Goal: Transaction & Acquisition: Purchase product/service

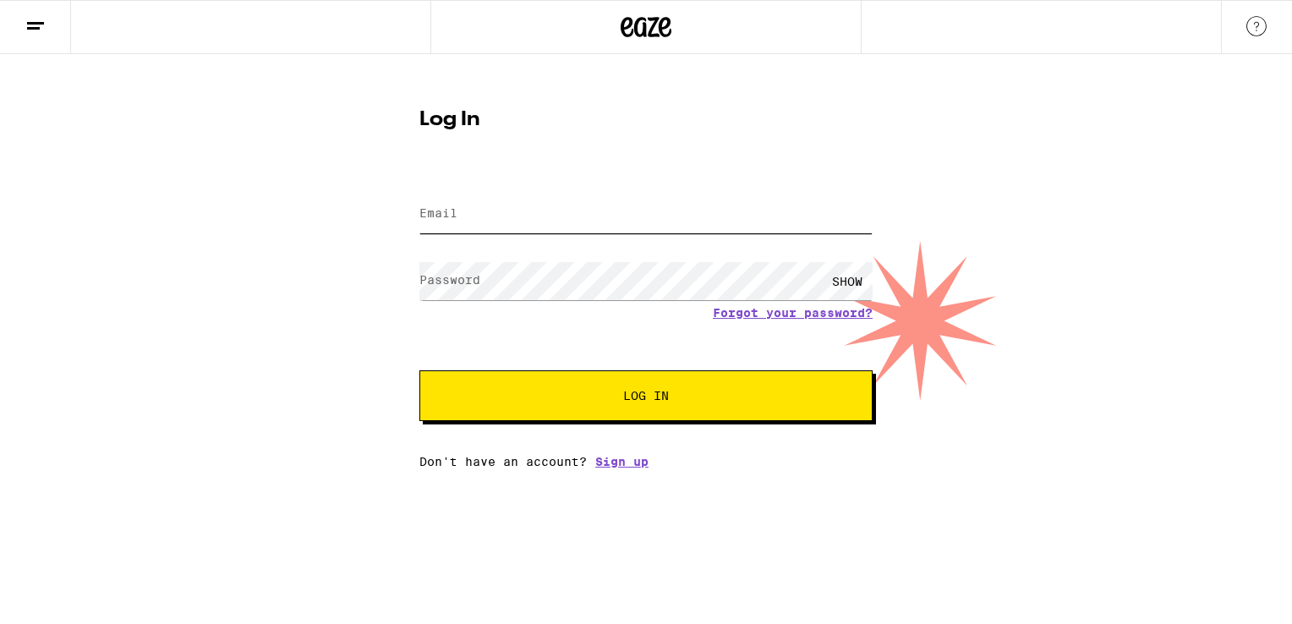
type input "[EMAIL_ADDRESS][DOMAIN_NAME]"
click at [246, 226] on div "Log In Email Email [EMAIL_ADDRESS][DOMAIN_NAME] Password Password SHOW Forgot y…" at bounding box center [646, 261] width 1292 height 414
drag, startPoint x: 0, startPoint y: 0, endPoint x: 246, endPoint y: 232, distance: 338.0
click at [246, 232] on div "Log In Email Email [EMAIL_ADDRESS][DOMAIN_NAME] Password Password SHOW Forgot y…" at bounding box center [646, 261] width 1292 height 414
click at [614, 391] on span "Log In" at bounding box center [646, 396] width 316 height 12
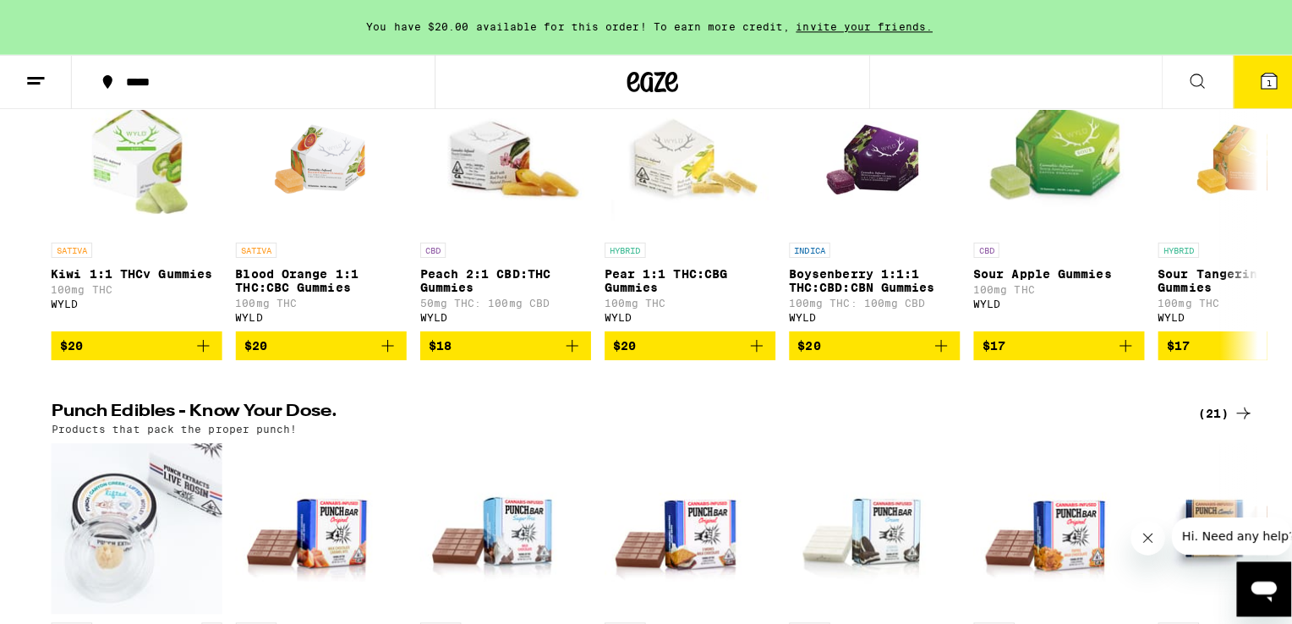
scroll to position [748, 0]
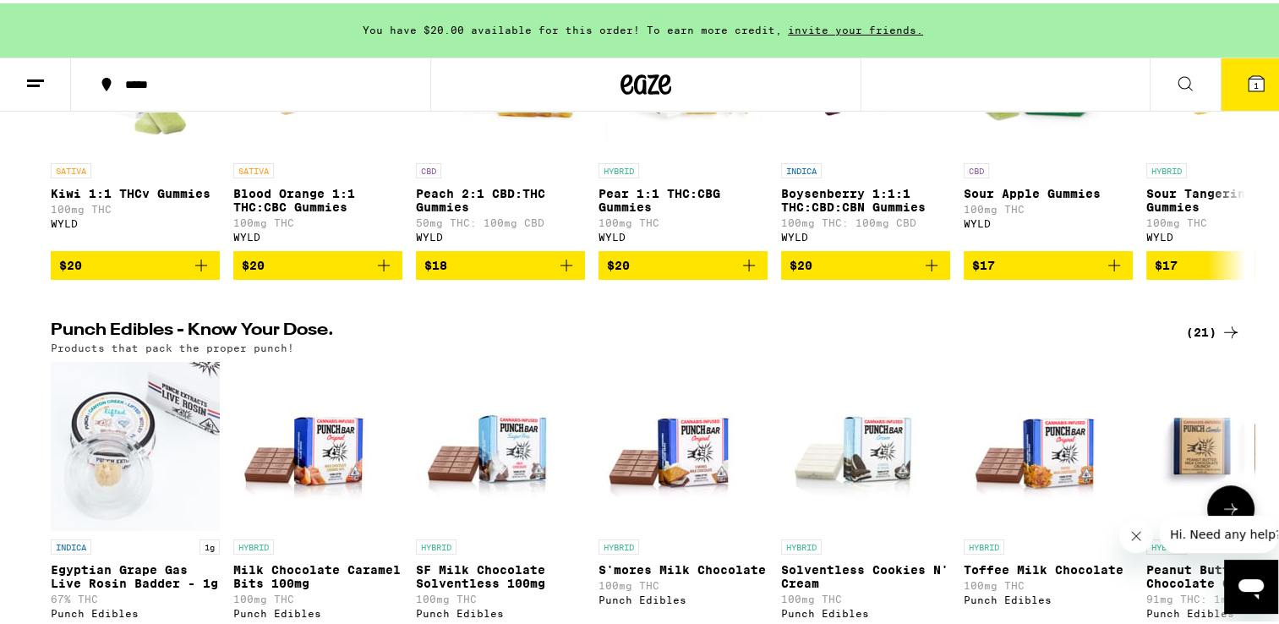
click at [575, 452] on img "Open page for SF Milk Chocolate Solventless 100mg from Punch Edibles" at bounding box center [500, 443] width 169 height 169
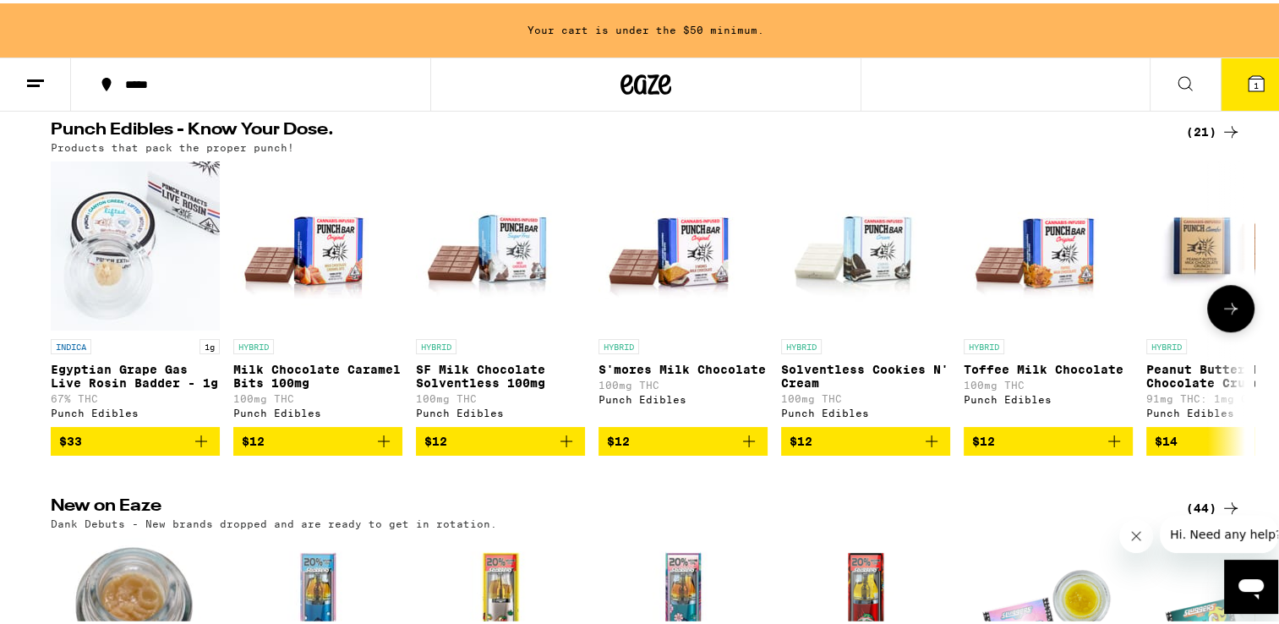
scroll to position [950, 0]
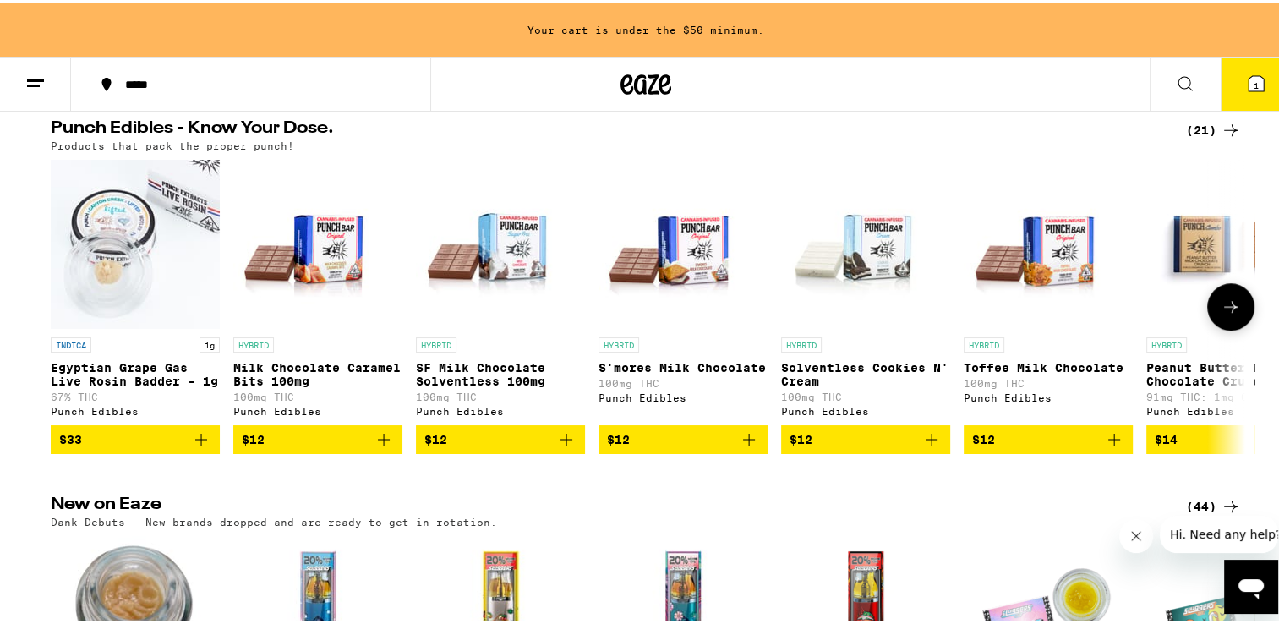
click at [1228, 309] on icon at bounding box center [1231, 304] width 14 height 12
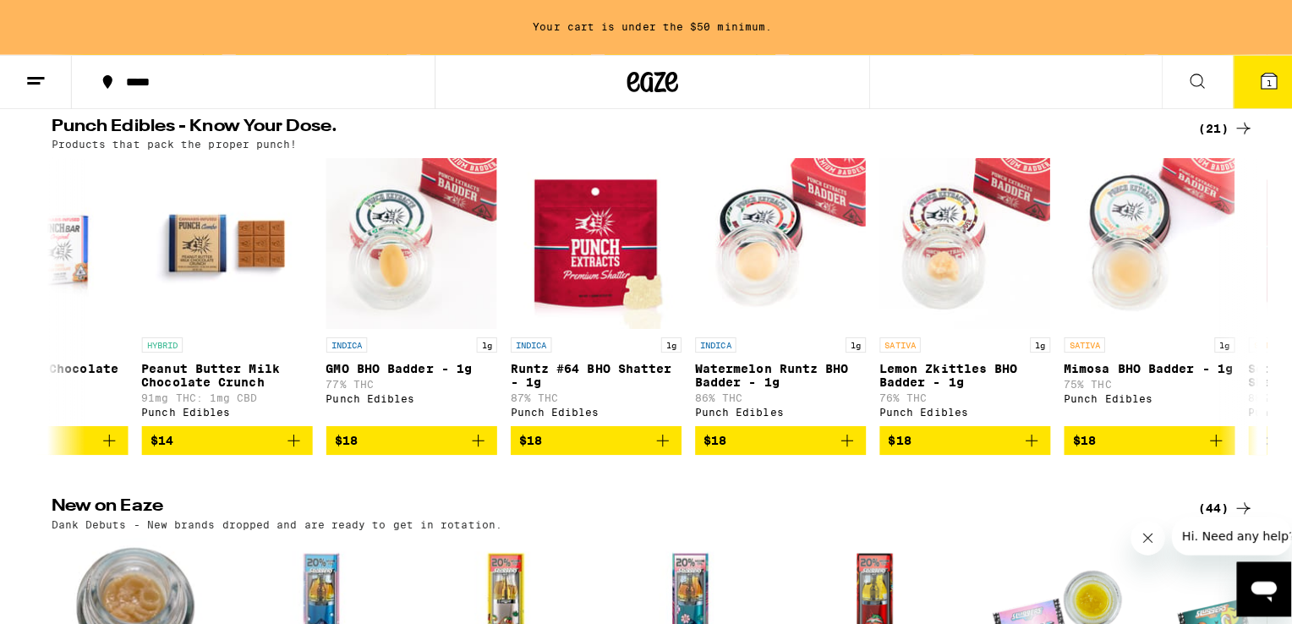
scroll to position [1497, 0]
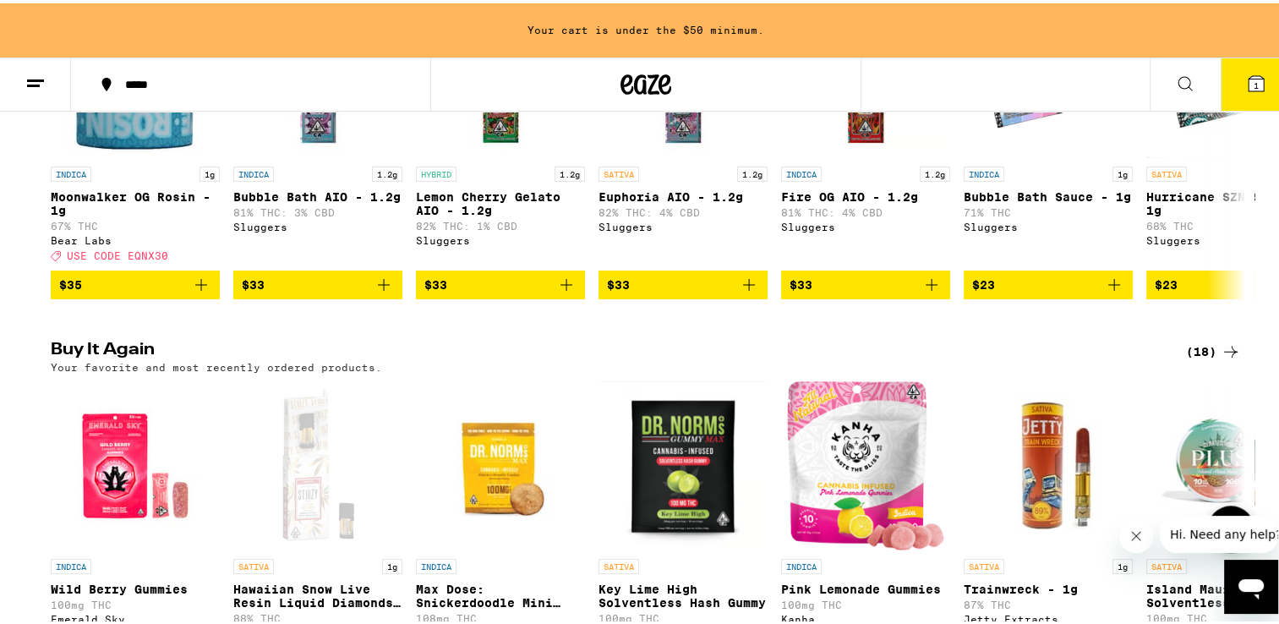
click at [1053, 571] on div "SATIVA 1g" at bounding box center [1048, 563] width 169 height 15
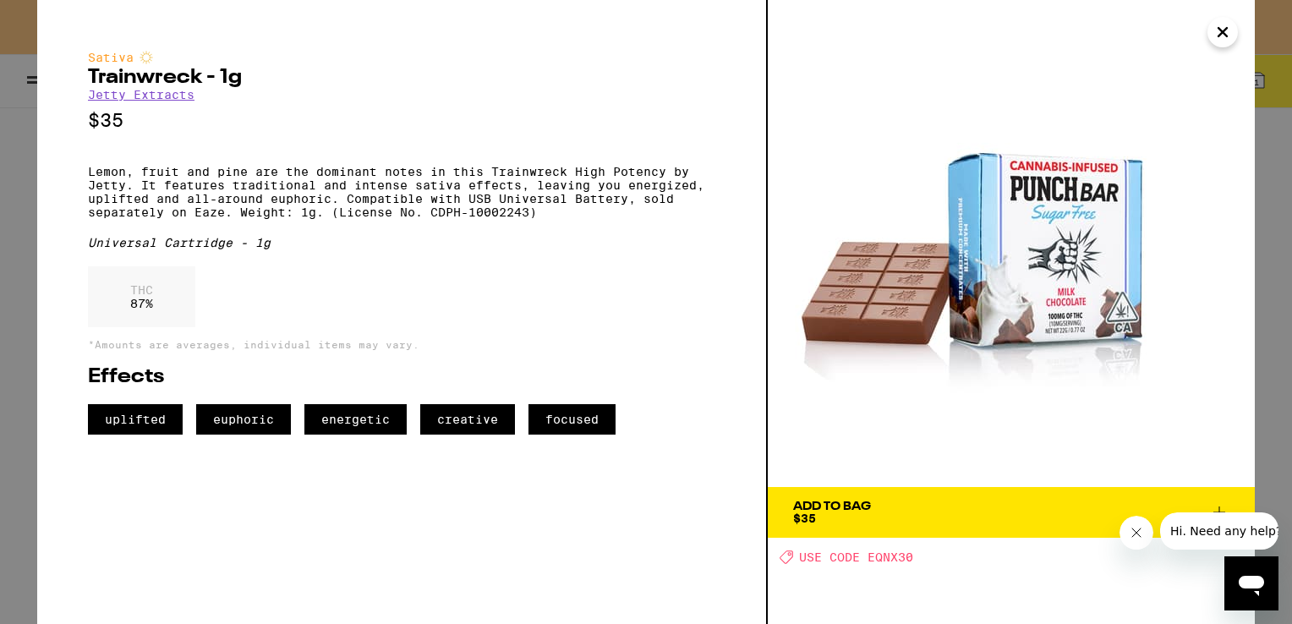
click at [1053, 605] on div "Add To Bag $35 Deal Created with Sketch. USE CODE EQNX30" at bounding box center [1011, 312] width 487 height 624
click at [1224, 31] on icon "Close" at bounding box center [1222, 32] width 8 height 8
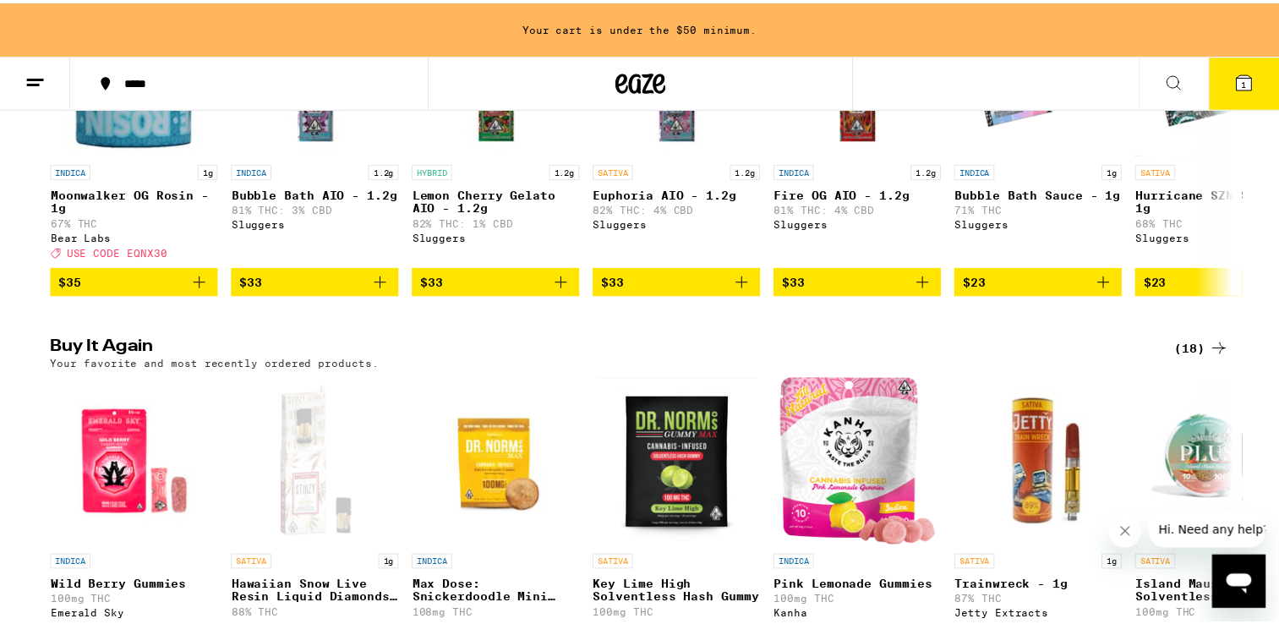
scroll to position [1576, 0]
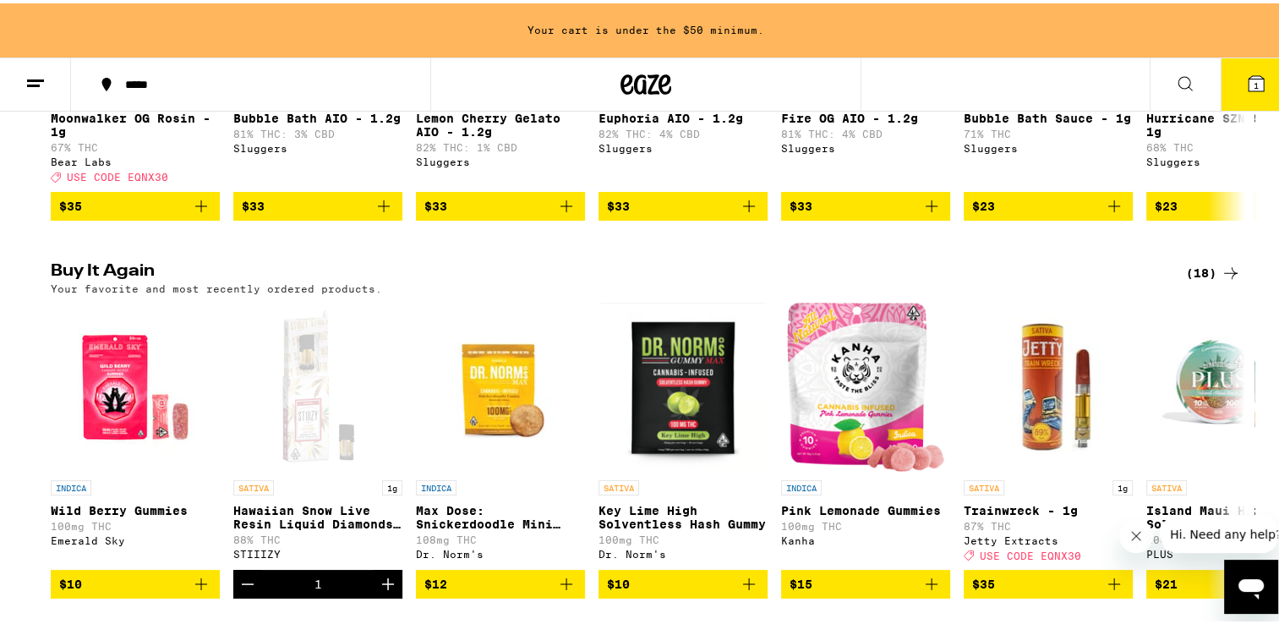
click at [1224, 31] on div "Your cart is under the $50 minimum." at bounding box center [646, 27] width 1292 height 54
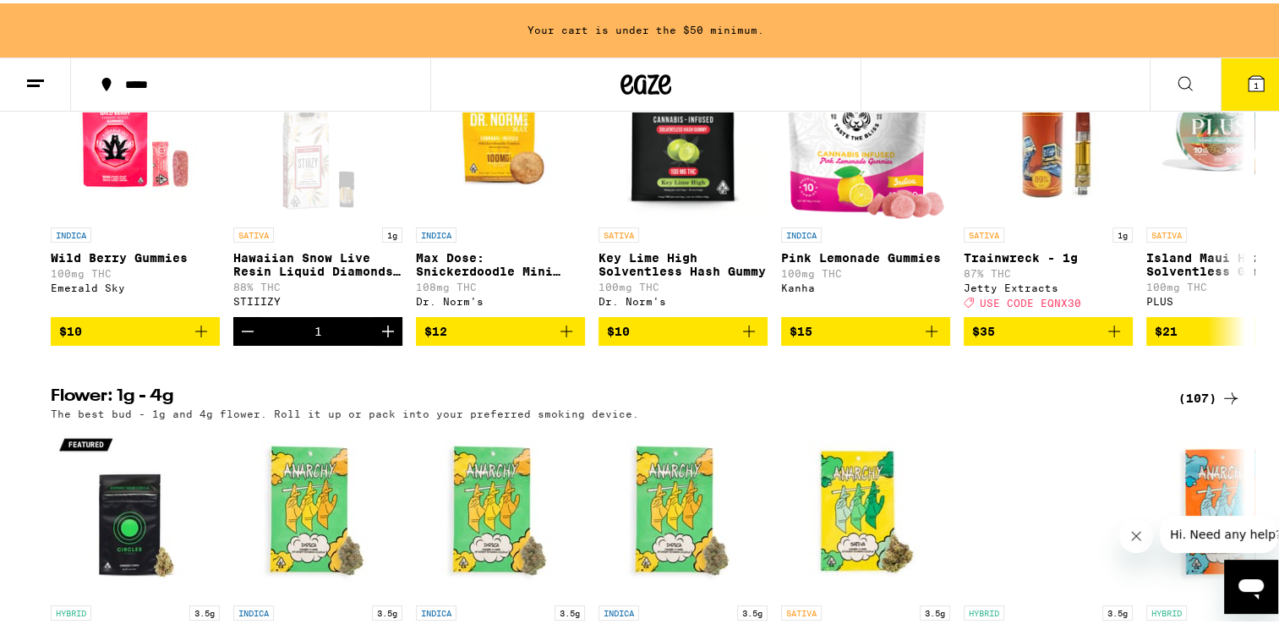
scroll to position [1831, 0]
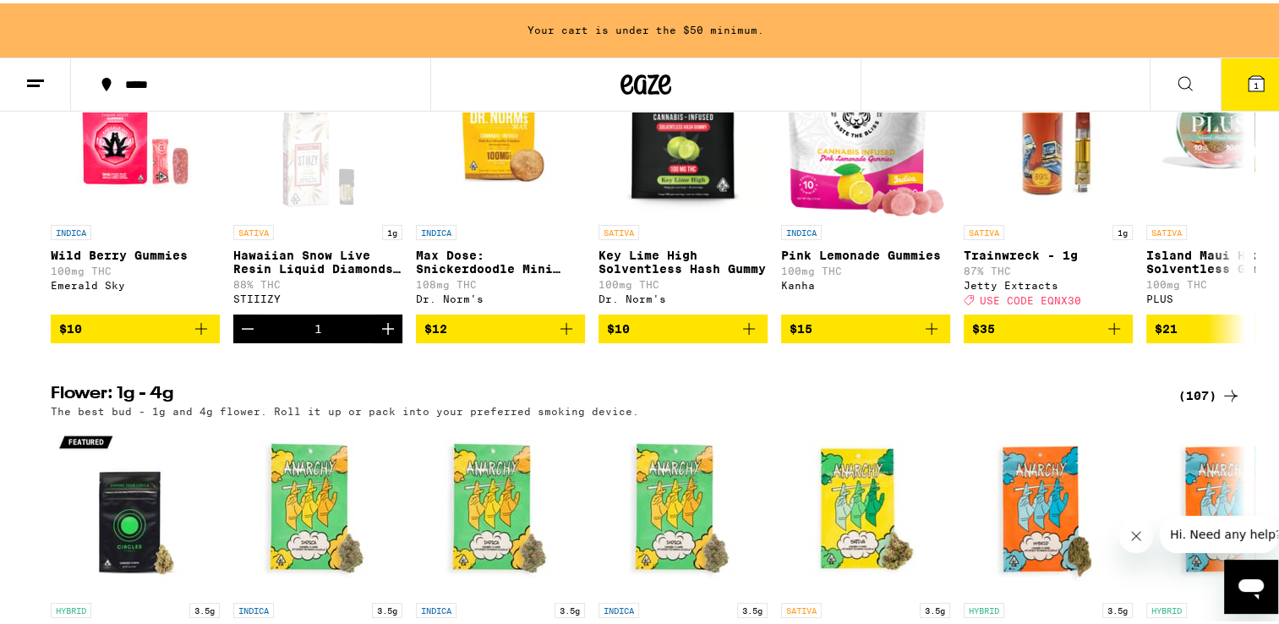
click at [1070, 96] on div "***** 1" at bounding box center [646, 81] width 1292 height 54
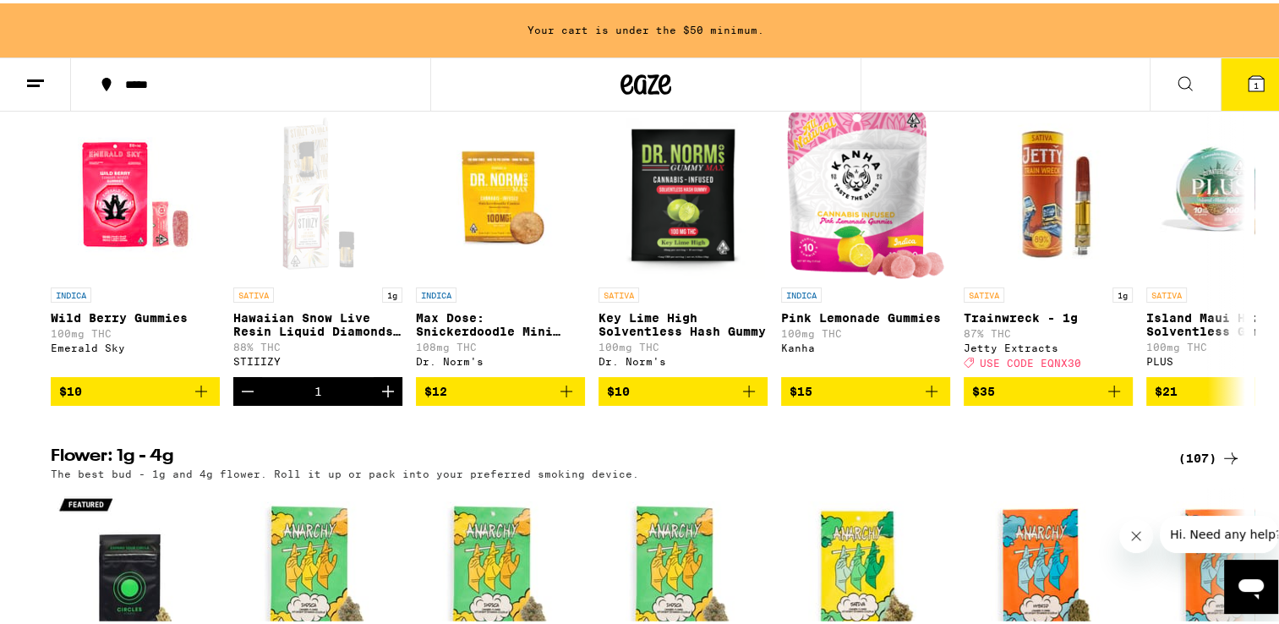
scroll to position [1770, 0]
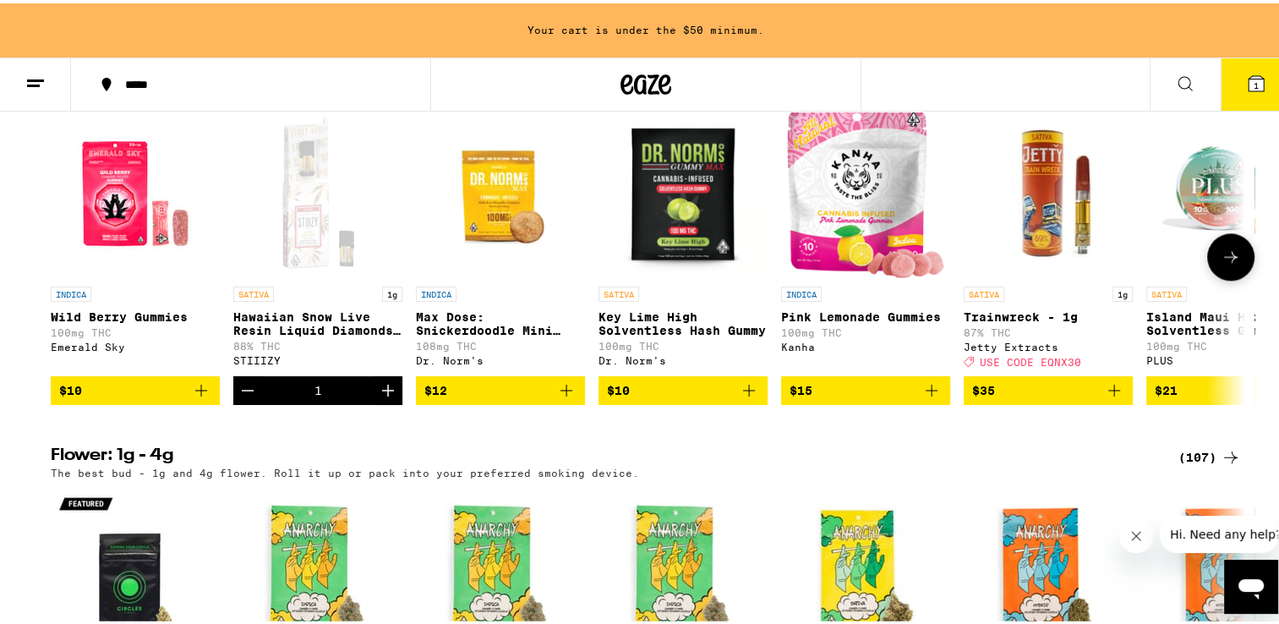
click at [1225, 260] on icon at bounding box center [1231, 254] width 14 height 12
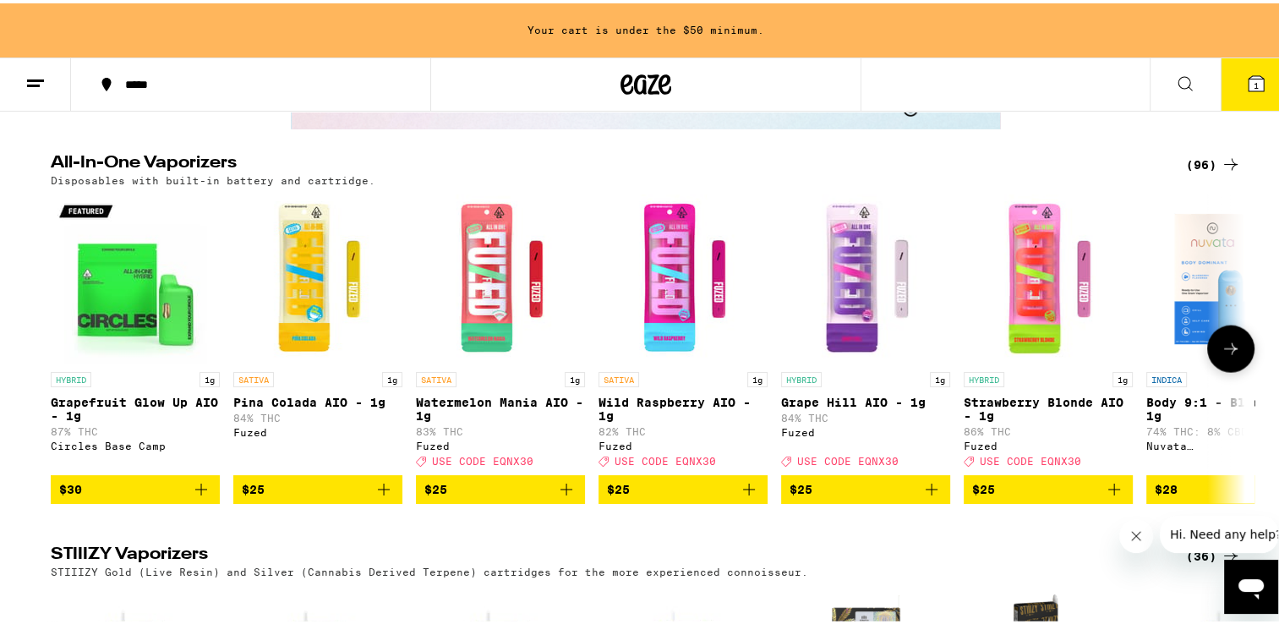
scroll to position [3427, 0]
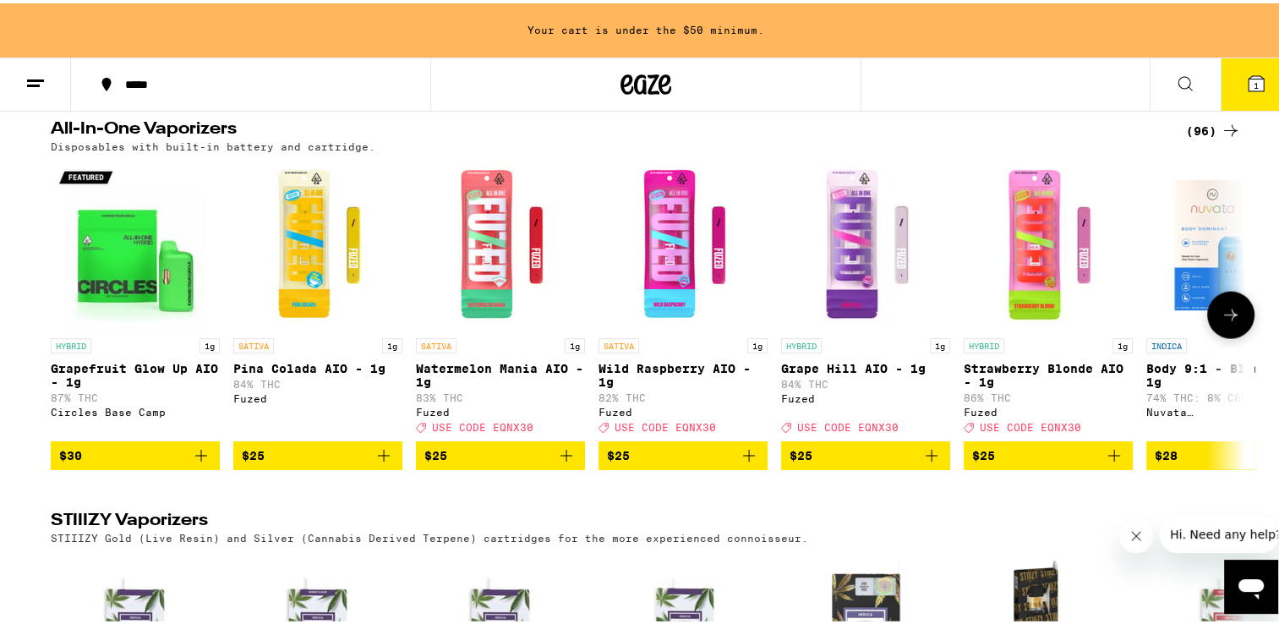
click at [1225, 301] on img "Open page for Body 9:1 - Blueberry - 1g from Nuvata (CA)" at bounding box center [1231, 241] width 169 height 169
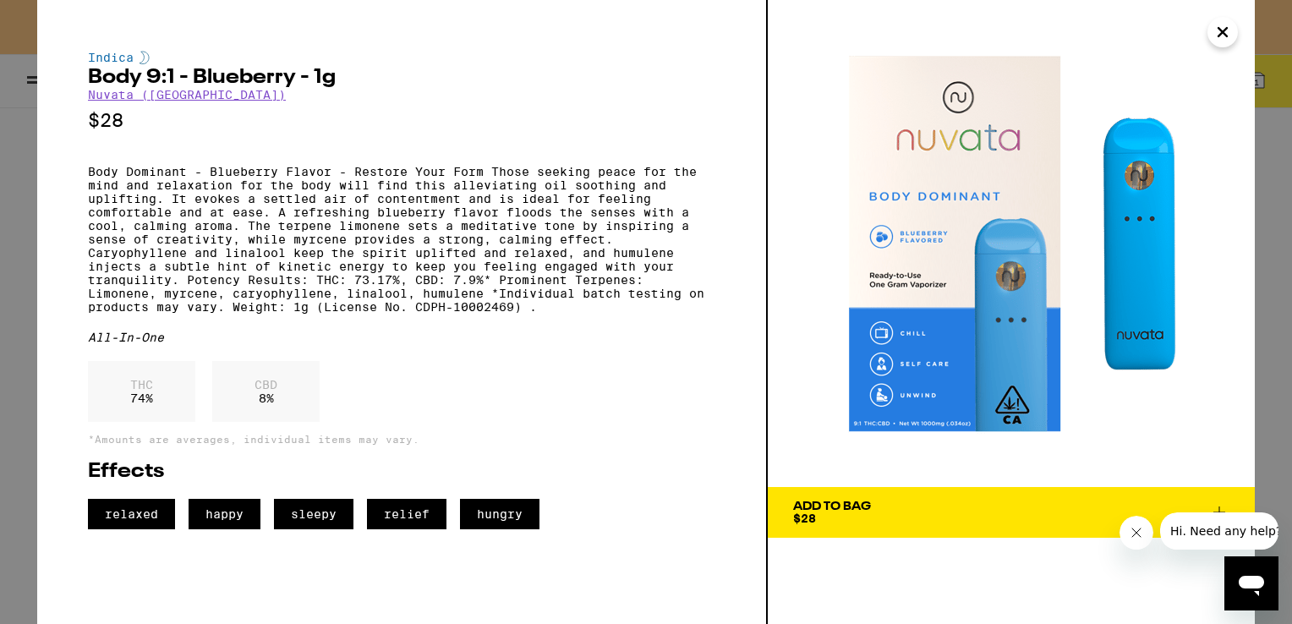
click at [1225, 301] on img at bounding box center [1011, 243] width 487 height 487
drag, startPoint x: 1130, startPoint y: 519, endPoint x: 1147, endPoint y: 548, distance: 33.4
click at [1147, 548] on div at bounding box center [1136, 533] width 34 height 34
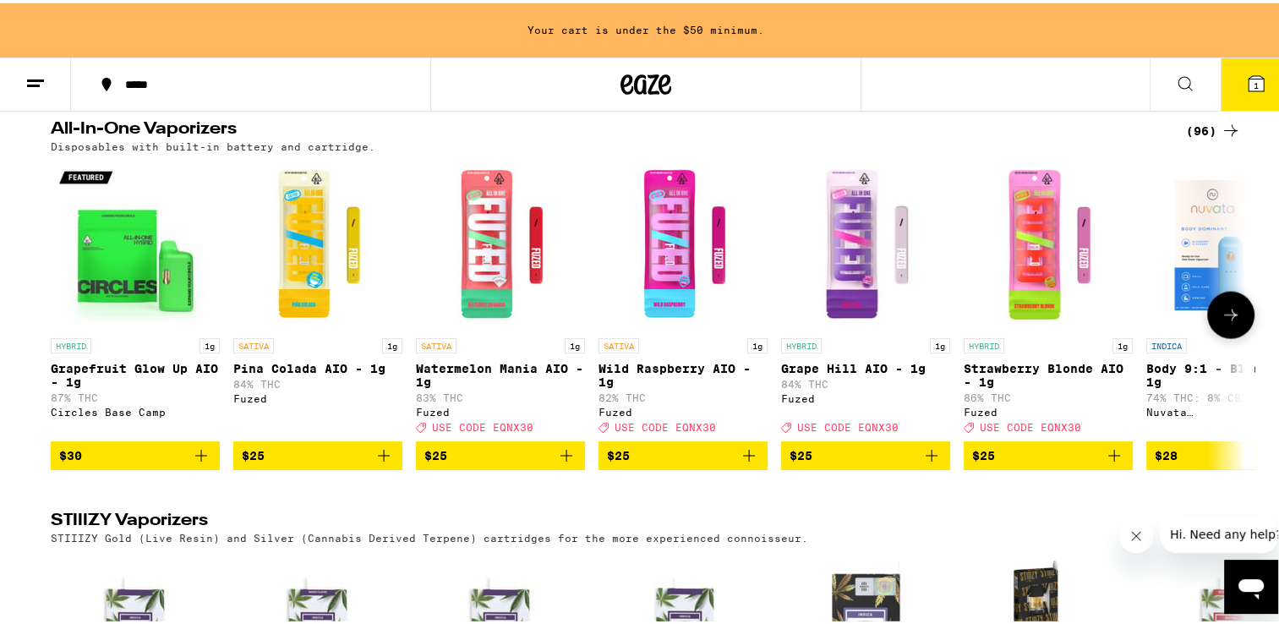
click at [1233, 322] on icon at bounding box center [1231, 312] width 20 height 20
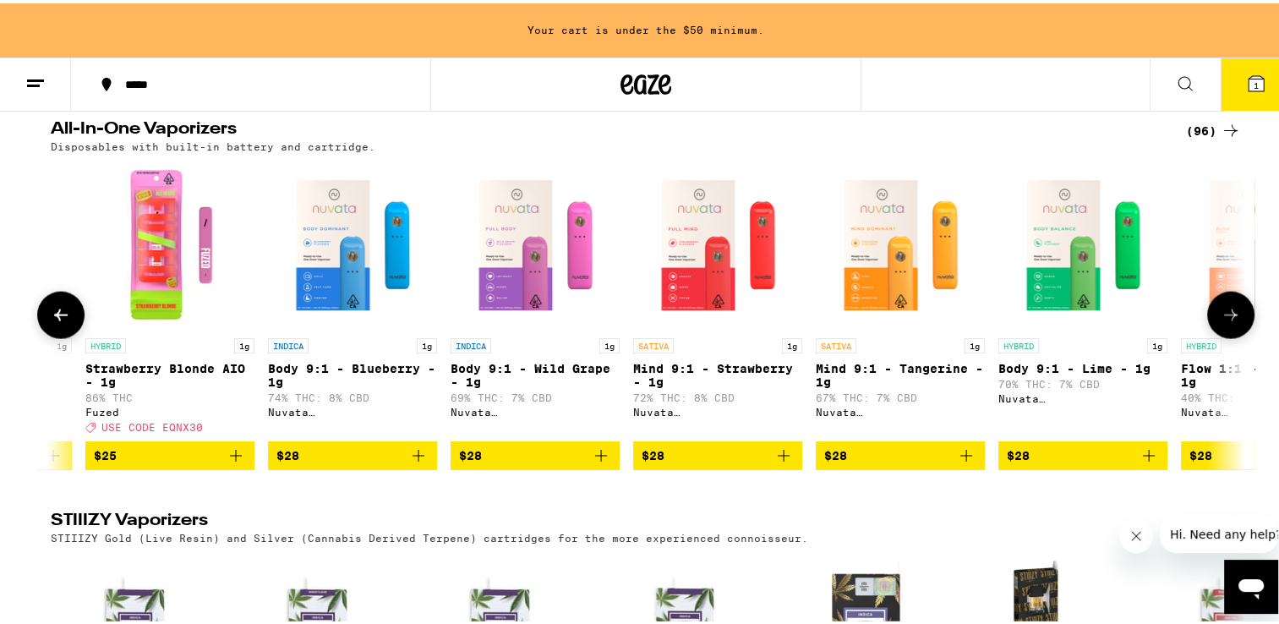
scroll to position [0, 1006]
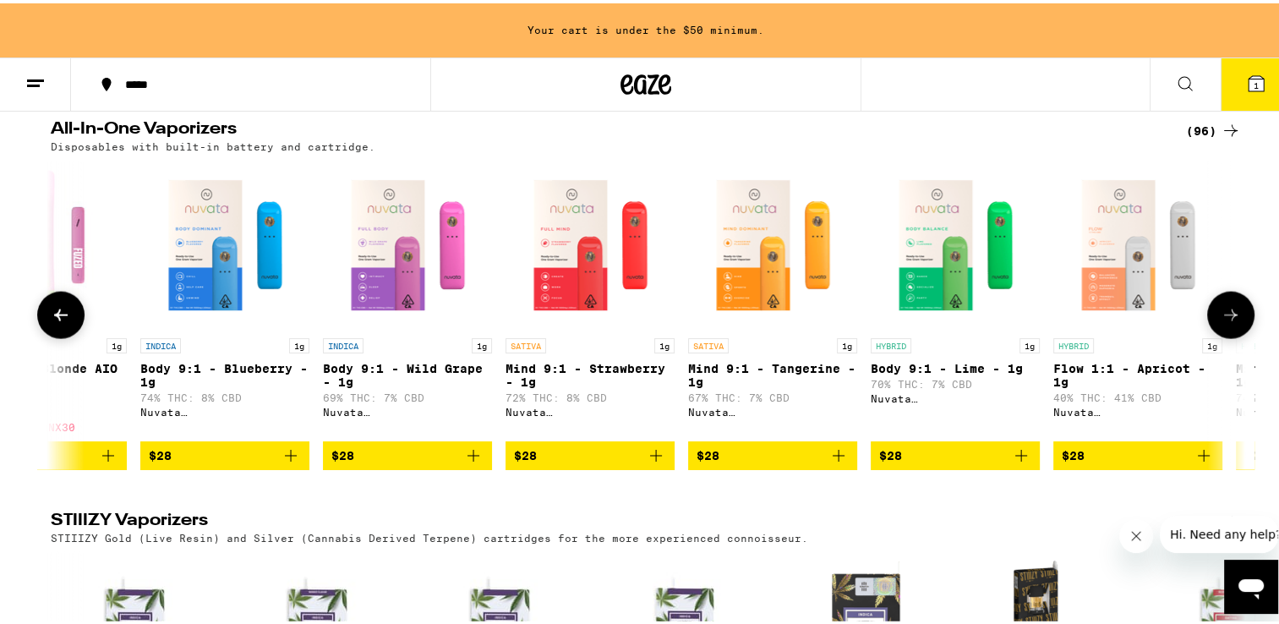
click at [1233, 322] on icon at bounding box center [1231, 312] width 20 height 20
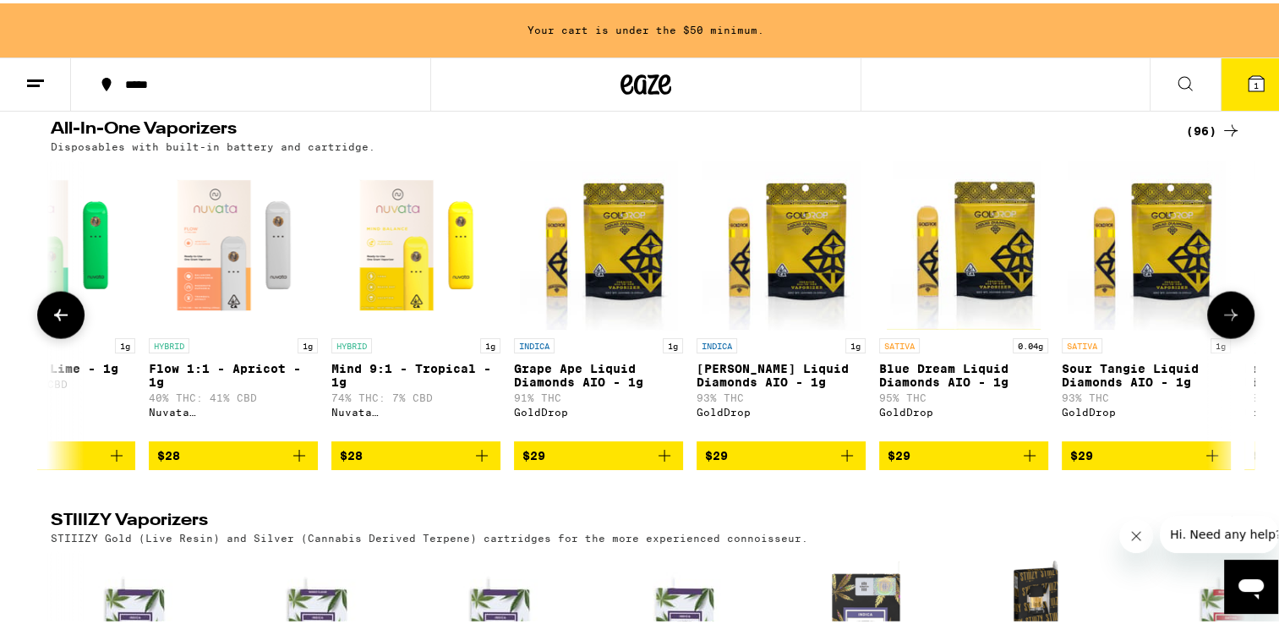
scroll to position [0, 2012]
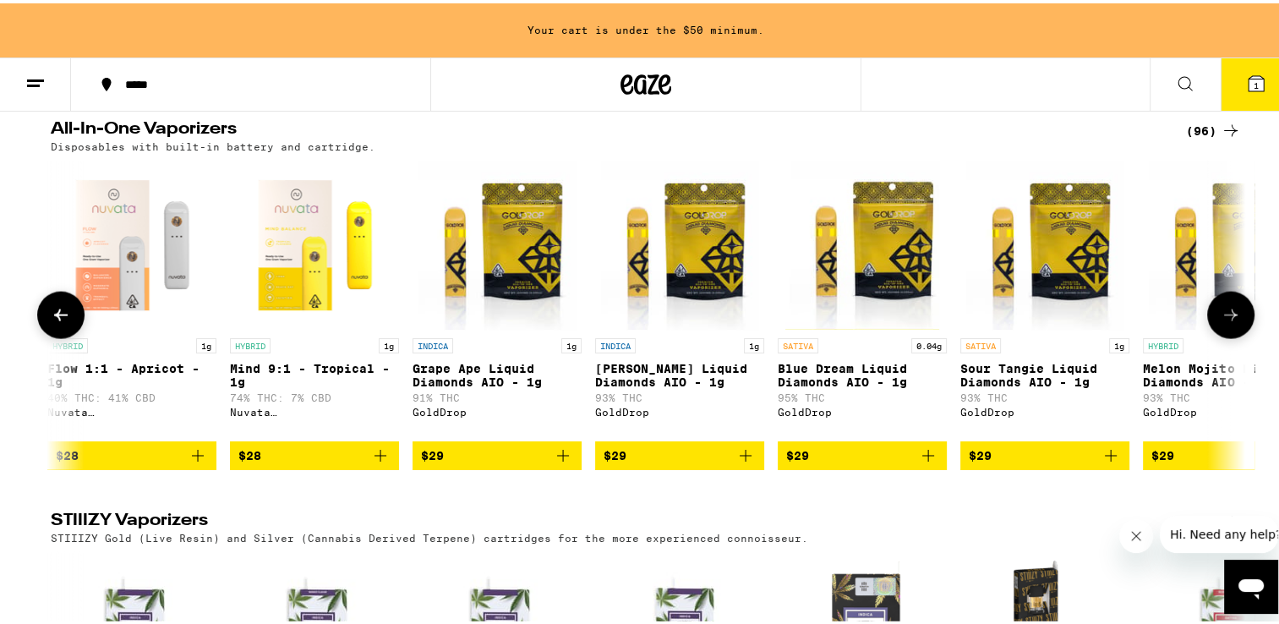
click at [1233, 322] on icon at bounding box center [1231, 312] width 20 height 20
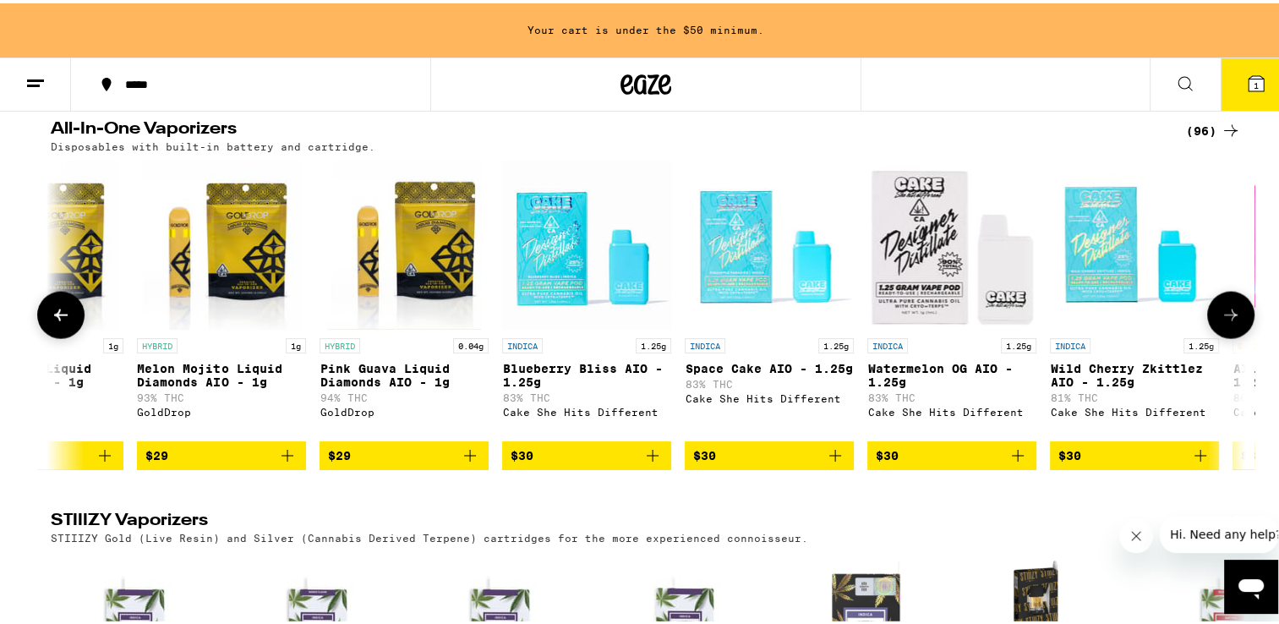
scroll to position [0, 3019]
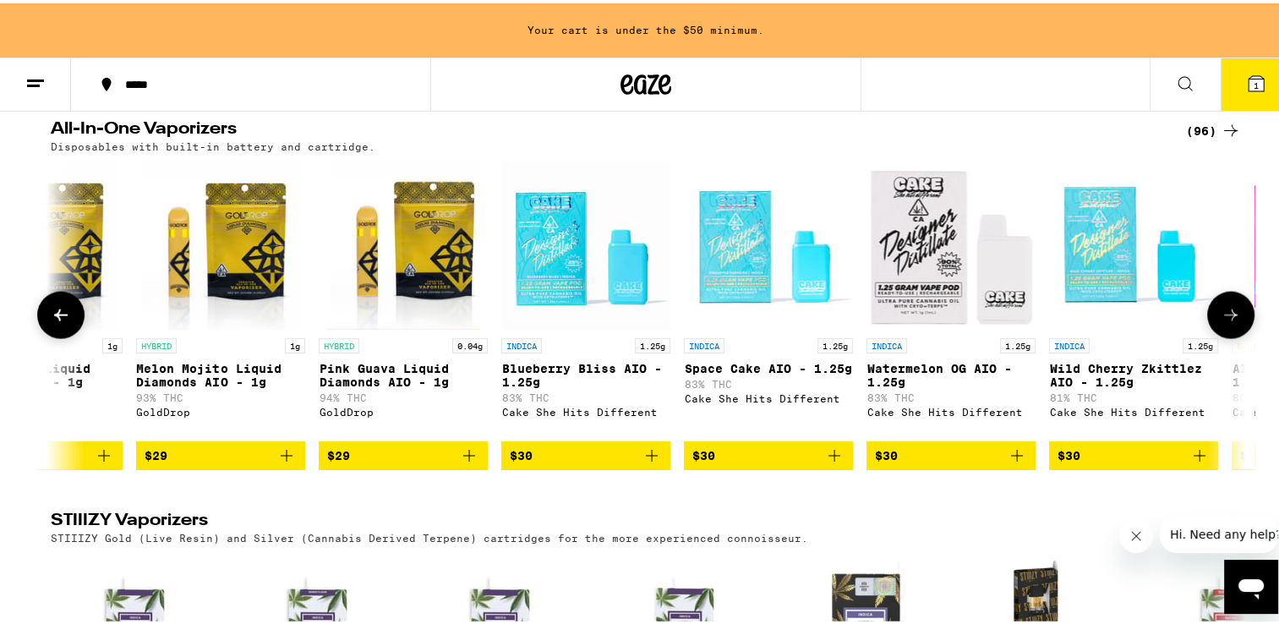
click at [1233, 322] on icon at bounding box center [1231, 312] width 20 height 20
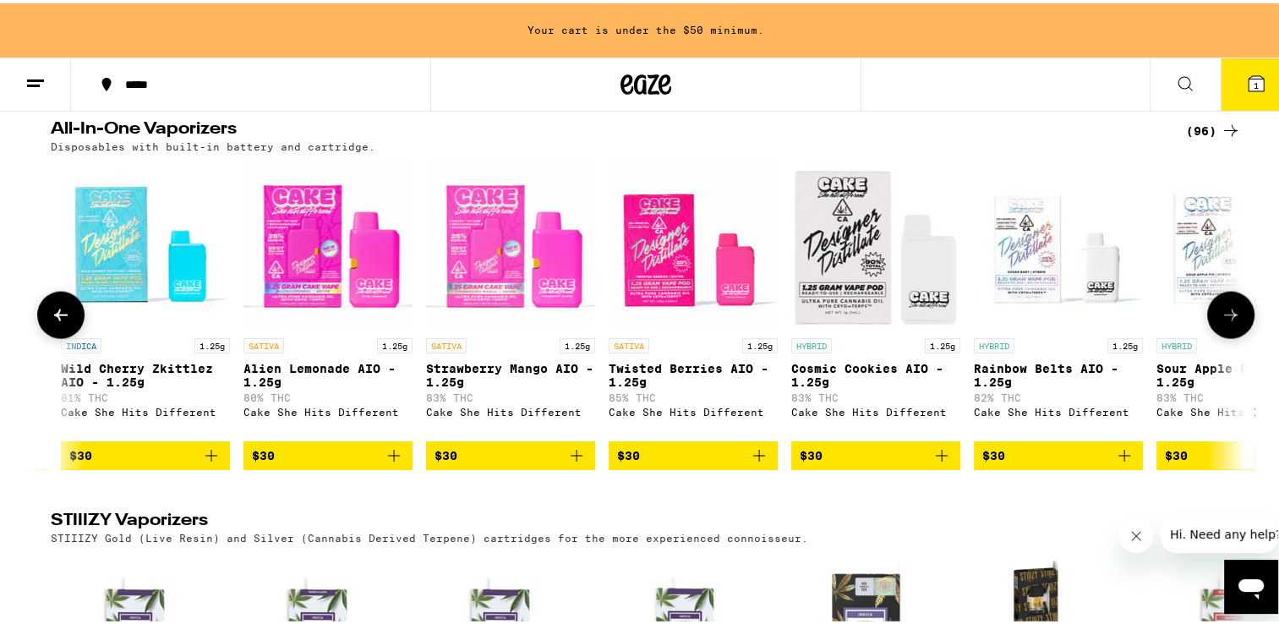
scroll to position [0, 4026]
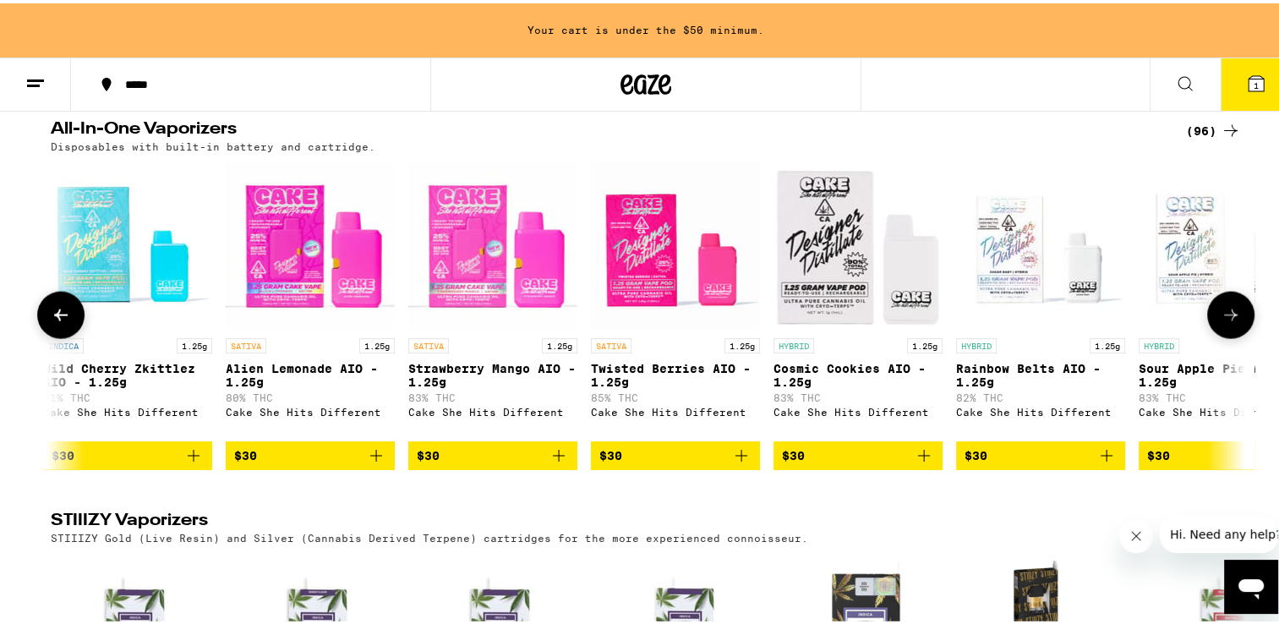
click at [1233, 322] on icon at bounding box center [1231, 312] width 20 height 20
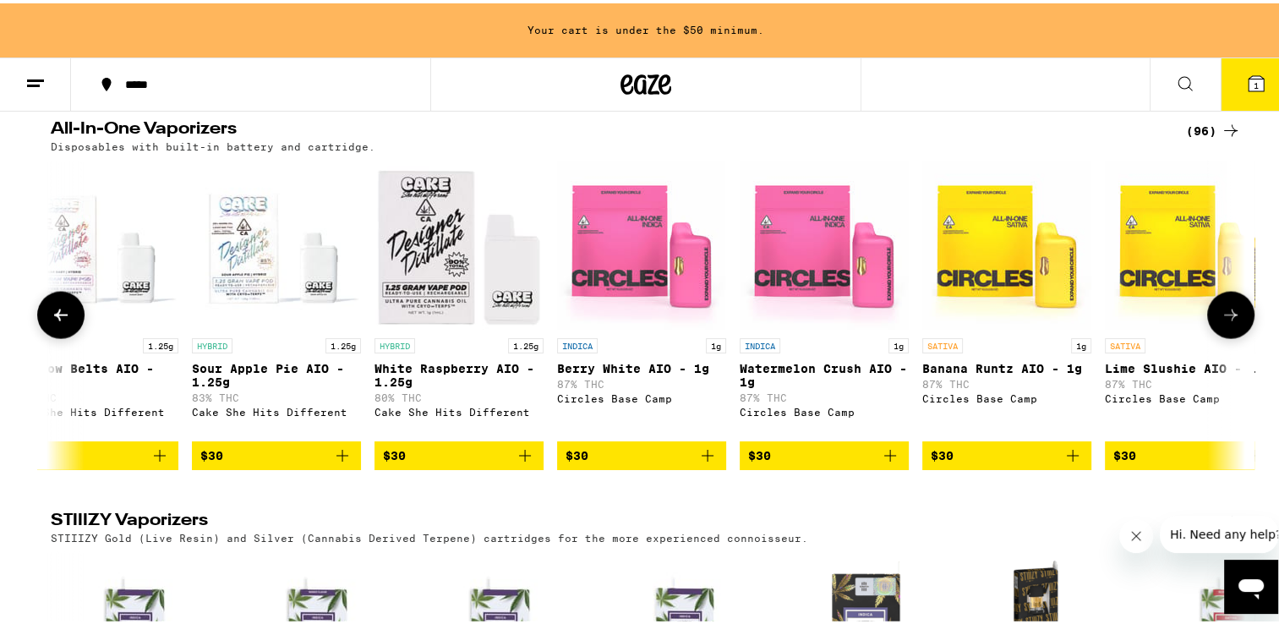
scroll to position [0, 5033]
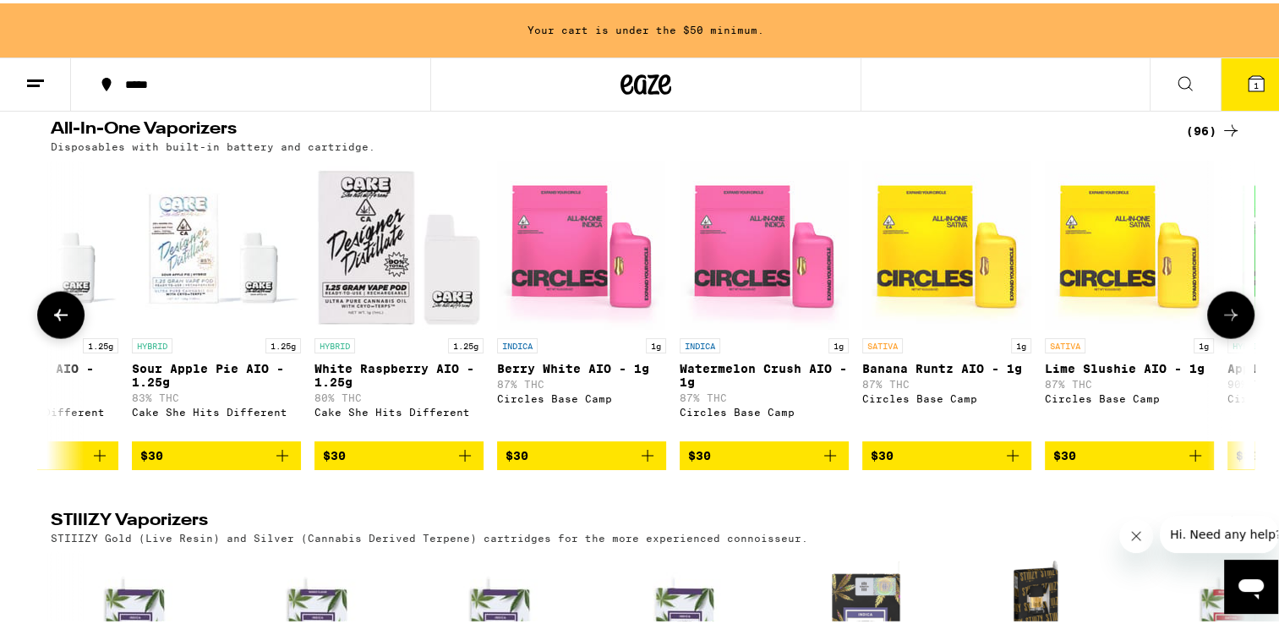
click at [1225, 322] on icon at bounding box center [1231, 312] width 20 height 20
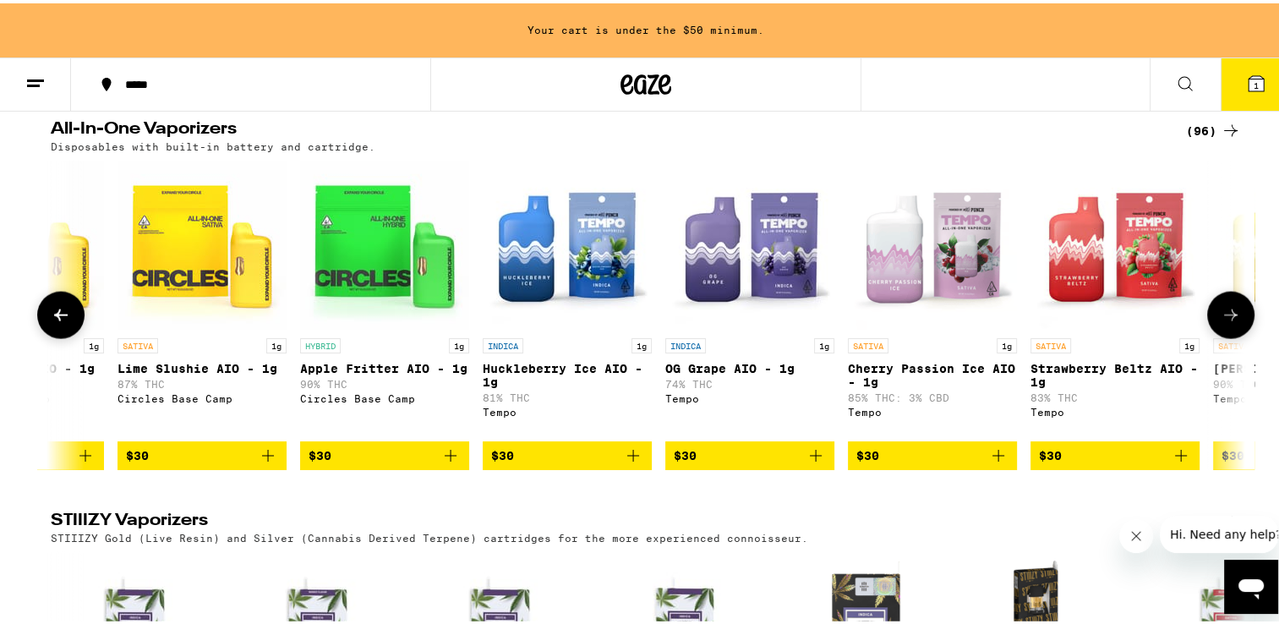
scroll to position [0, 6039]
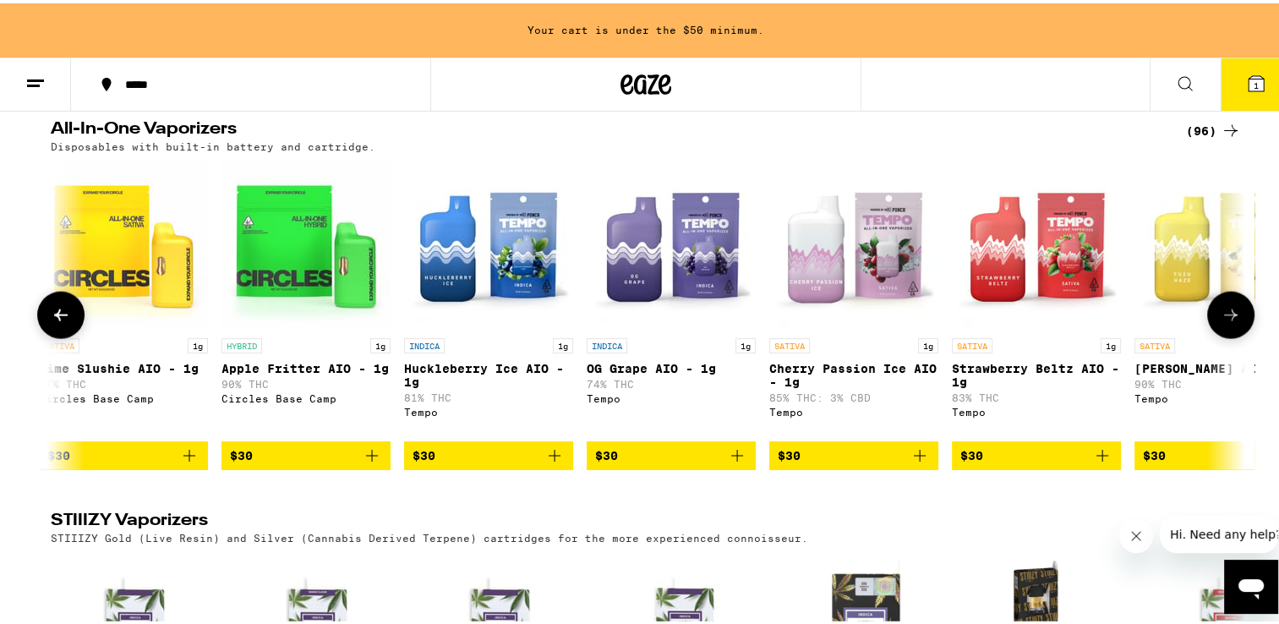
click at [1225, 322] on icon at bounding box center [1231, 312] width 20 height 20
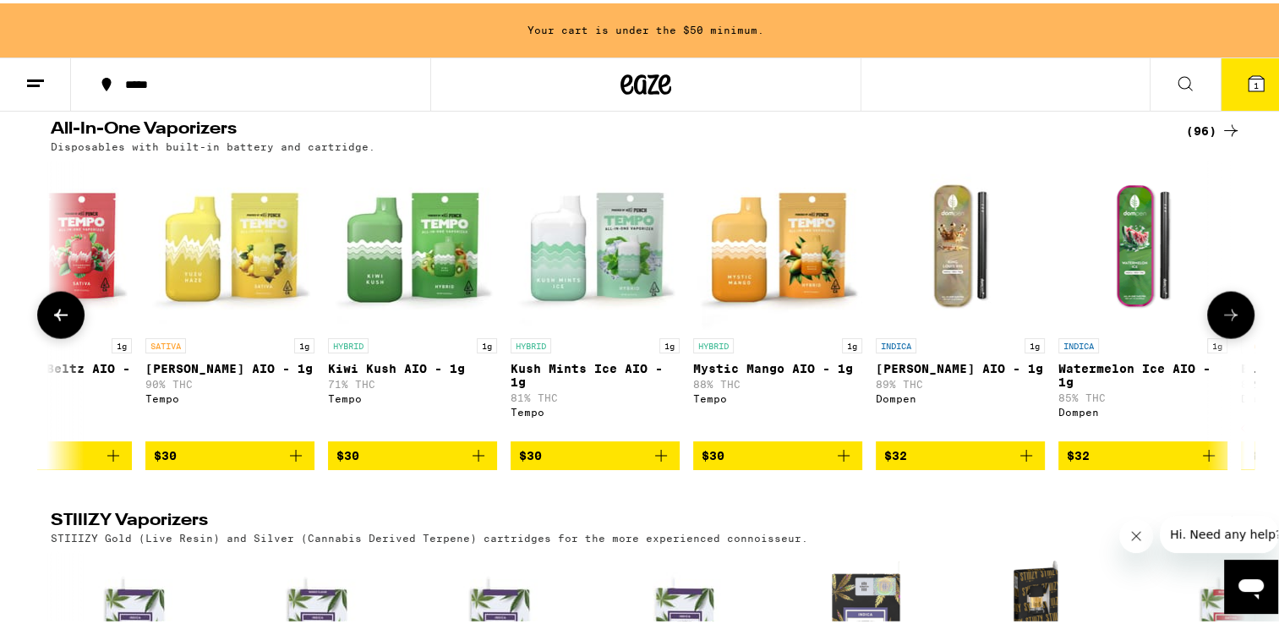
scroll to position [0, 7045]
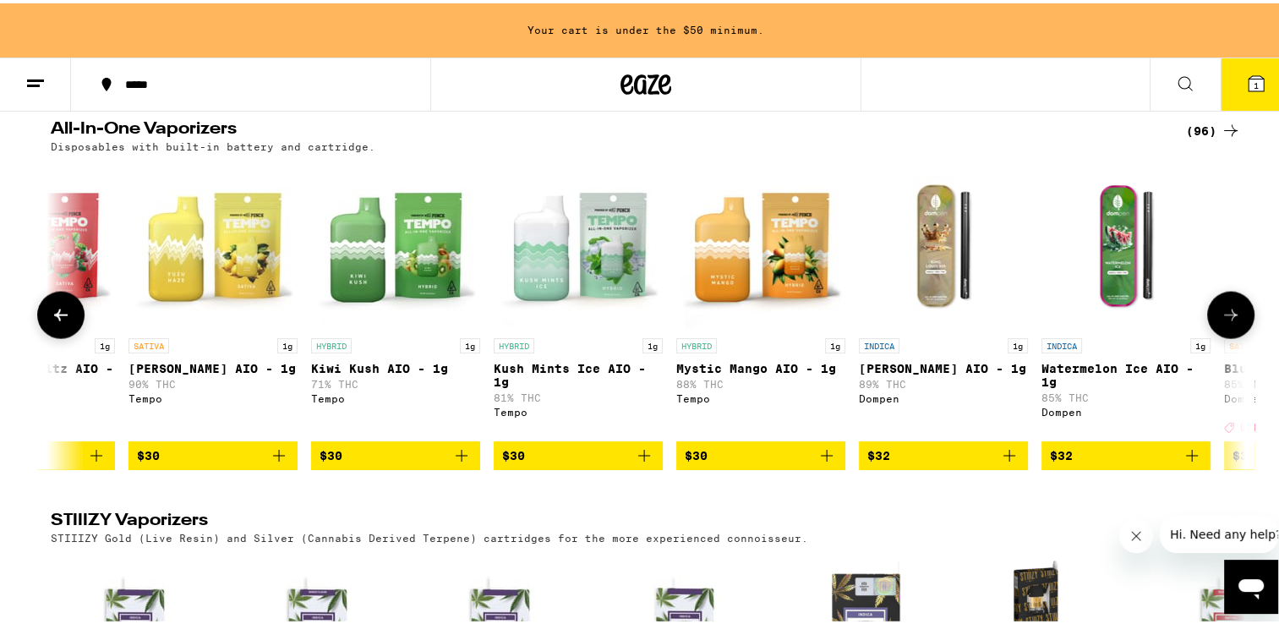
click at [1225, 322] on icon at bounding box center [1231, 312] width 20 height 20
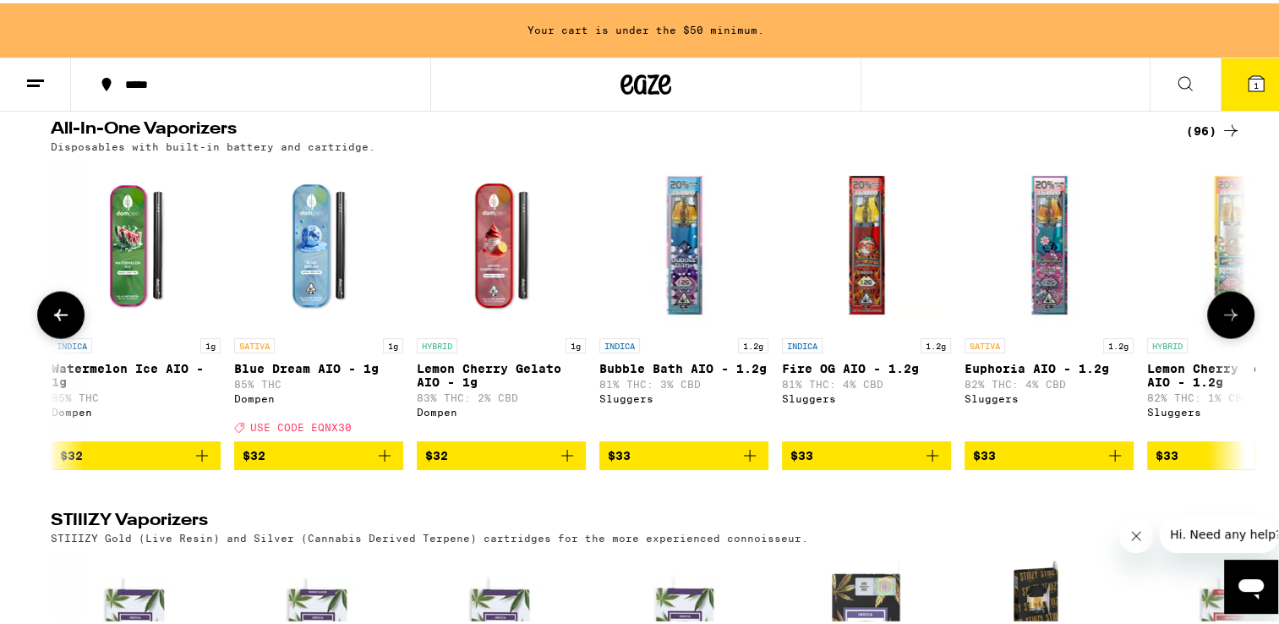
scroll to position [0, 8052]
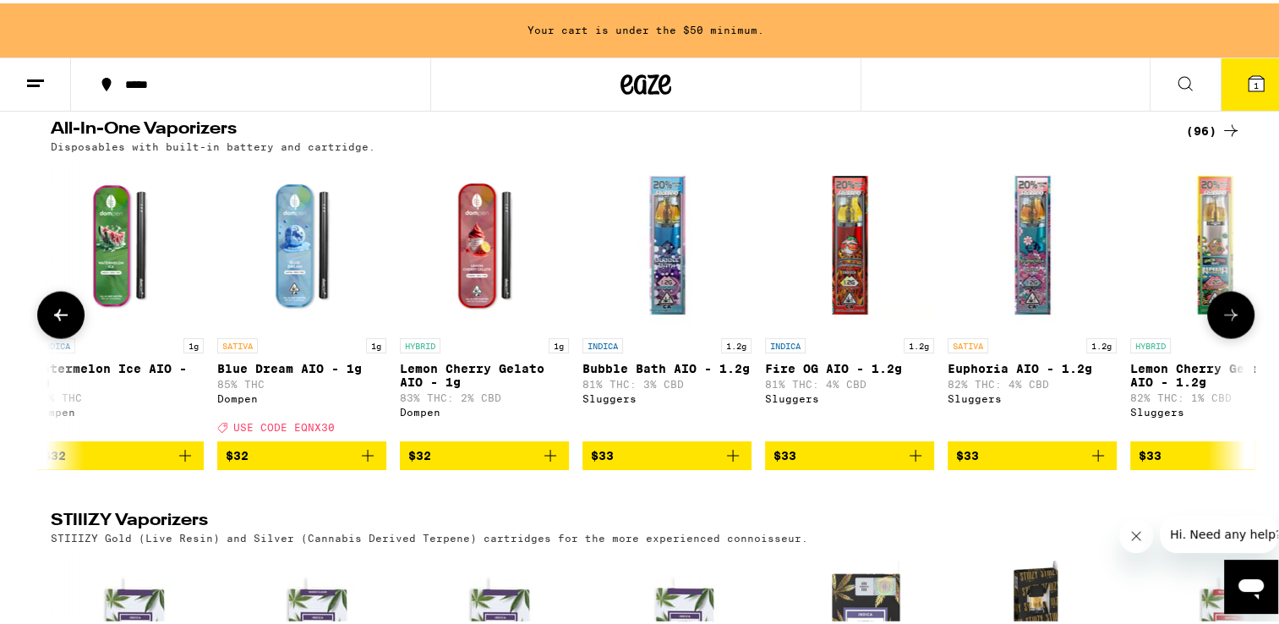
click at [1225, 322] on icon at bounding box center [1231, 312] width 20 height 20
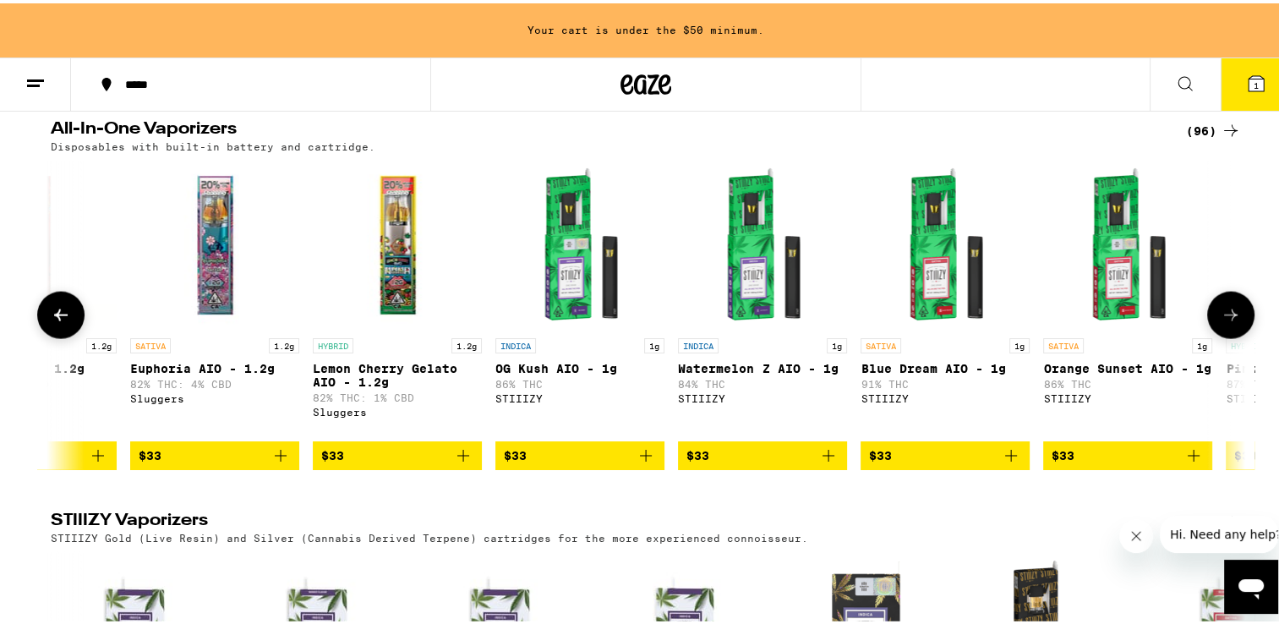
scroll to position [0, 9058]
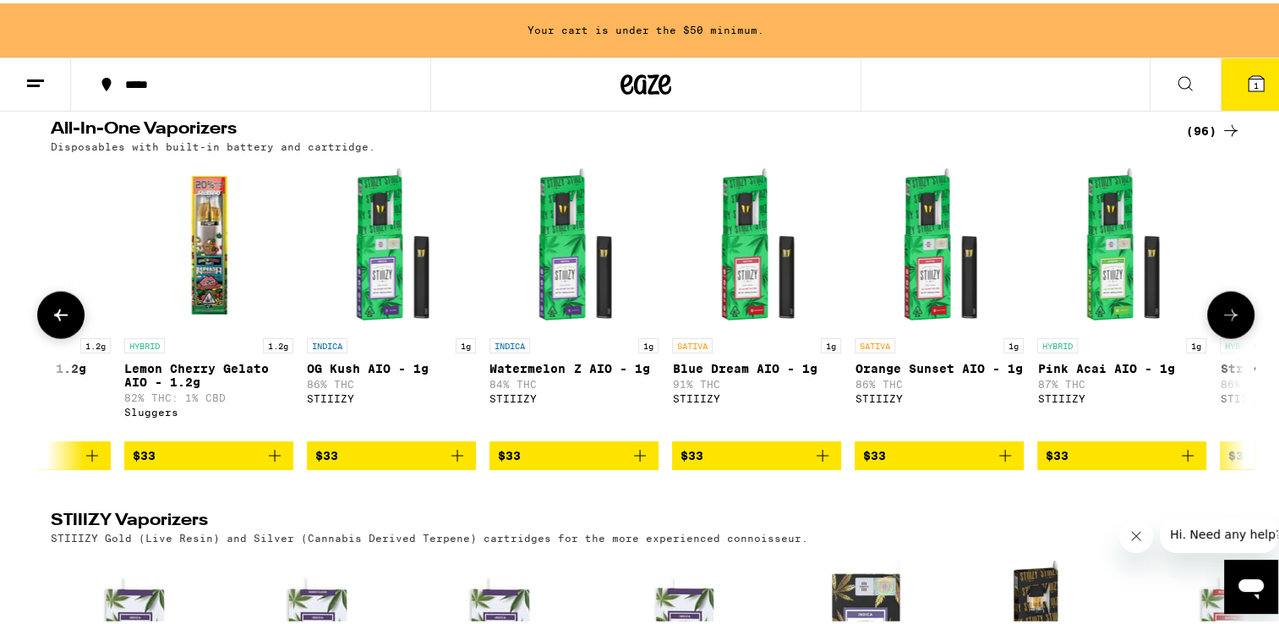
click at [1225, 322] on icon at bounding box center [1231, 312] width 20 height 20
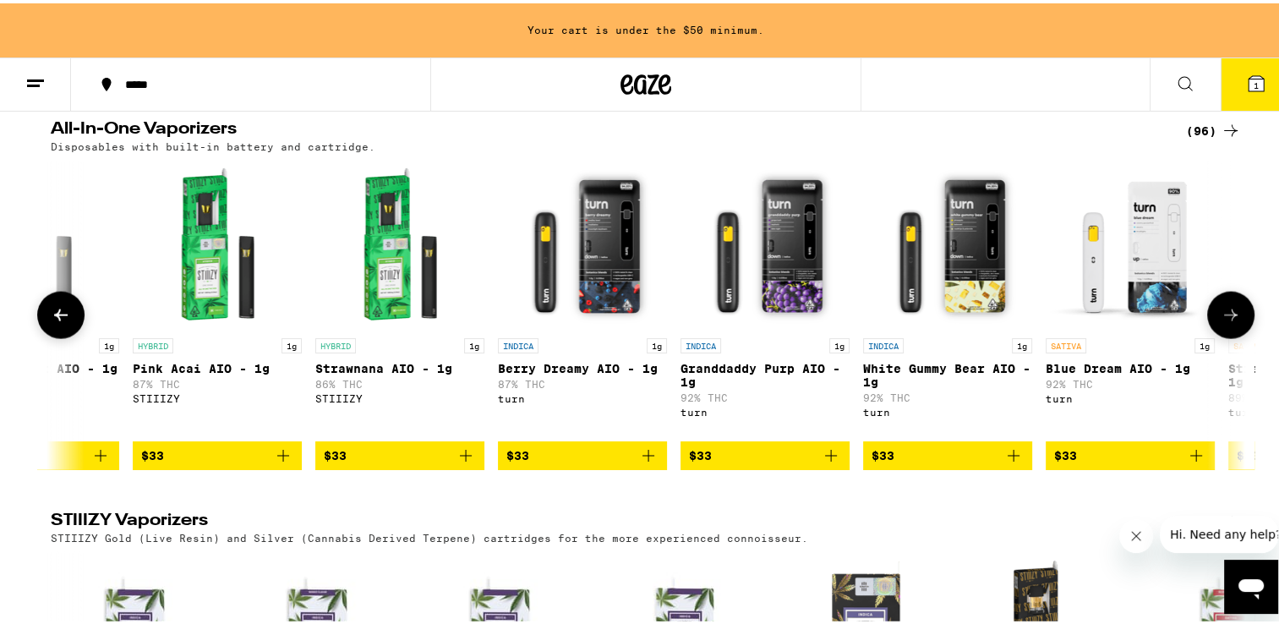
scroll to position [0, 10065]
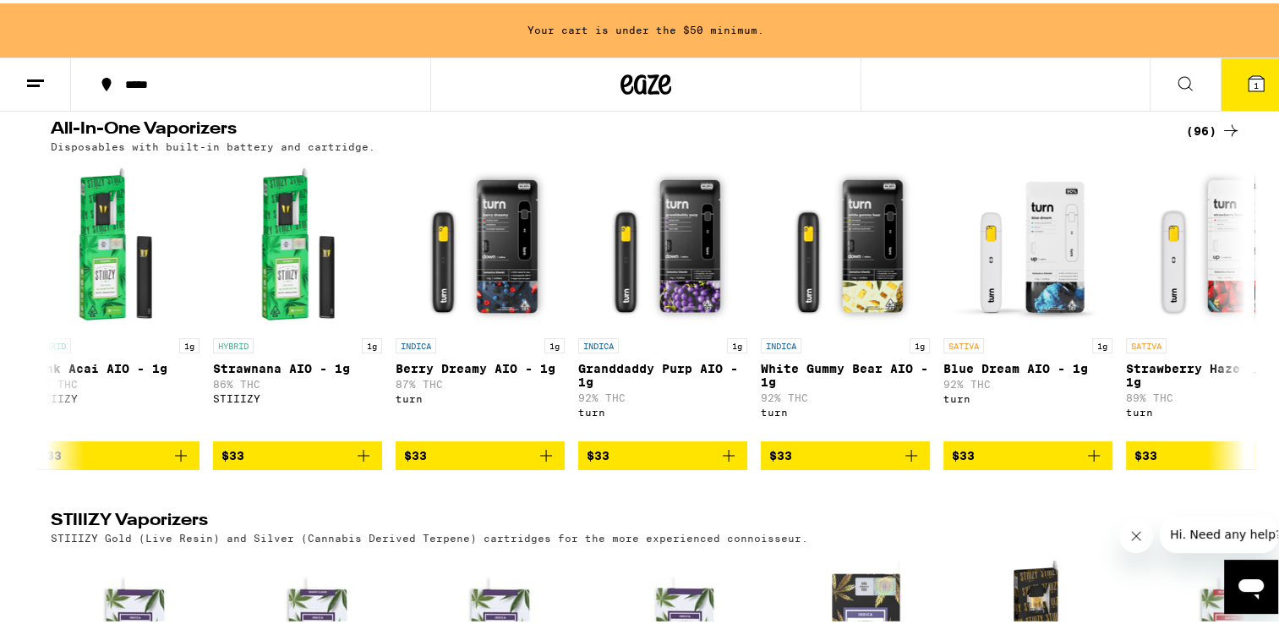
click at [1136, 537] on icon "Close message from company" at bounding box center [1135, 535] width 8 height 8
click at [1122, 529] on h2 "STIIIZY Vaporizers" at bounding box center [605, 519] width 1108 height 20
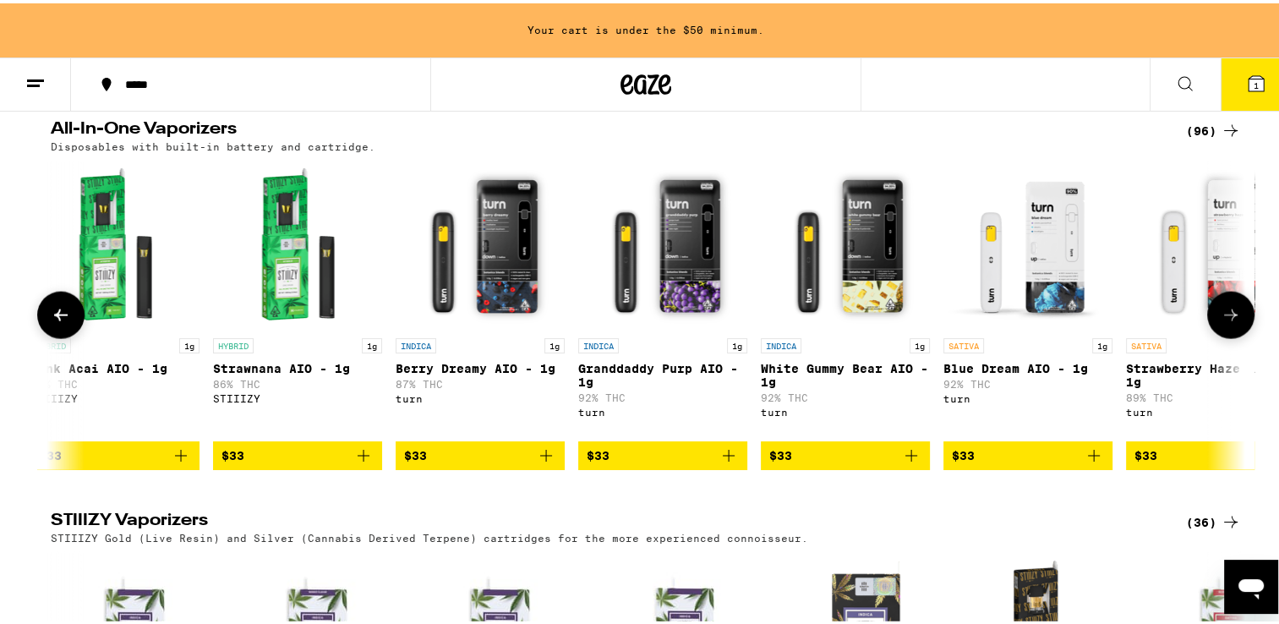
click at [482, 326] on img "Open page for Berry Dreamy AIO - 1g from turn" at bounding box center [480, 241] width 169 height 169
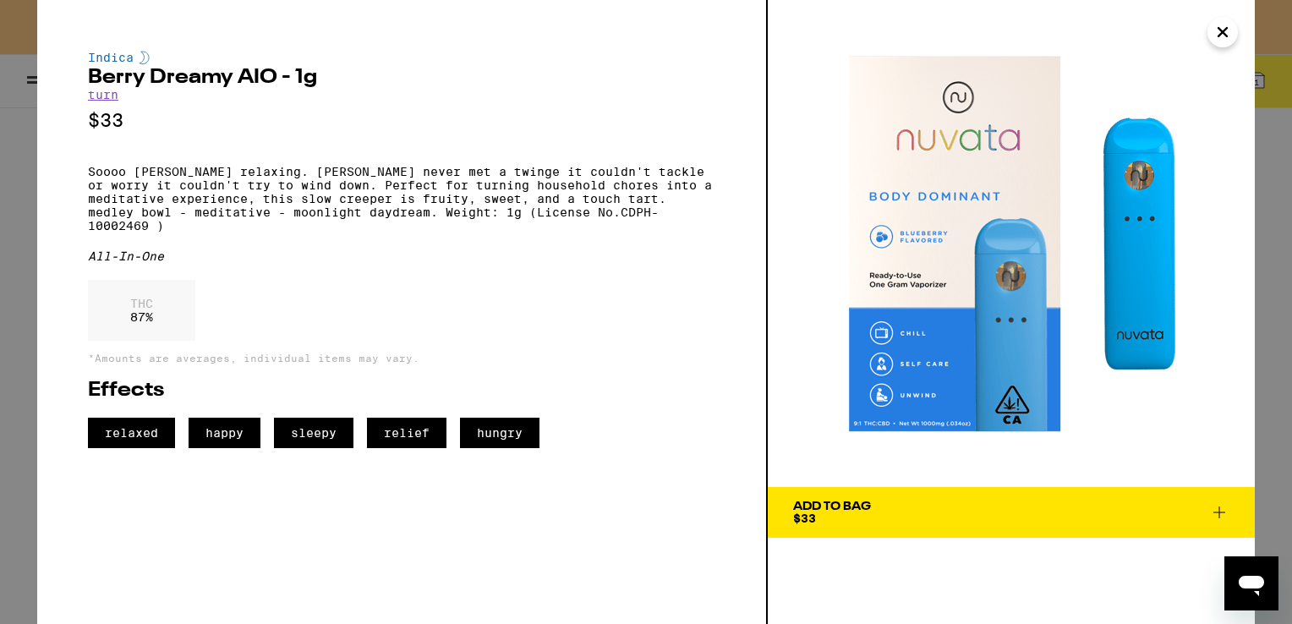
click at [255, 554] on div "Indica [PERSON_NAME] Dreamy AIO - 1g turn $33 Soooo [PERSON_NAME] relaxing. [PE…" at bounding box center [402, 312] width 731 height 624
click at [380, 263] on div "All-In-One" at bounding box center [401, 256] width 627 height 14
click at [297, 166] on div "Indica [PERSON_NAME] Dreamy AIO - 1g turn $33 Soooo [PERSON_NAME] relaxing. [PE…" at bounding box center [401, 249] width 627 height 397
click at [1223, 29] on icon "Close" at bounding box center [1222, 31] width 20 height 25
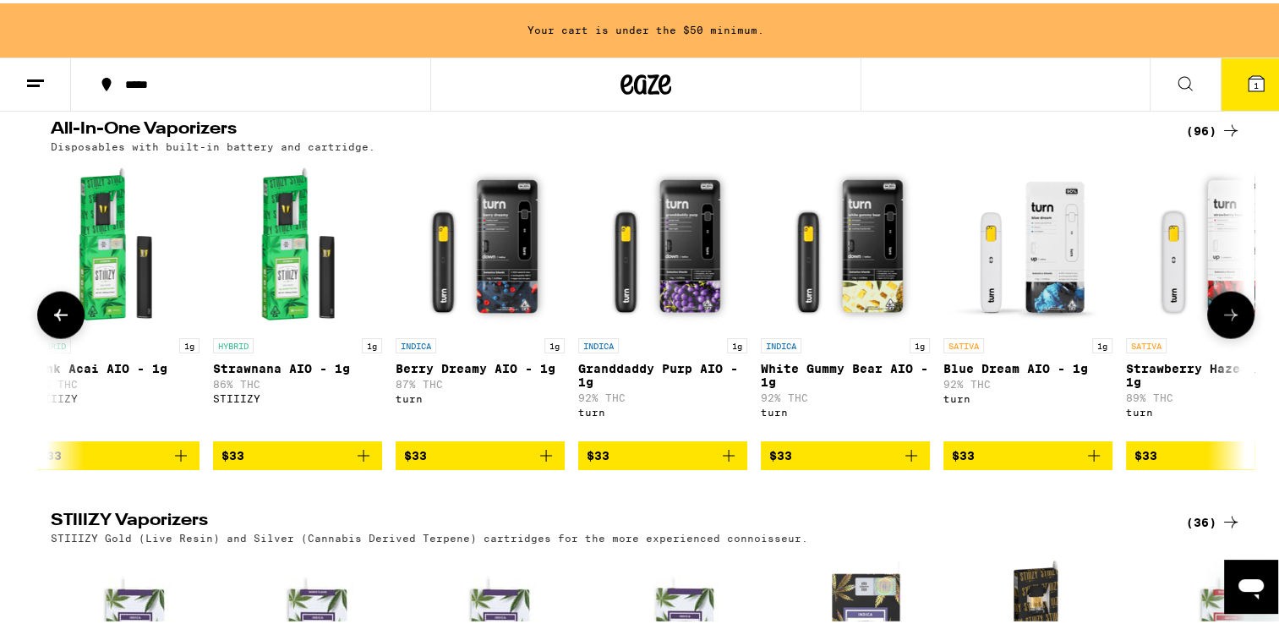
click at [687, 326] on img "Open page for Granddaddy Purp AIO - 1g from turn" at bounding box center [662, 241] width 169 height 169
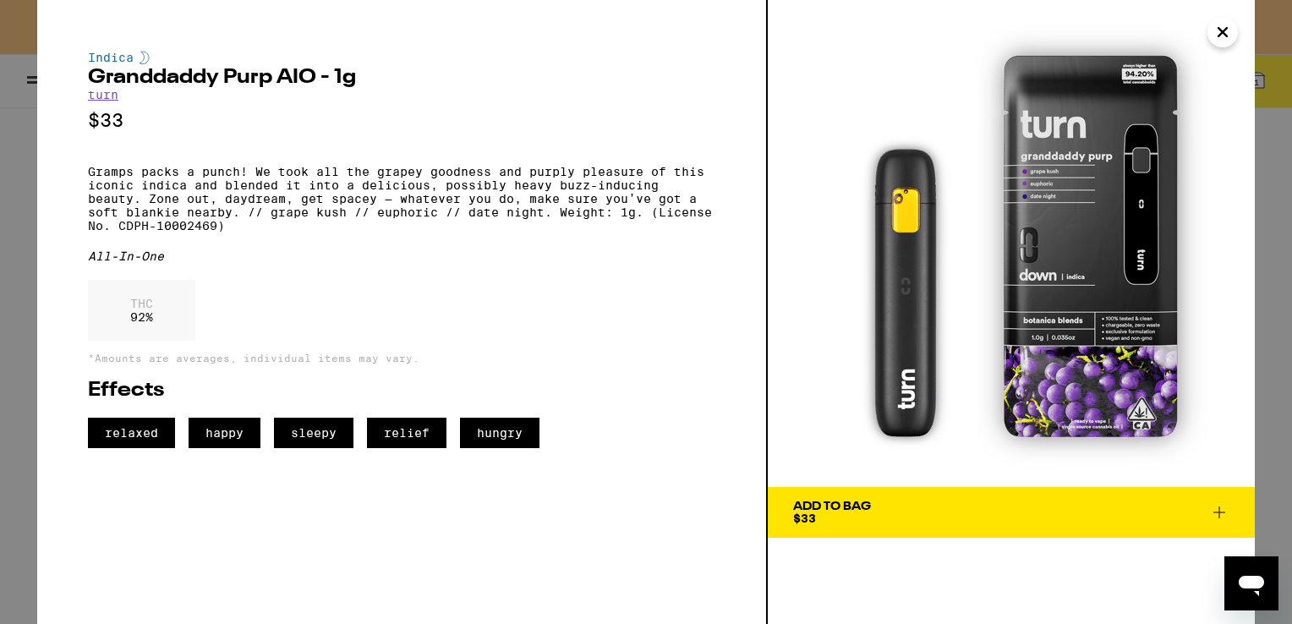
click at [687, 349] on div "THC 92 %" at bounding box center [401, 314] width 627 height 69
click at [826, 511] on div "Add To Bag" at bounding box center [832, 507] width 78 height 12
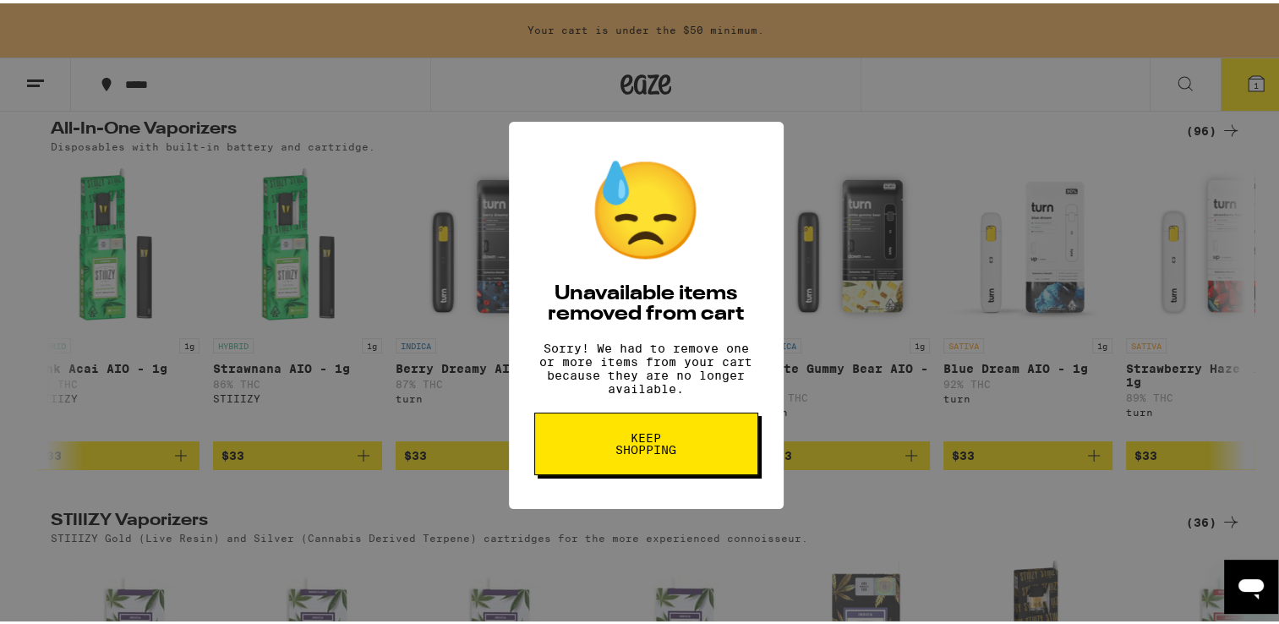
click at [659, 467] on button "Keep Shopping" at bounding box center [646, 440] width 224 height 63
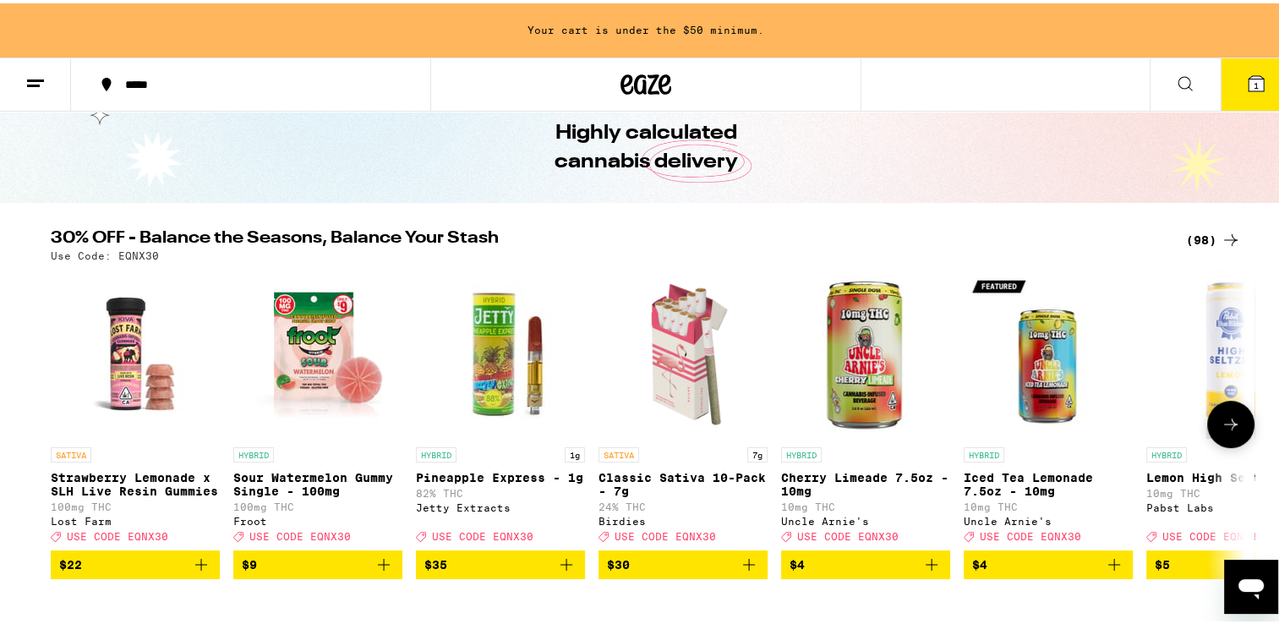
scroll to position [74, 0]
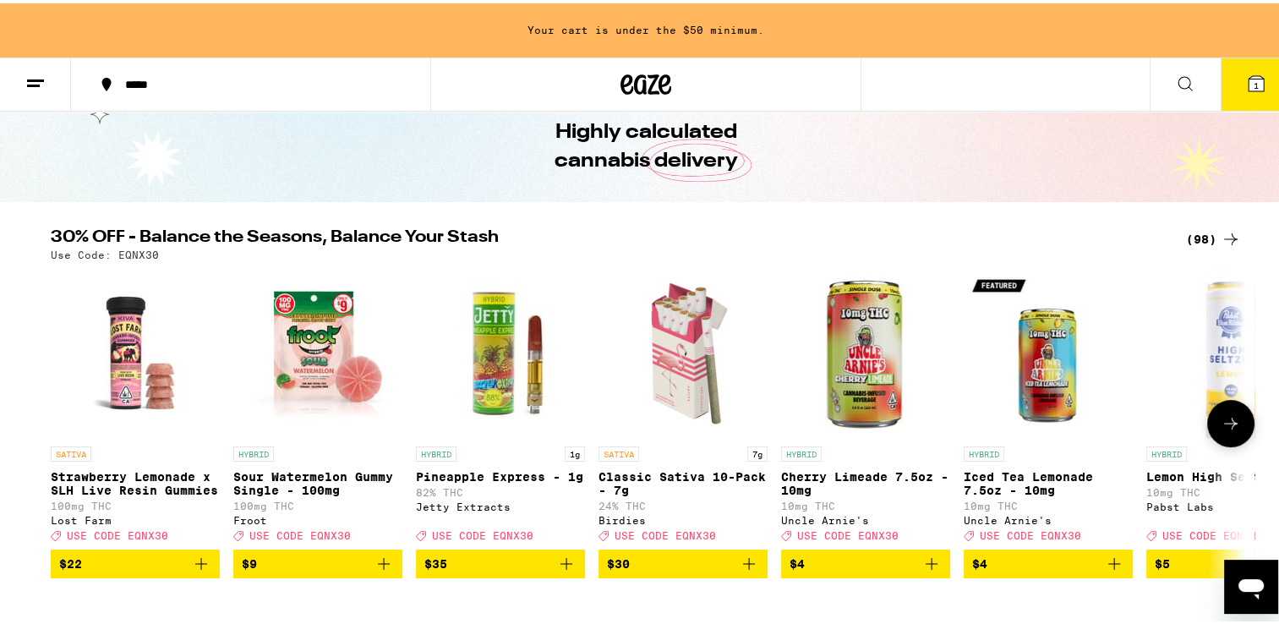
click at [764, 475] on div "SATIVA Strawberry Lemonade x SLH Live Resin Gummies 100mg THC Lost Farm Deal Cr…" at bounding box center [646, 419] width 1218 height 309
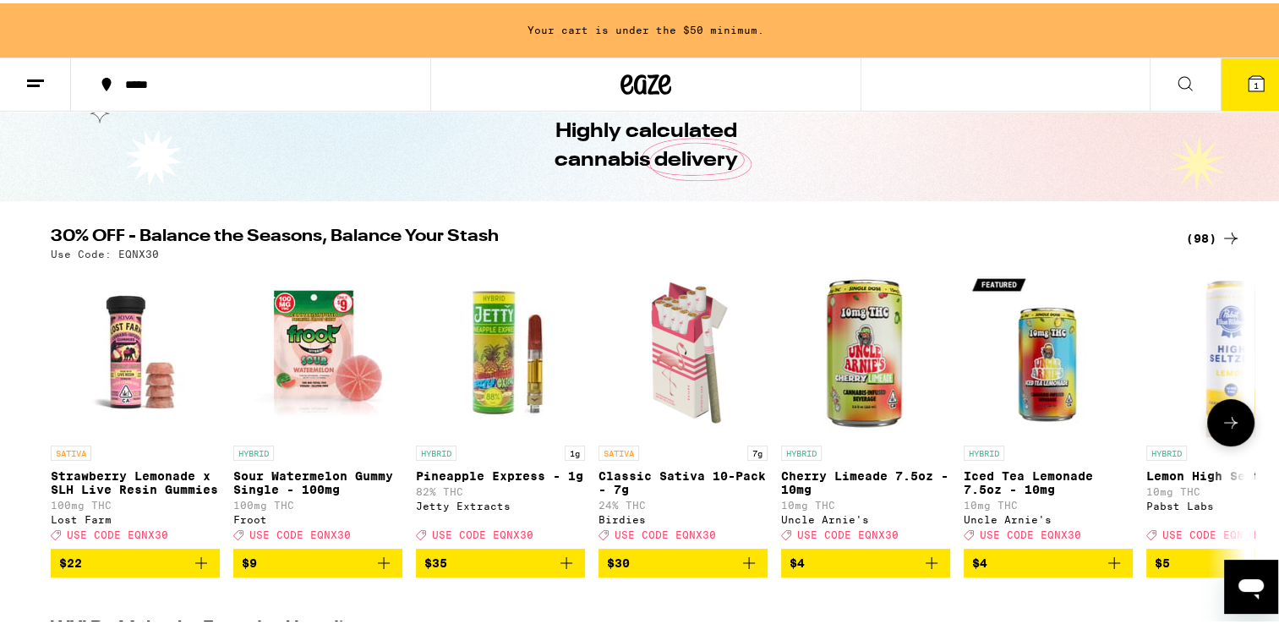
scroll to position [78, 0]
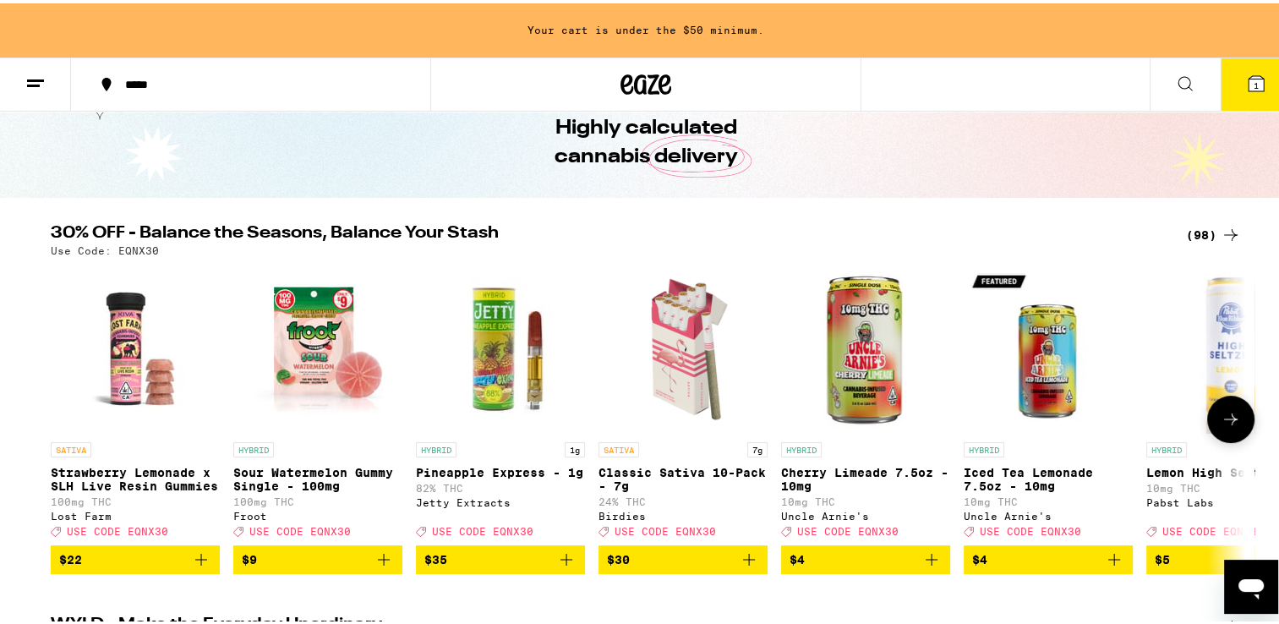
click at [1224, 421] on icon at bounding box center [1231, 416] width 20 height 20
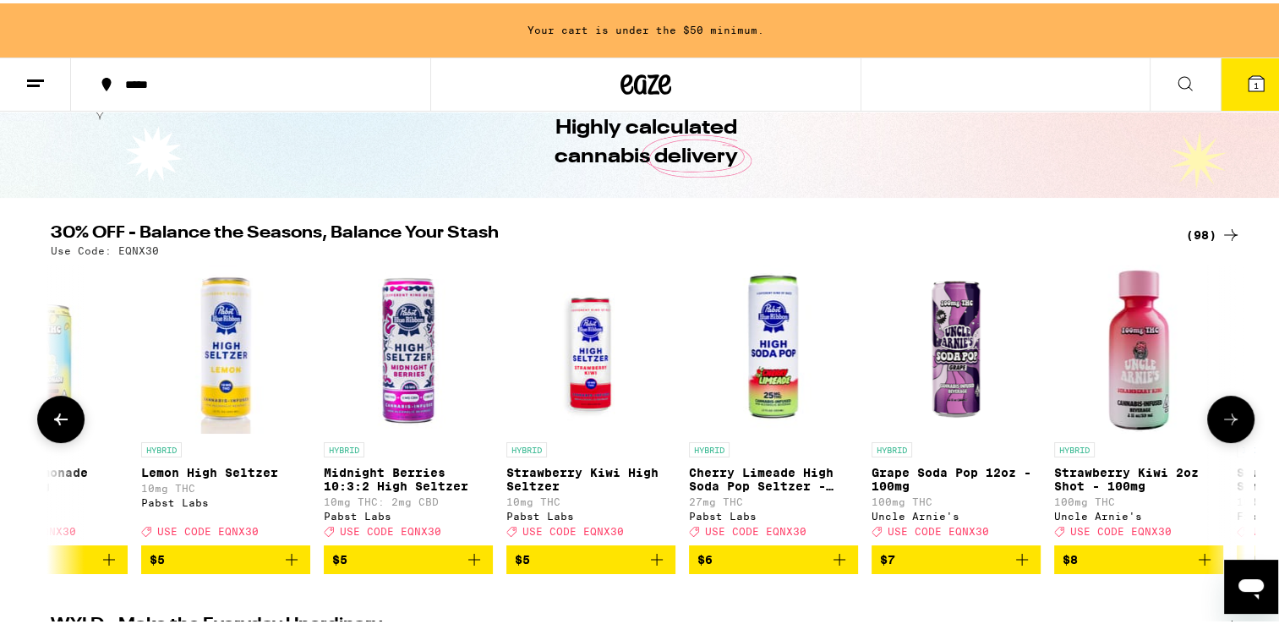
scroll to position [0, 1006]
click at [1224, 421] on icon at bounding box center [1231, 416] width 20 height 20
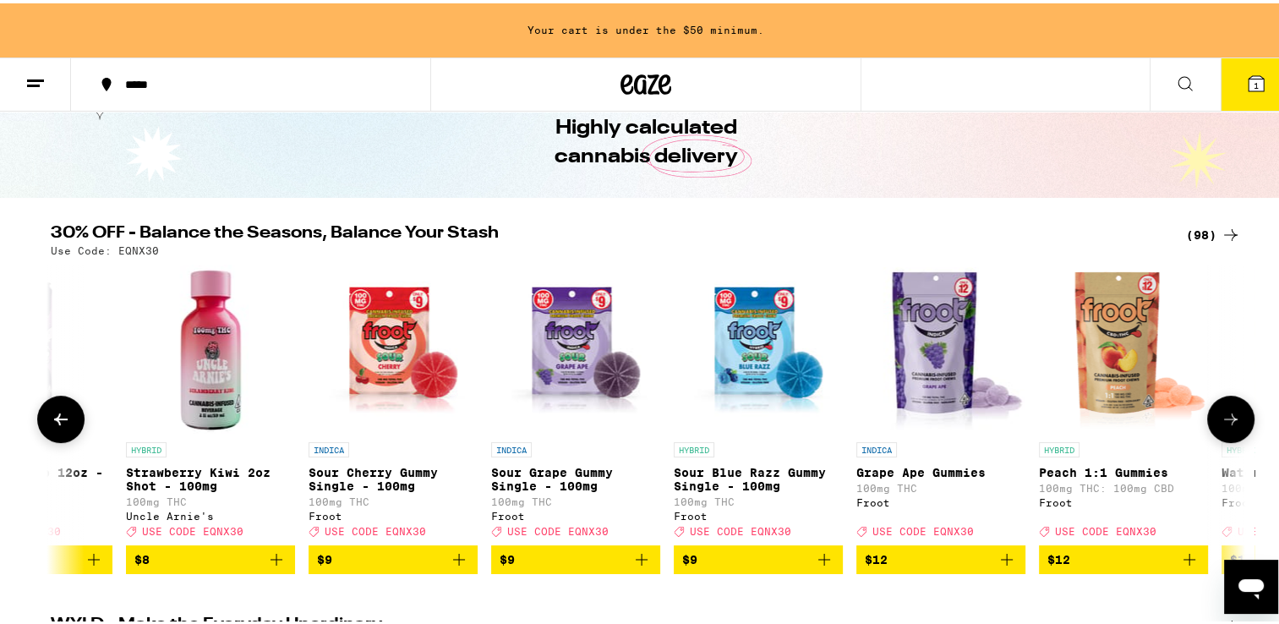
scroll to position [0, 2012]
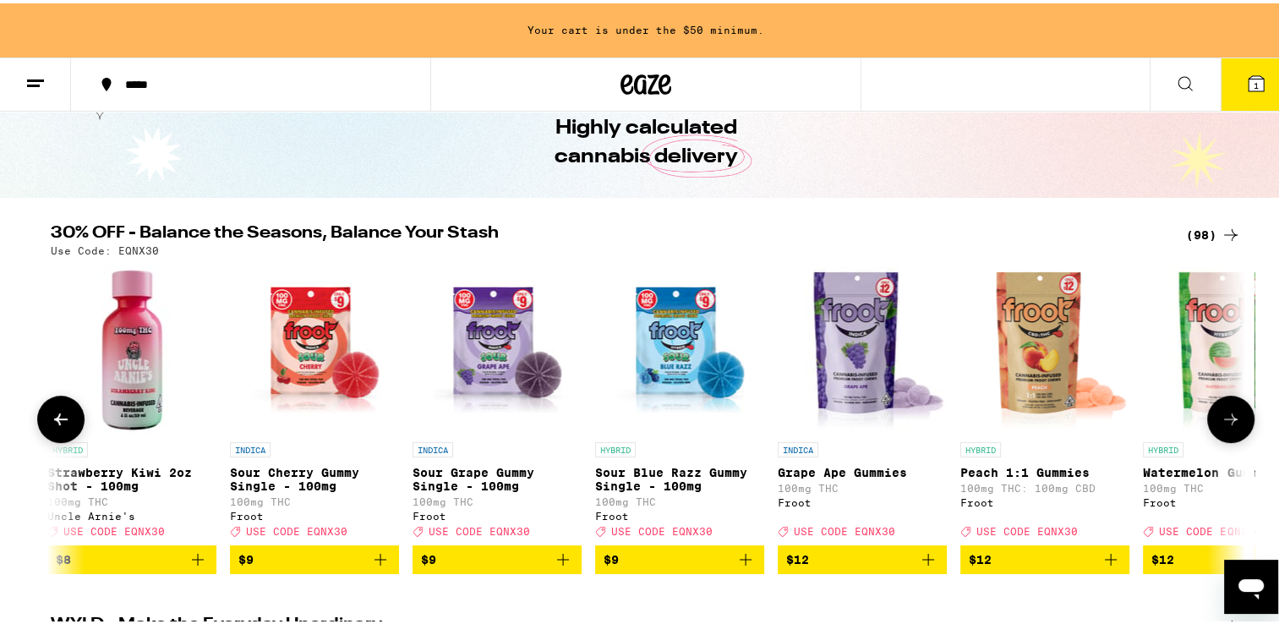
click at [1224, 421] on icon at bounding box center [1231, 416] width 20 height 20
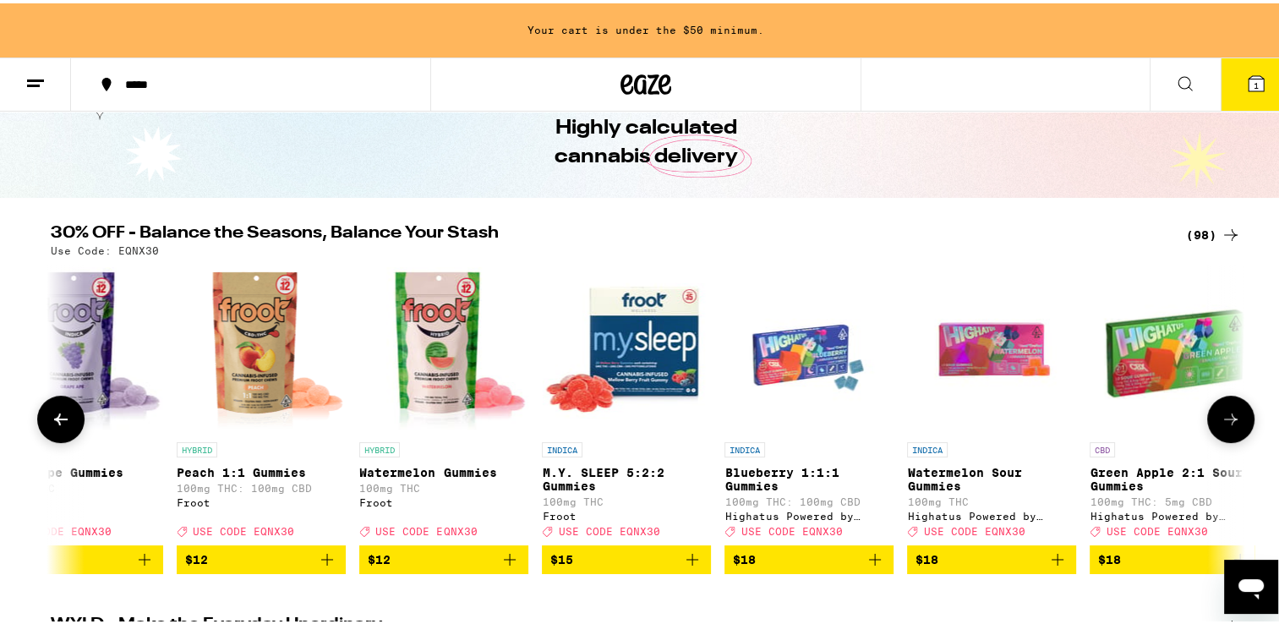
scroll to position [0, 3019]
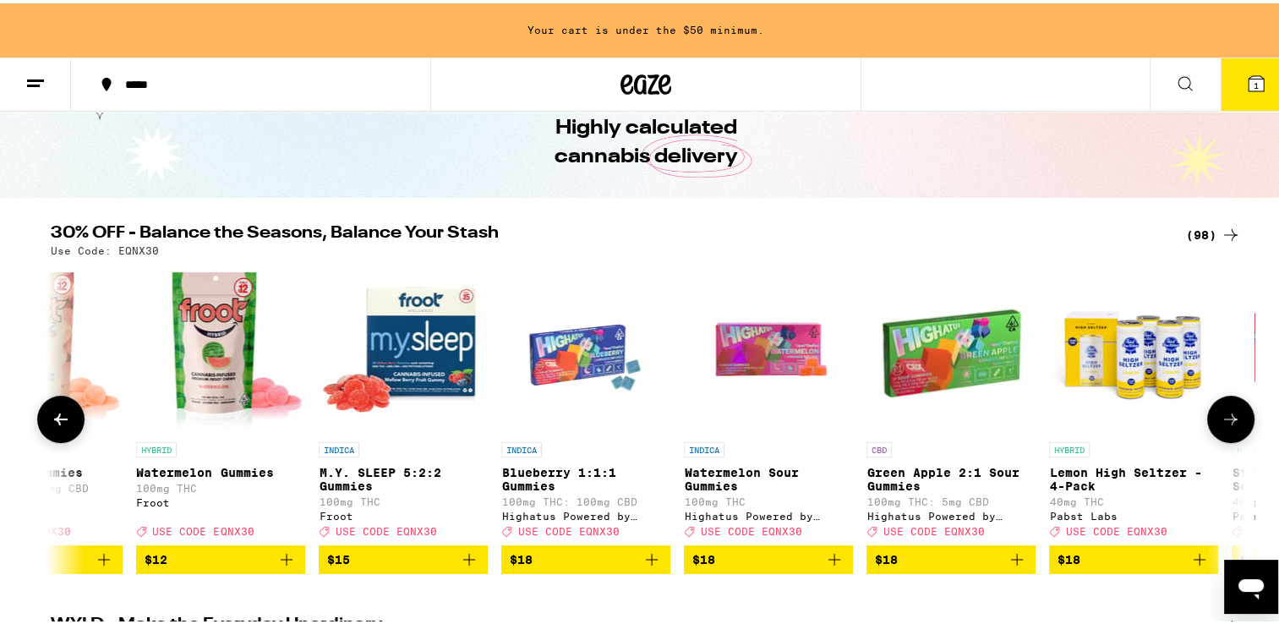
click at [1228, 422] on icon at bounding box center [1231, 416] width 14 height 12
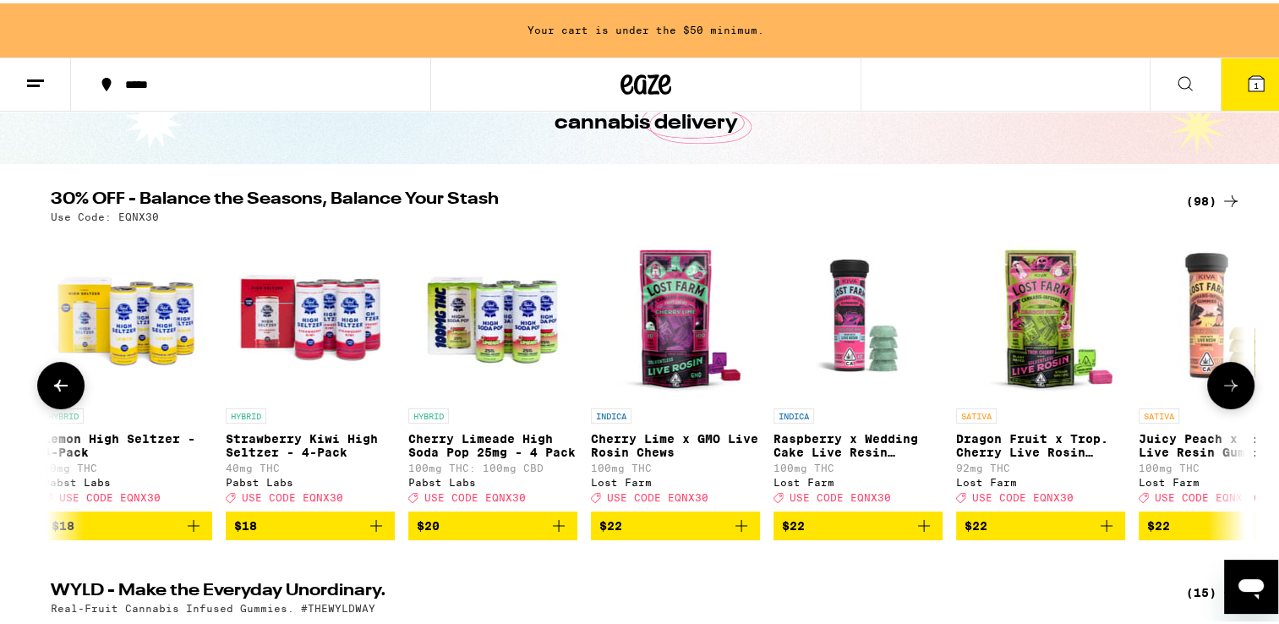
scroll to position [145, 0]
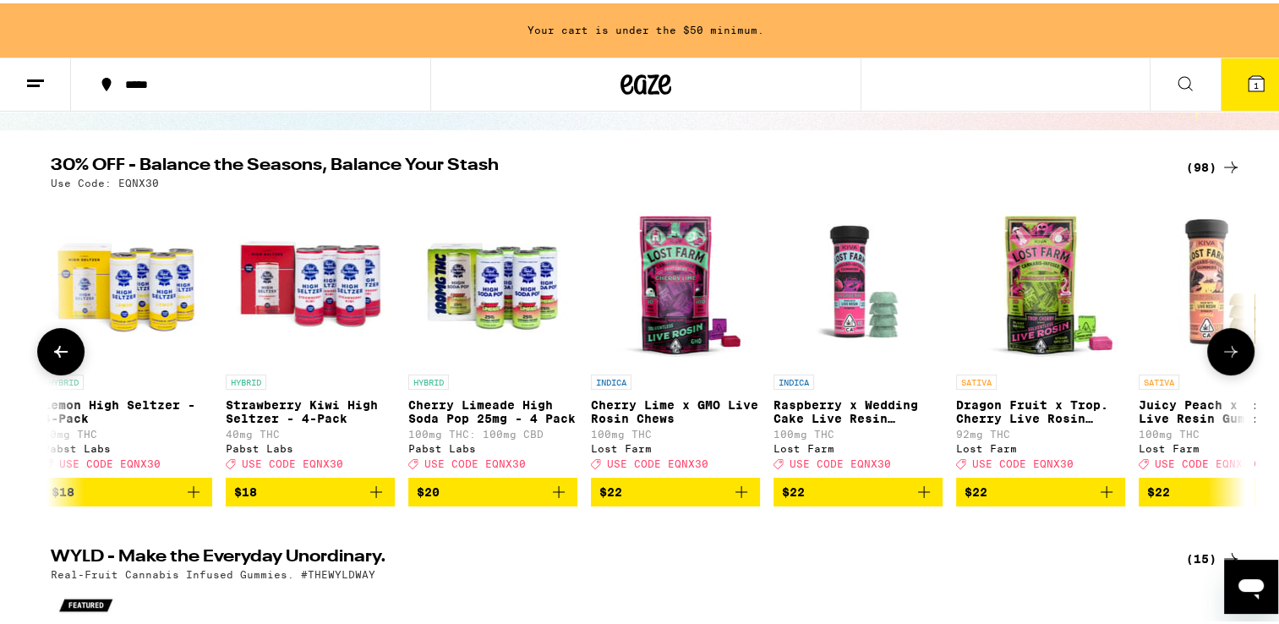
click at [1224, 359] on icon at bounding box center [1231, 348] width 20 height 20
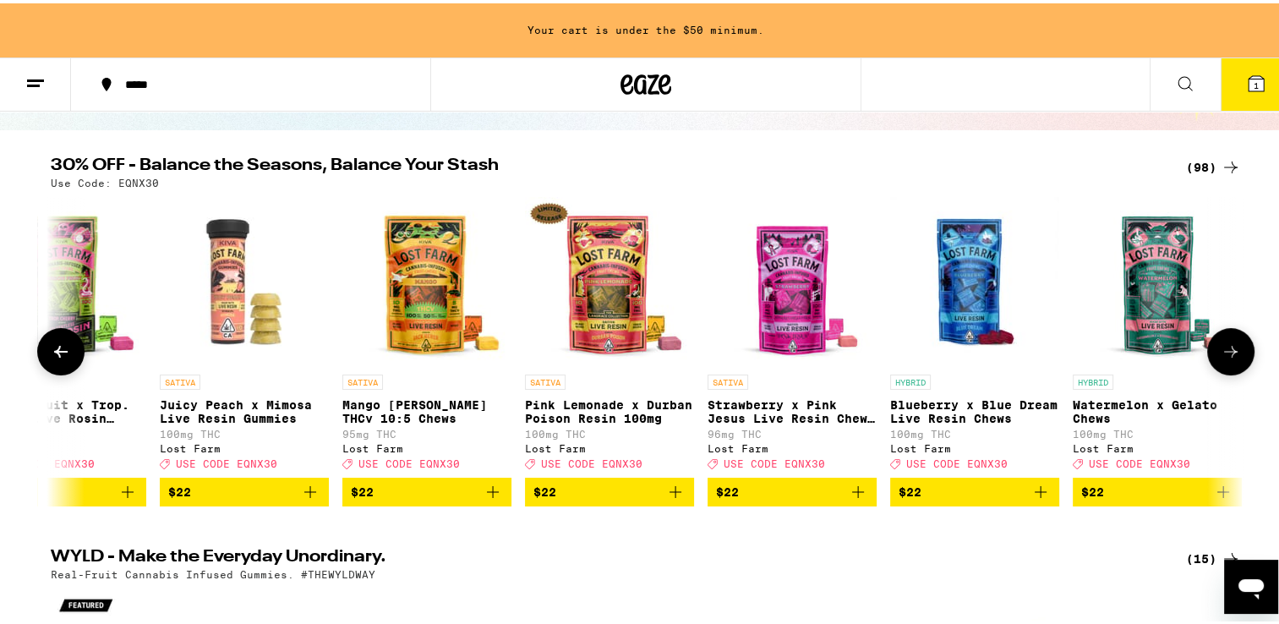
scroll to position [0, 5033]
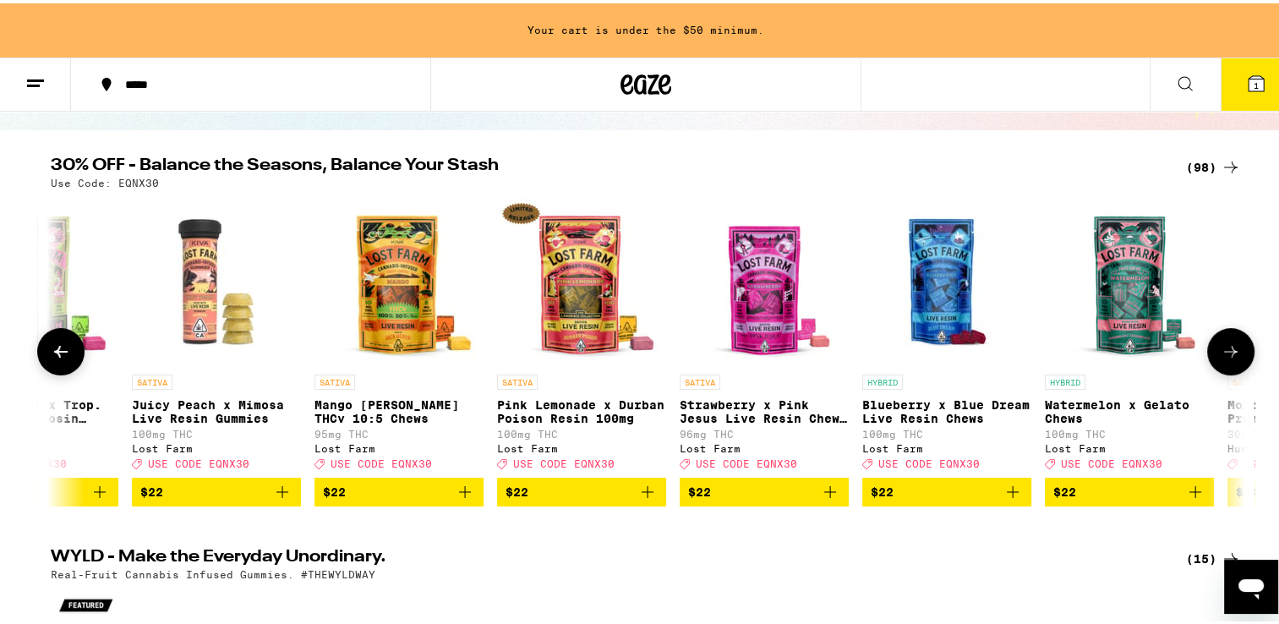
click at [1224, 354] on icon at bounding box center [1231, 348] width 14 height 12
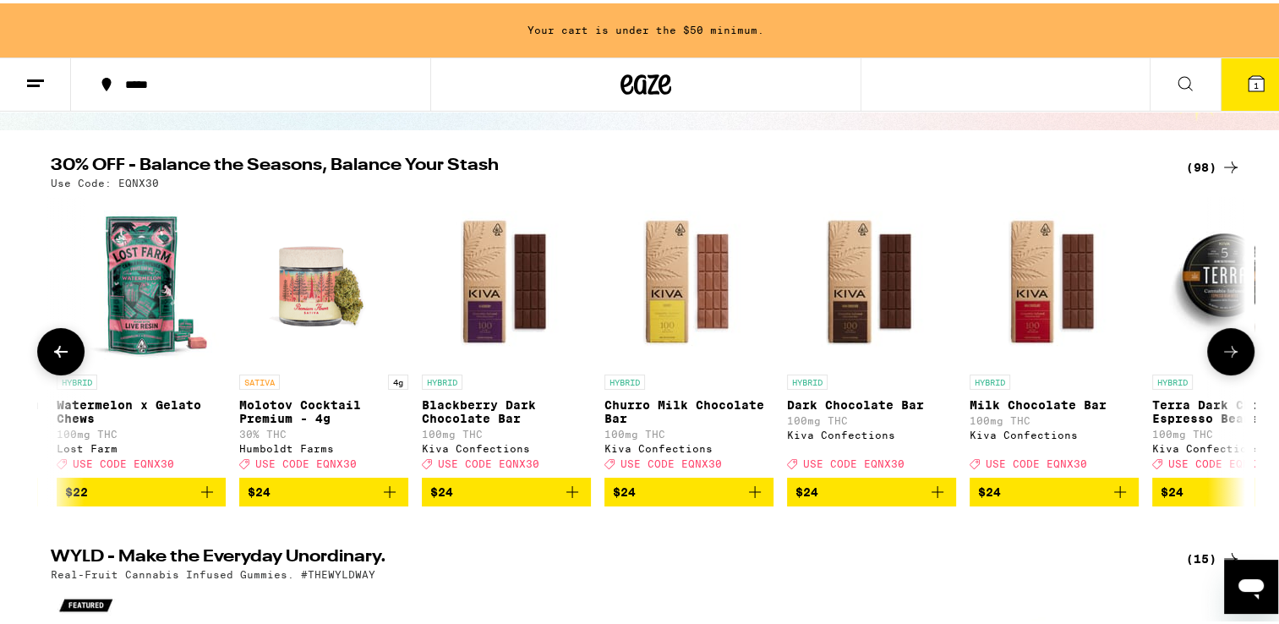
scroll to position [0, 6039]
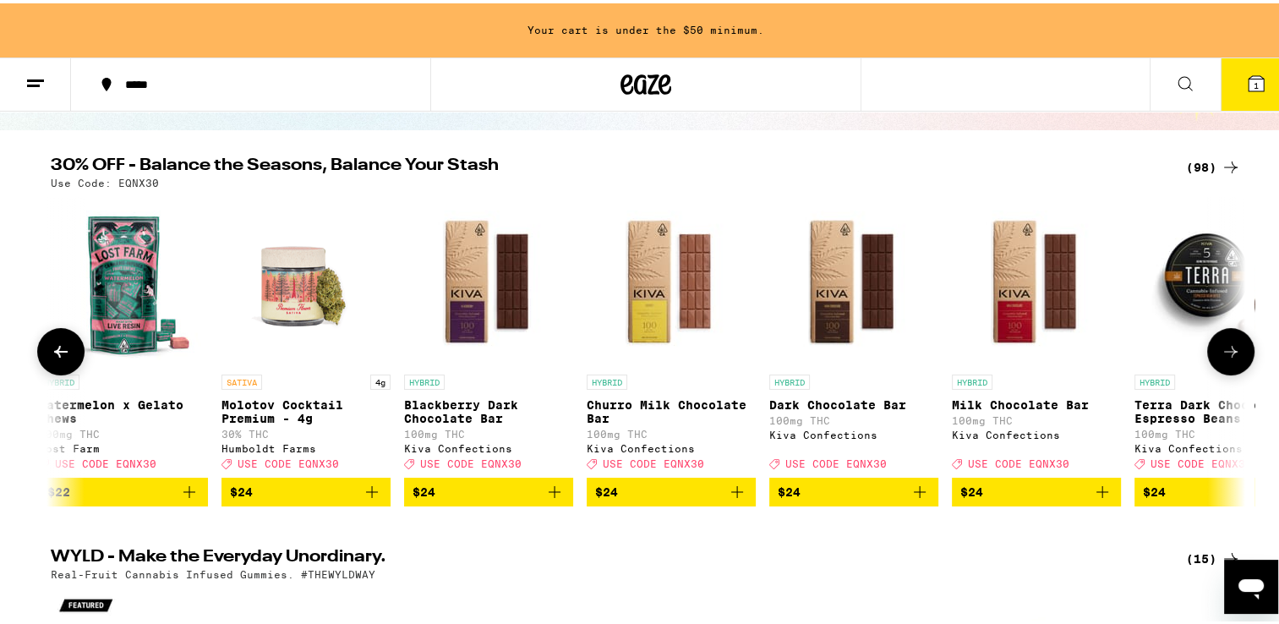
click at [286, 314] on img "Open page for Molotov Cocktail Premium - 4g from Humboldt Farms" at bounding box center [306, 278] width 169 height 169
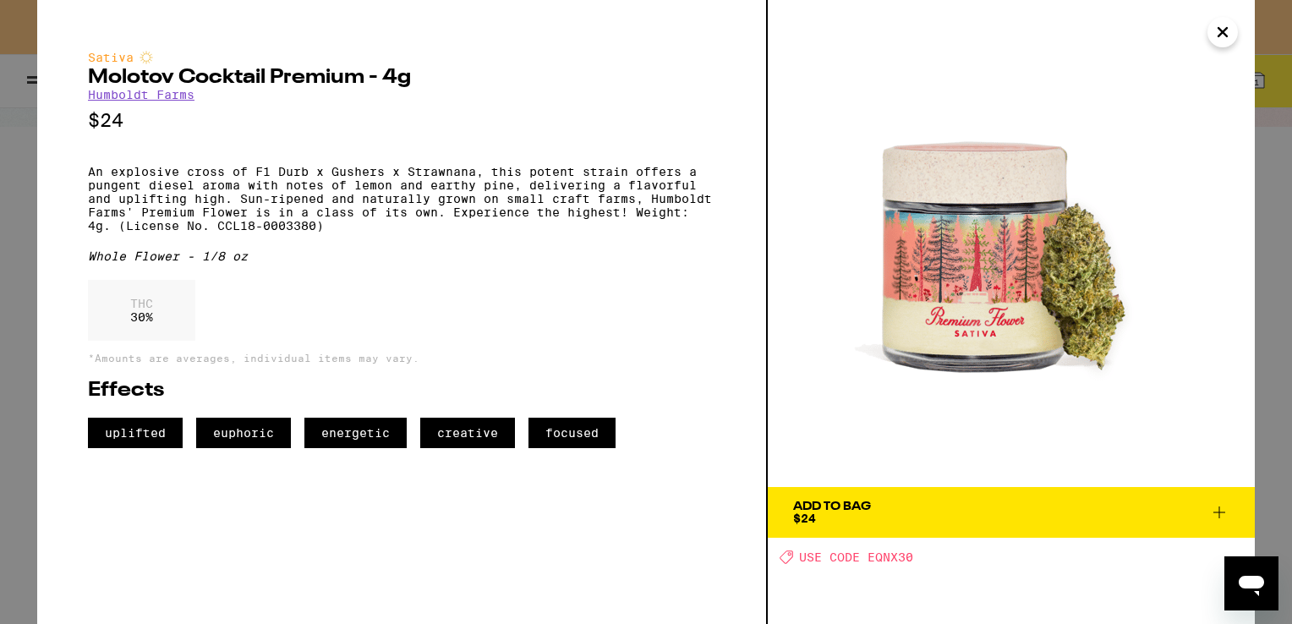
click at [286, 314] on div "THC 30 %" at bounding box center [401, 314] width 627 height 69
click at [1229, 29] on icon "Close" at bounding box center [1222, 31] width 20 height 25
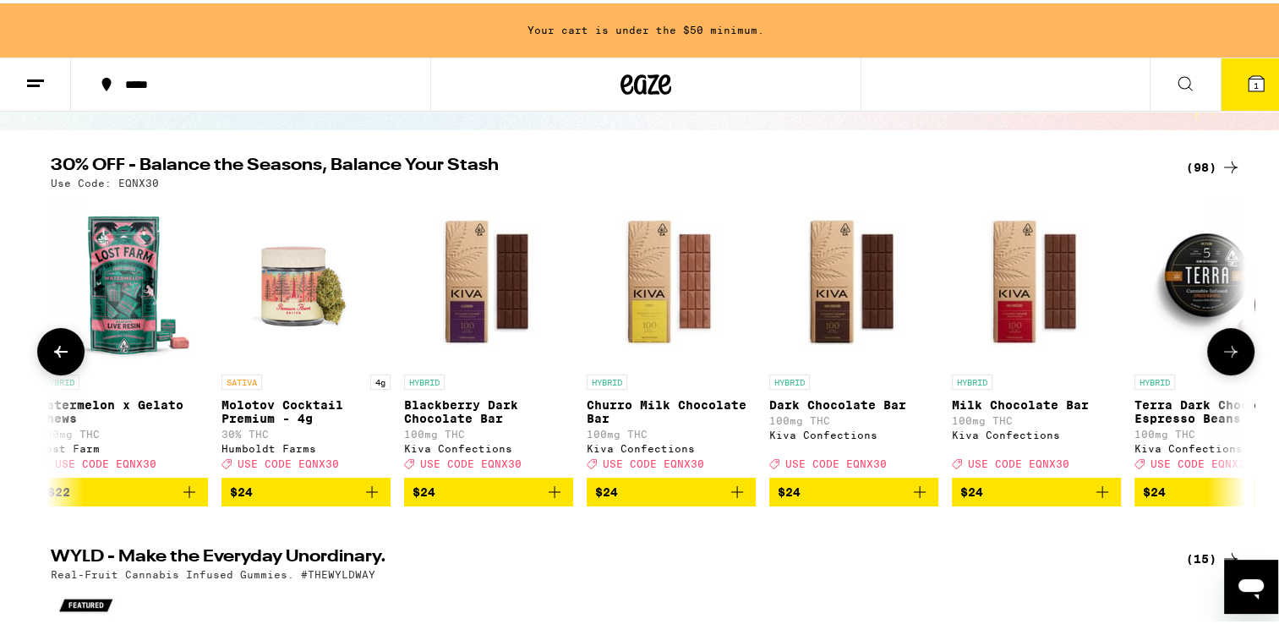
click at [1234, 341] on button at bounding box center [1230, 348] width 47 height 47
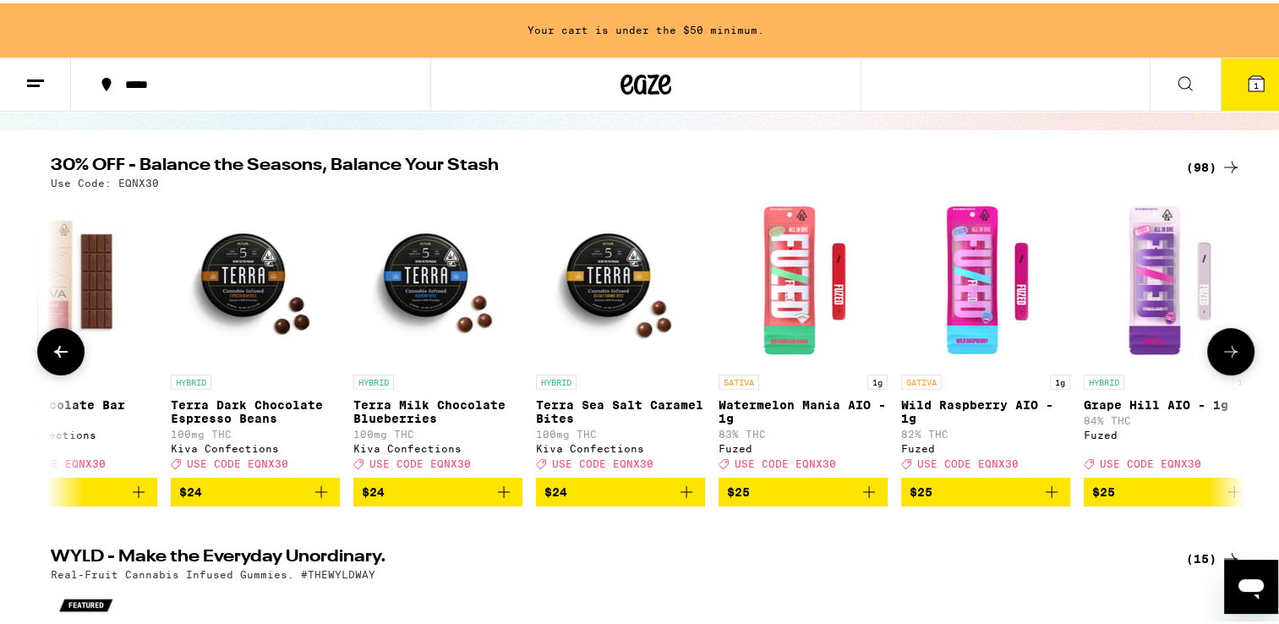
scroll to position [0, 7045]
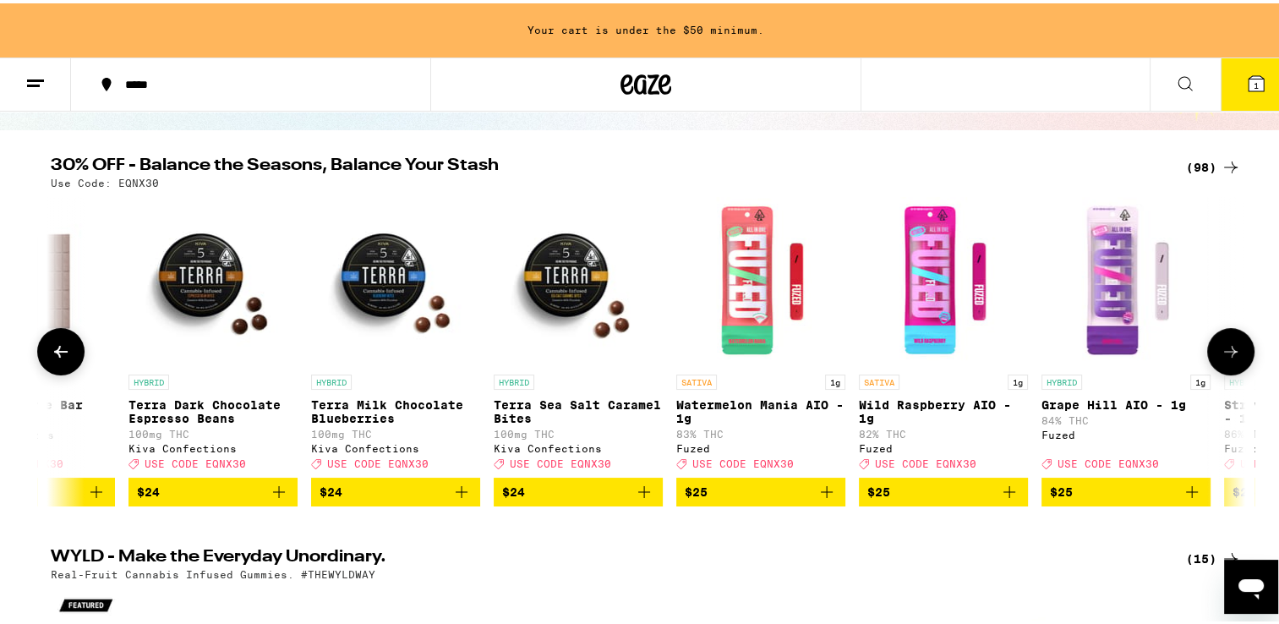
click at [1234, 341] on button at bounding box center [1230, 348] width 47 height 47
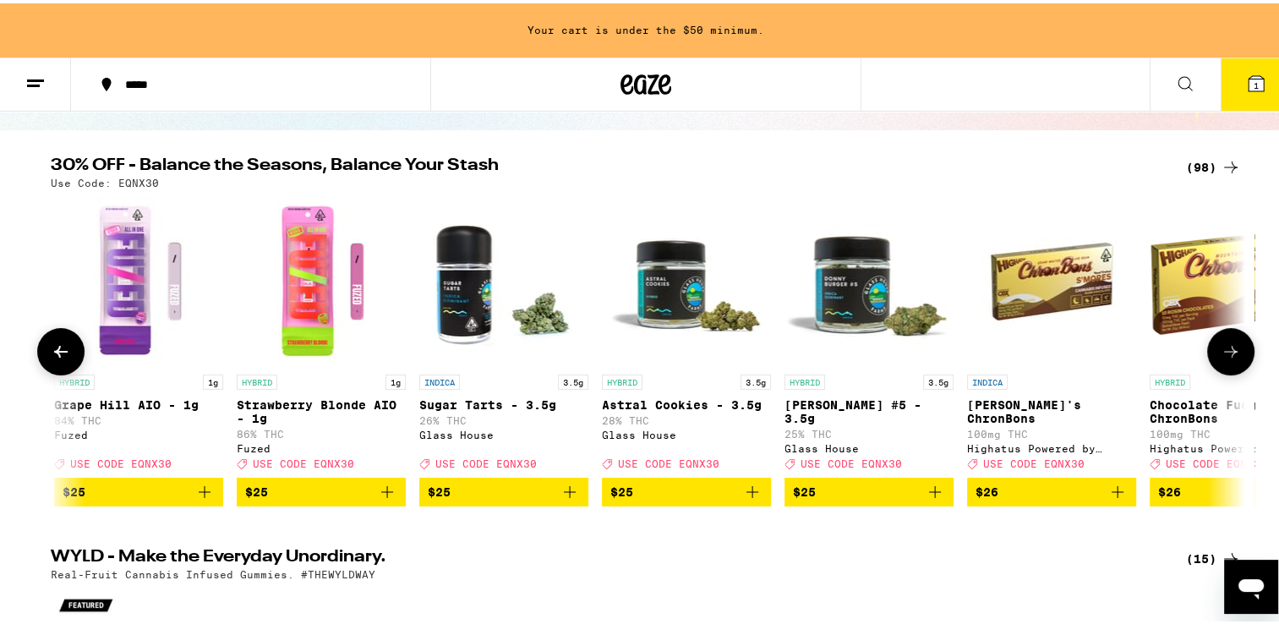
scroll to position [0, 8052]
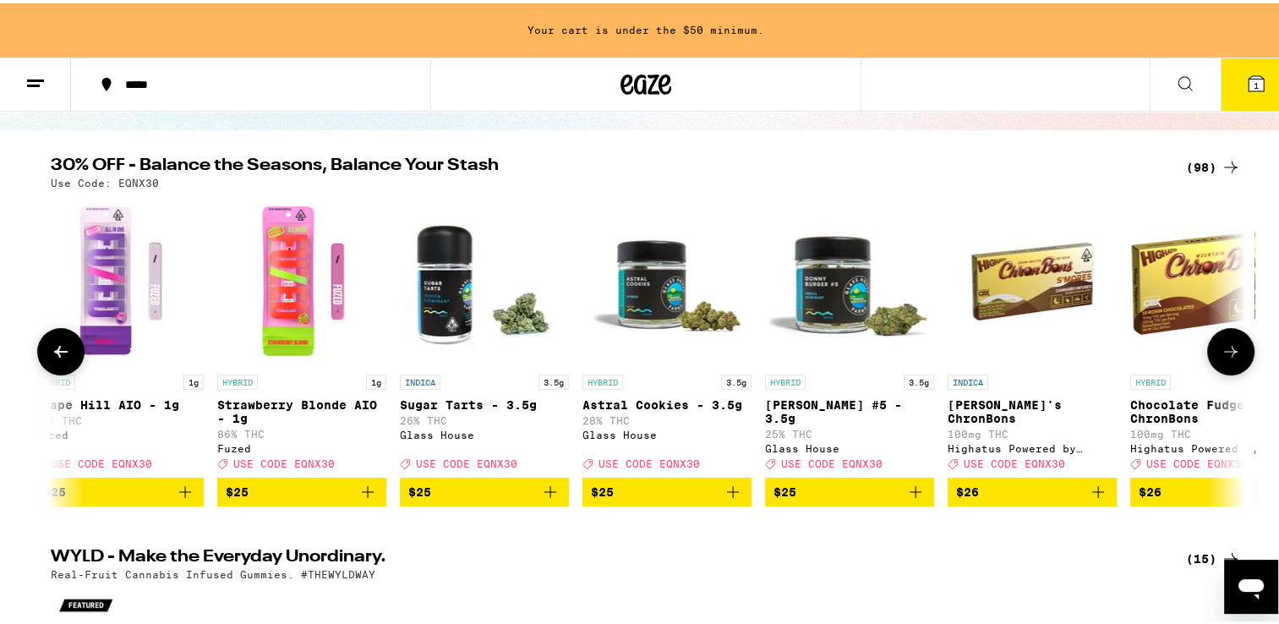
click at [1234, 341] on button at bounding box center [1230, 348] width 47 height 47
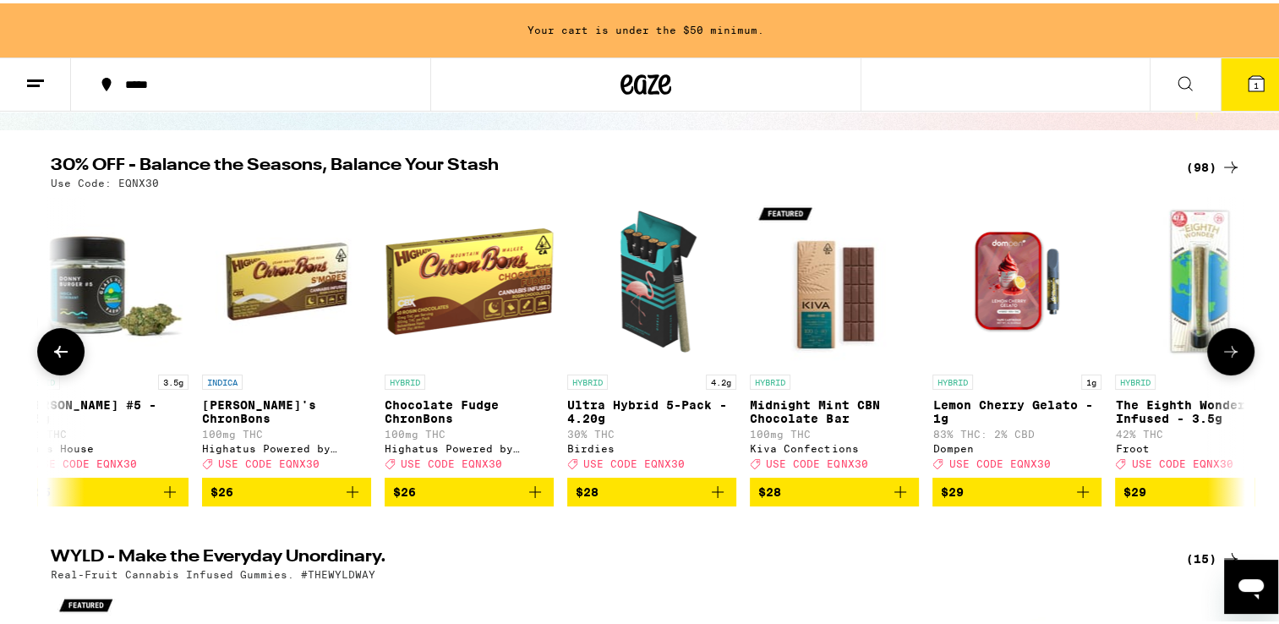
scroll to position [0, 9058]
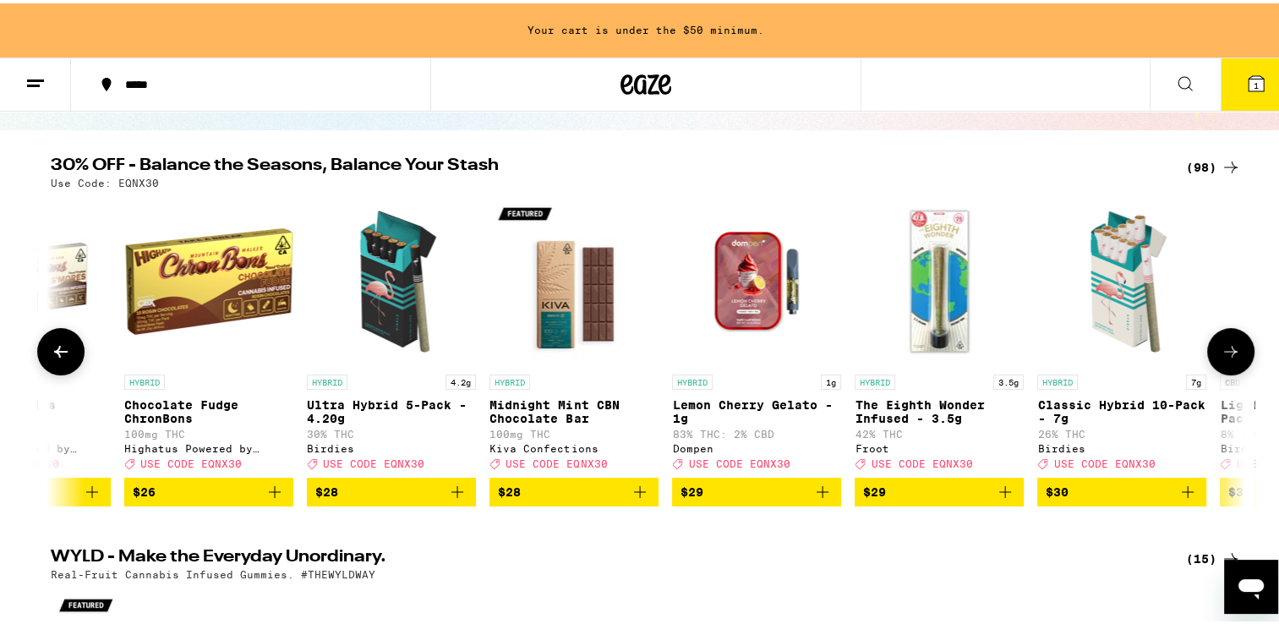
click at [1225, 353] on icon at bounding box center [1231, 348] width 20 height 20
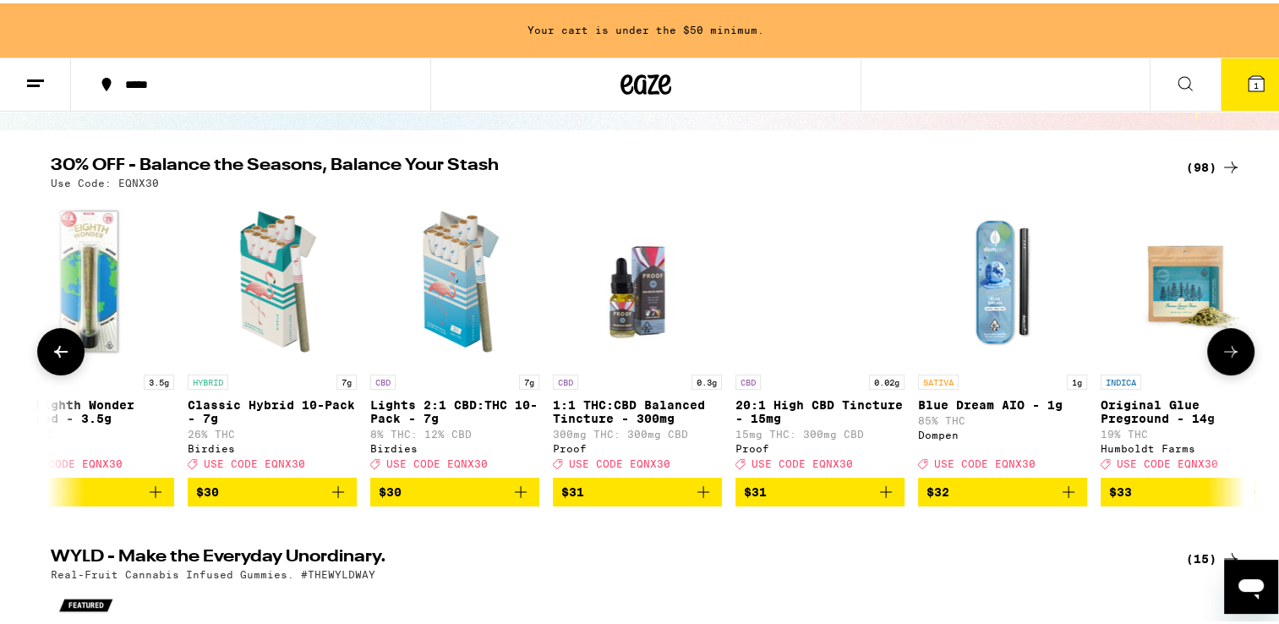
scroll to position [0, 10065]
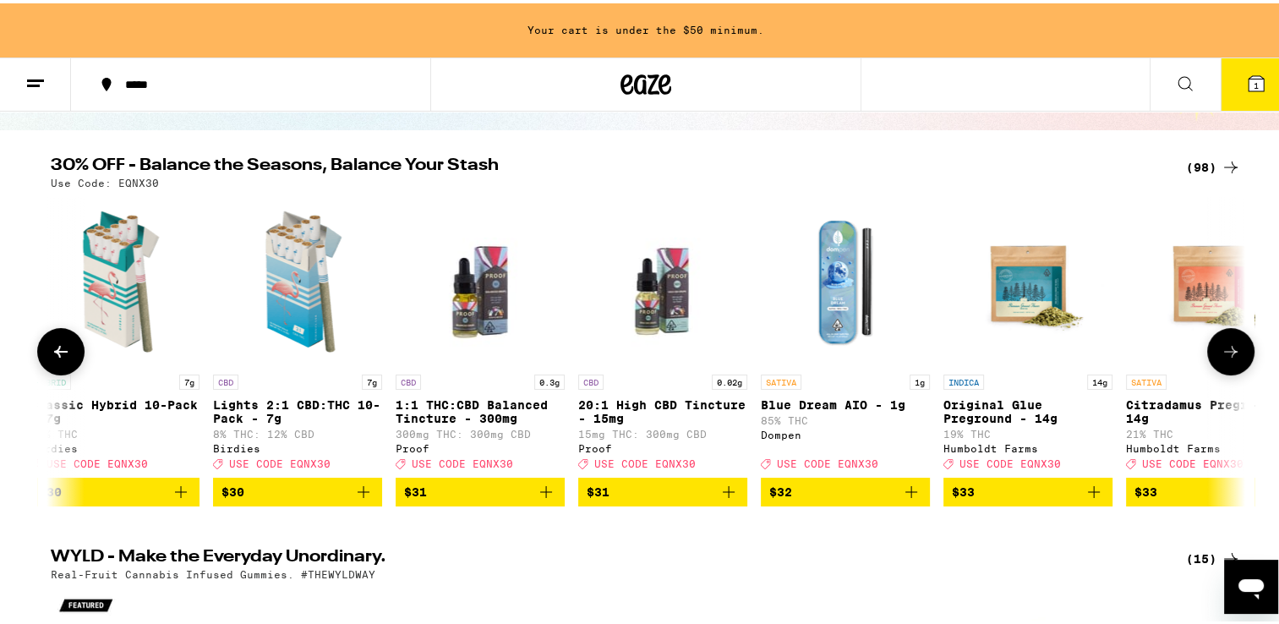
click at [1225, 353] on icon at bounding box center [1231, 348] width 20 height 20
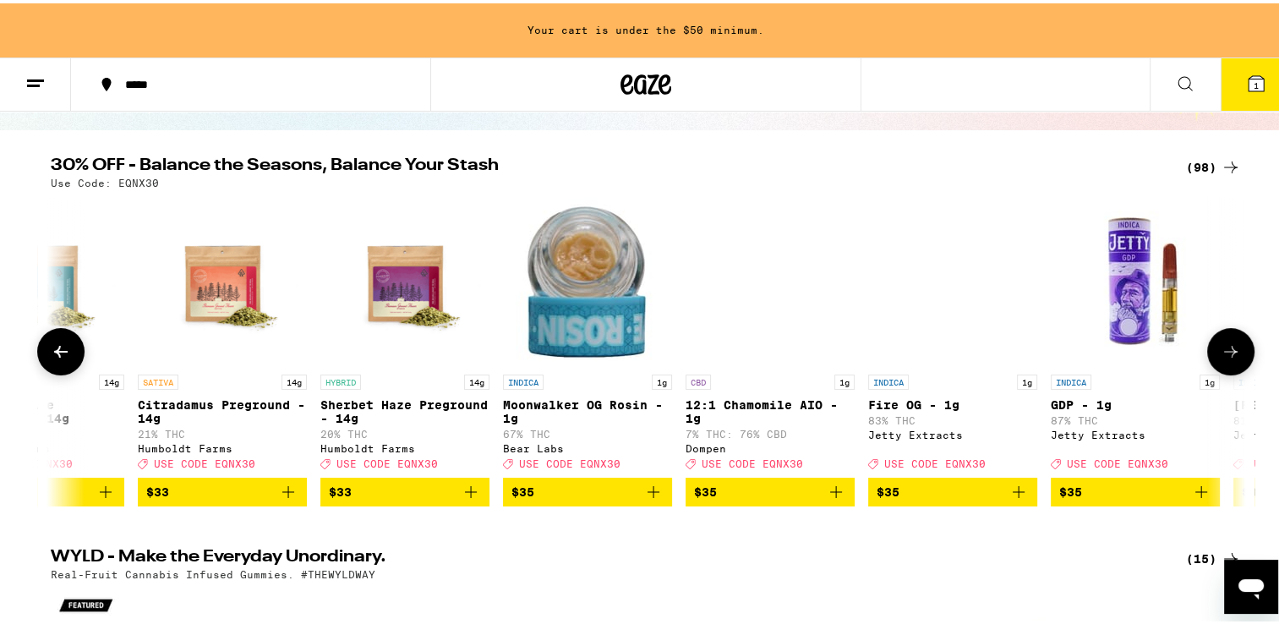
scroll to position [0, 11071]
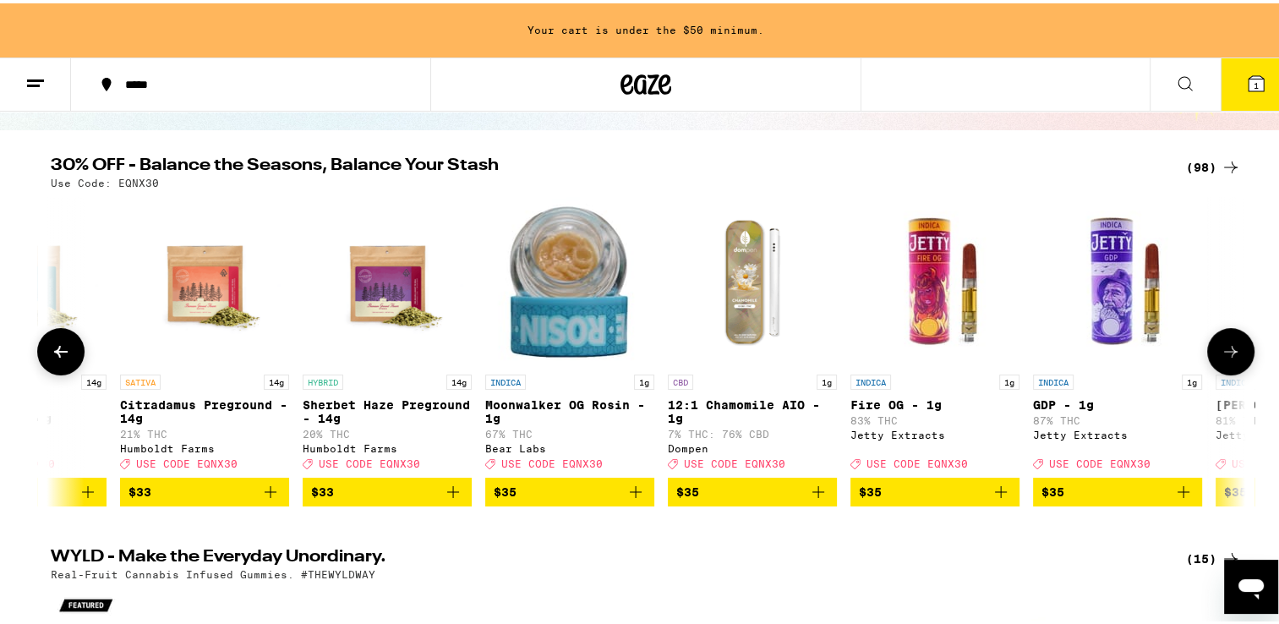
click at [1225, 353] on icon at bounding box center [1231, 348] width 20 height 20
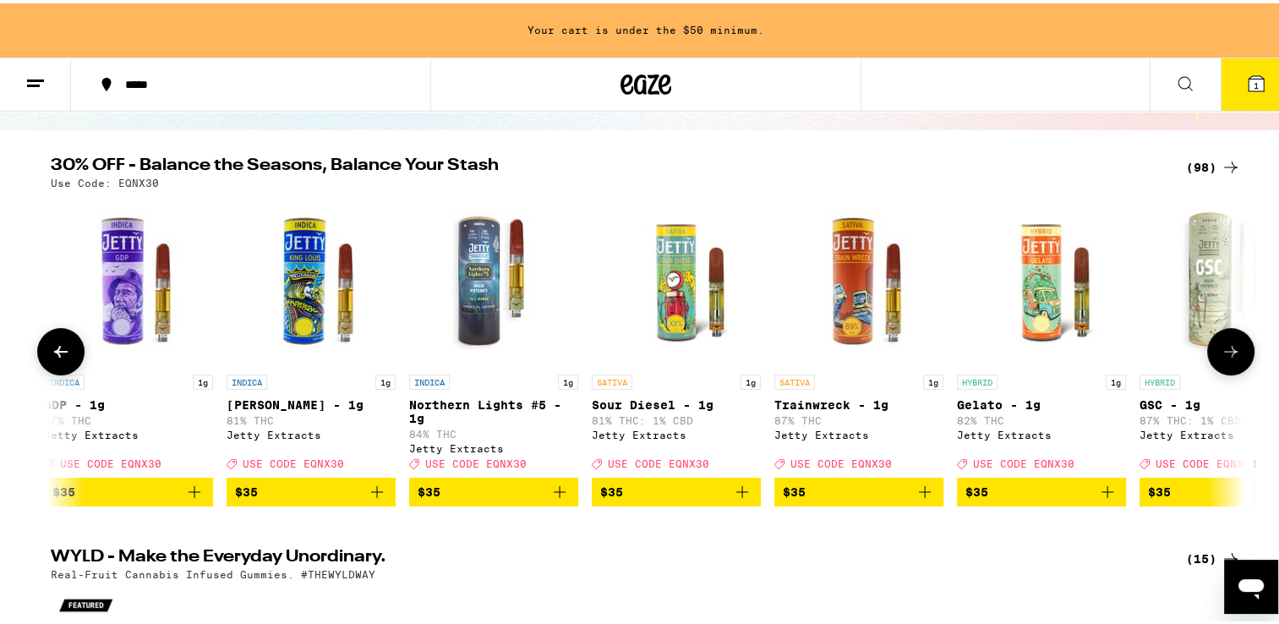
scroll to position [0, 12078]
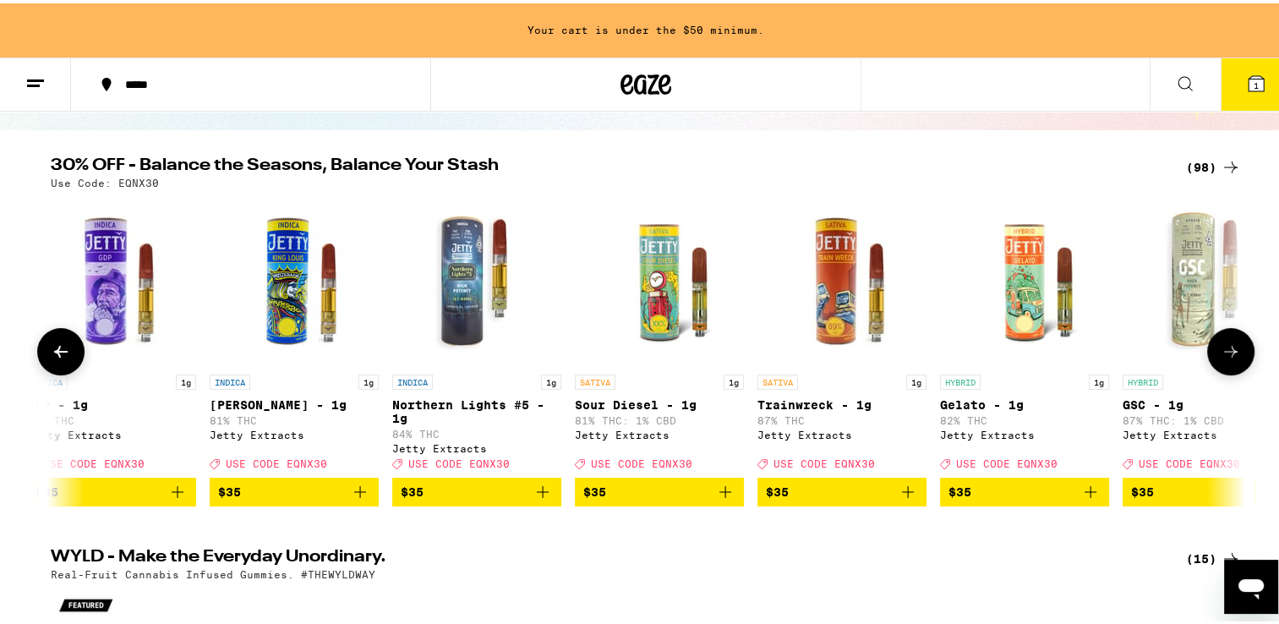
click at [1225, 353] on icon at bounding box center [1231, 348] width 20 height 20
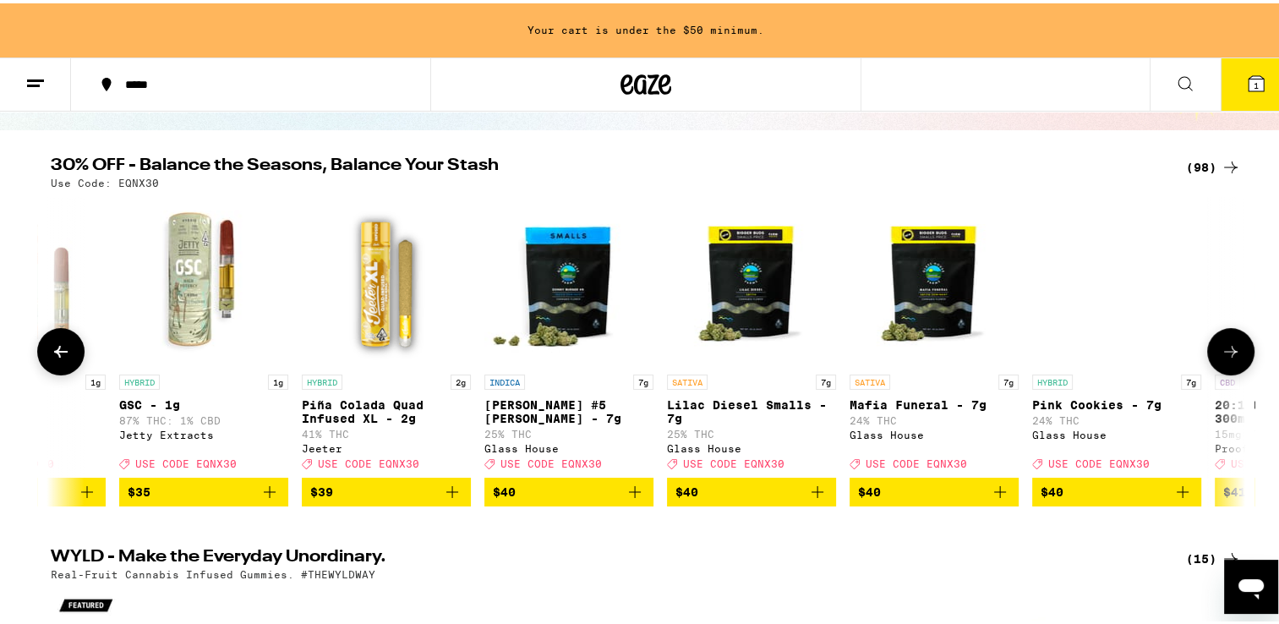
scroll to position [0, 13085]
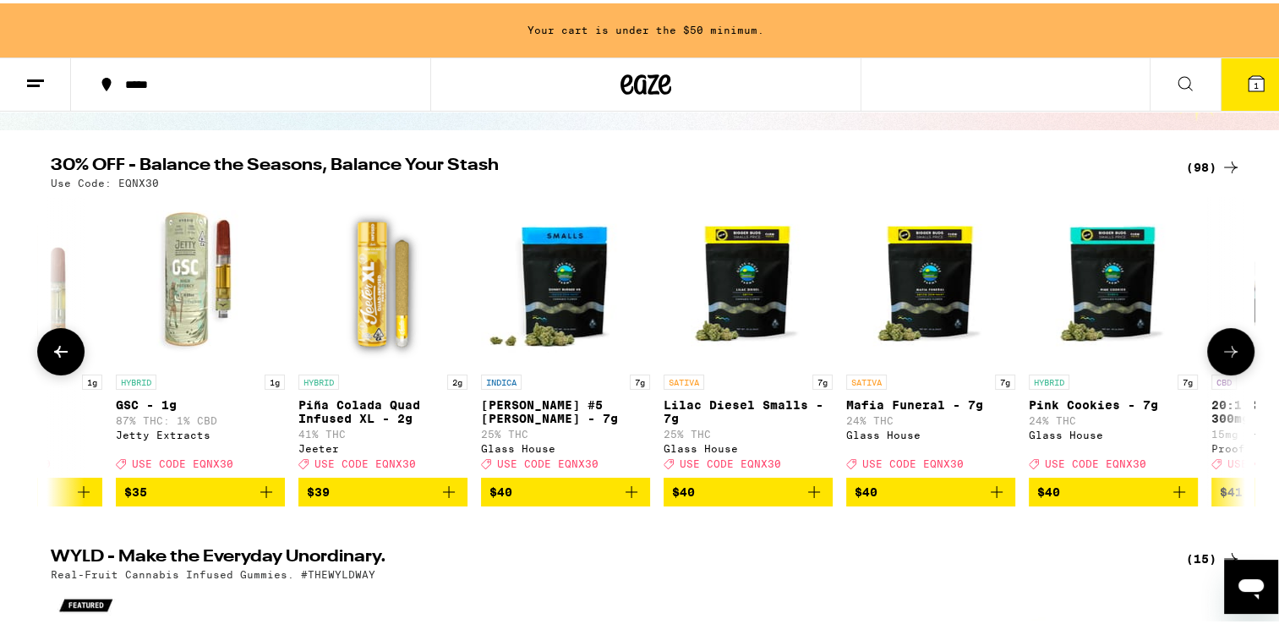
click at [1230, 358] on icon at bounding box center [1231, 348] width 20 height 20
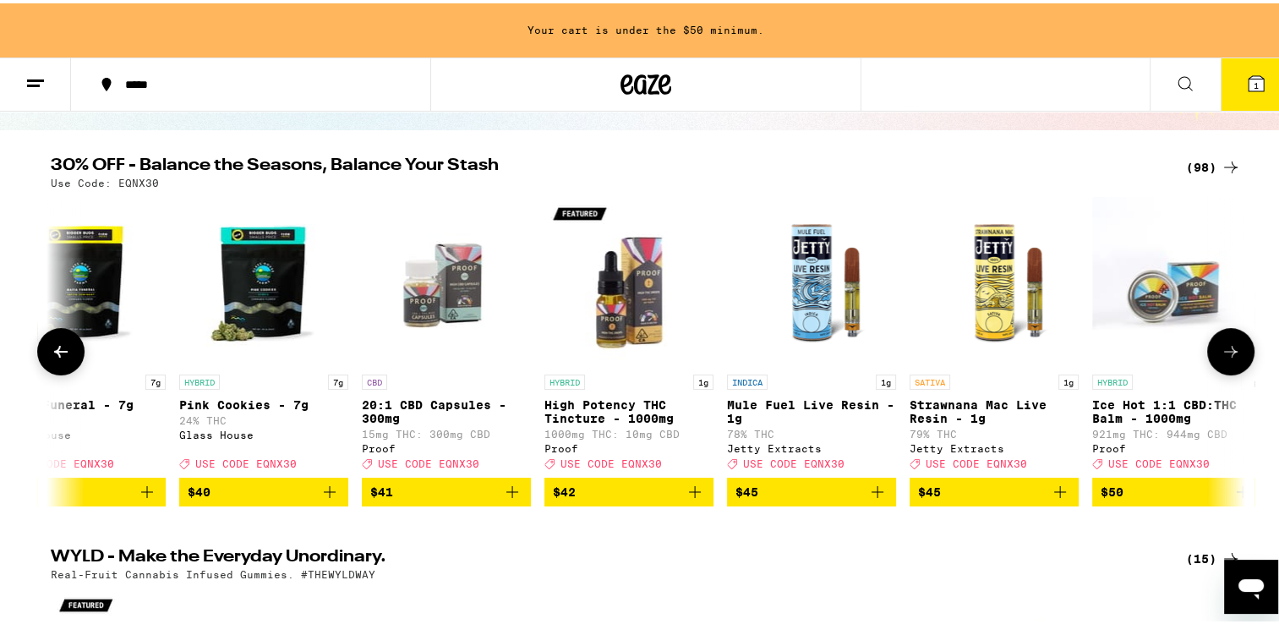
scroll to position [0, 14091]
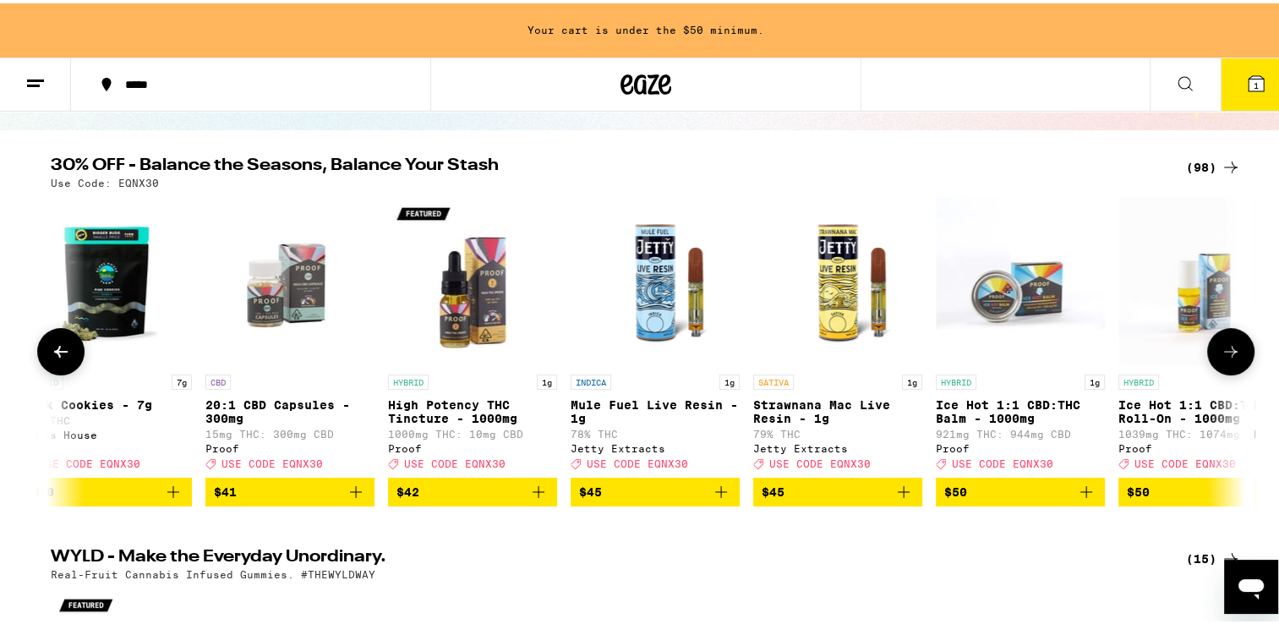
click at [1230, 358] on icon at bounding box center [1231, 348] width 20 height 20
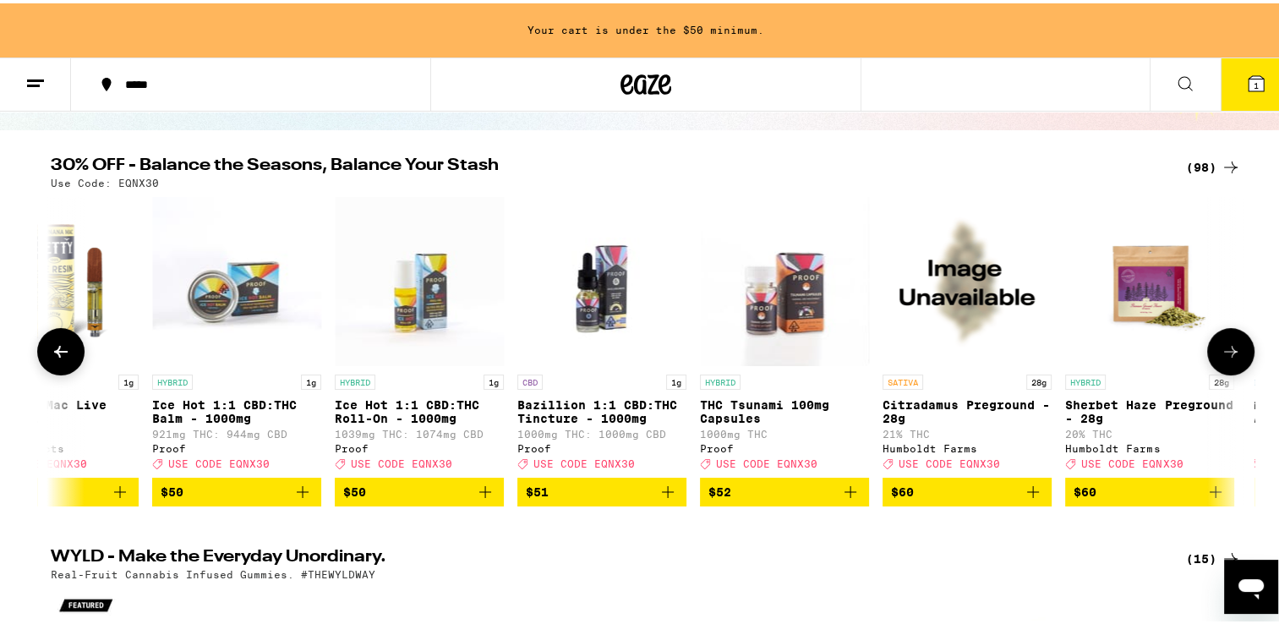
scroll to position [0, 15098]
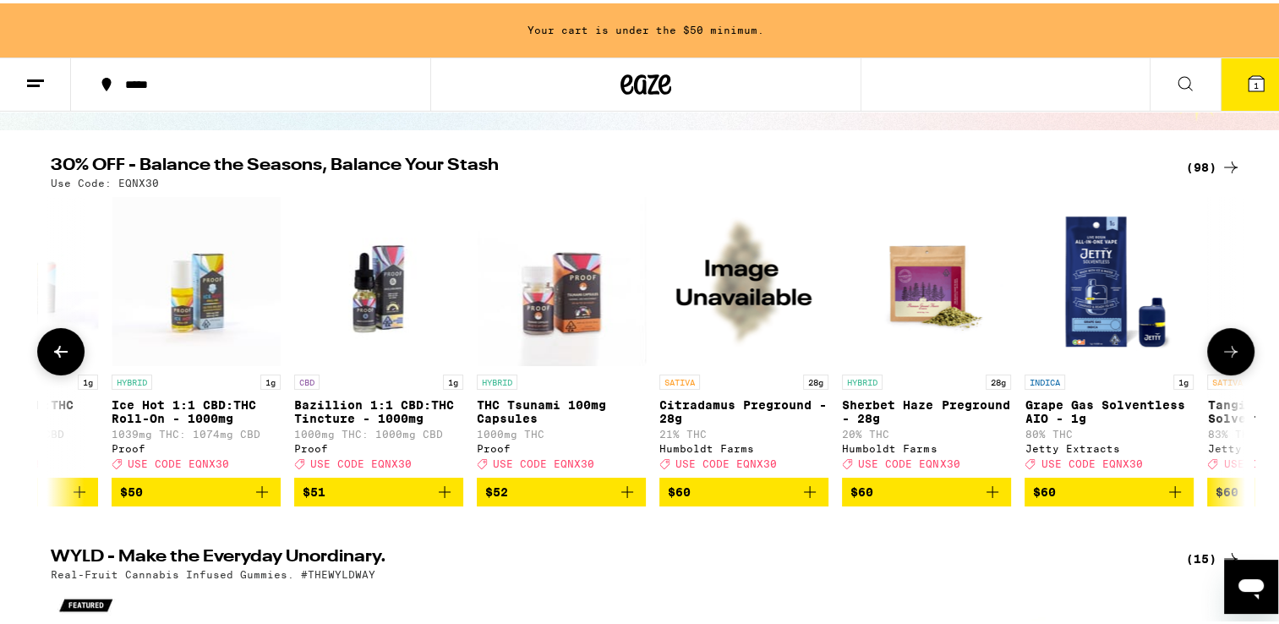
click at [1221, 353] on icon at bounding box center [1231, 348] width 20 height 20
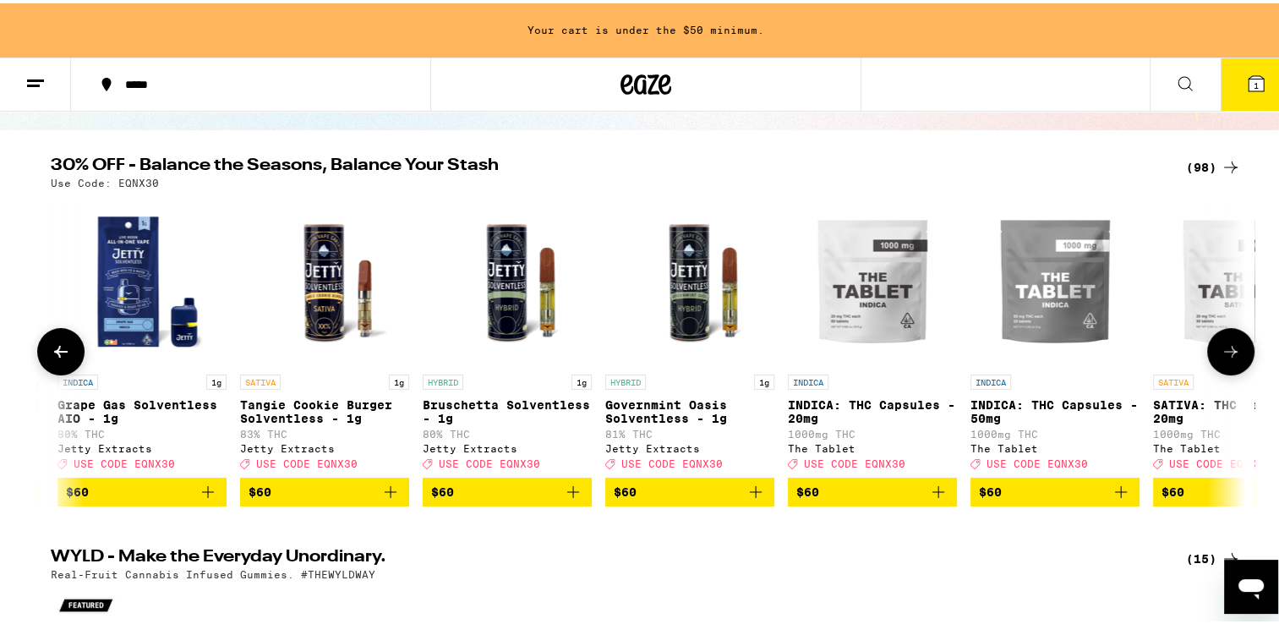
scroll to position [0, 16104]
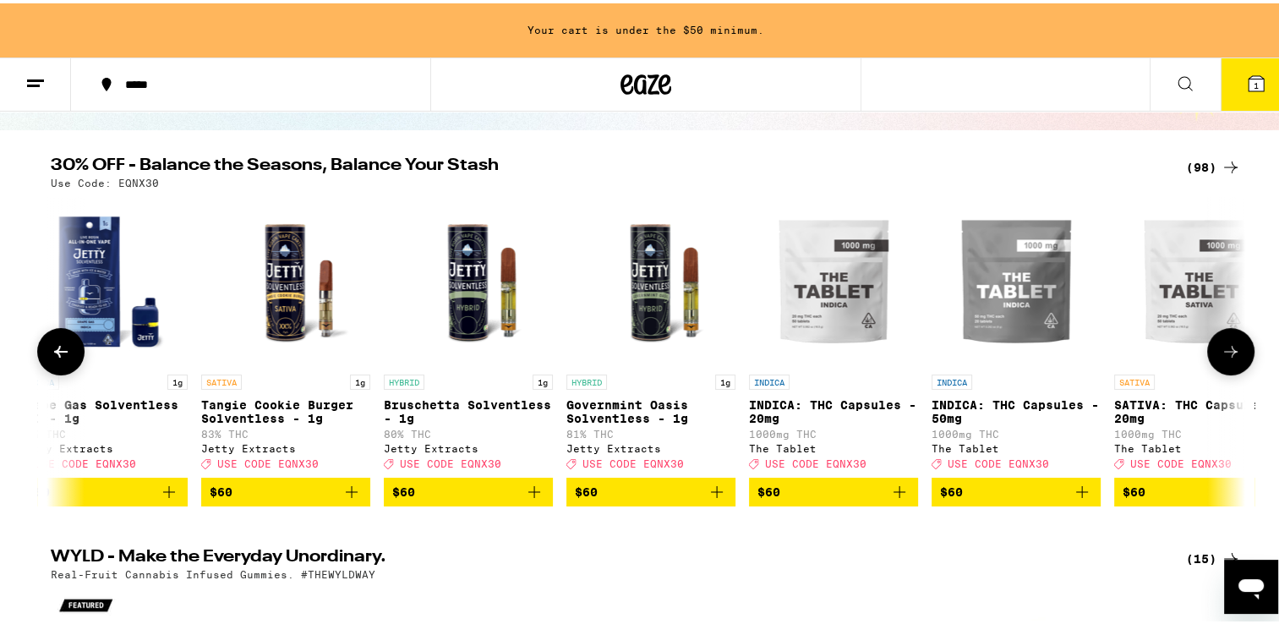
click at [1221, 353] on icon at bounding box center [1231, 348] width 20 height 20
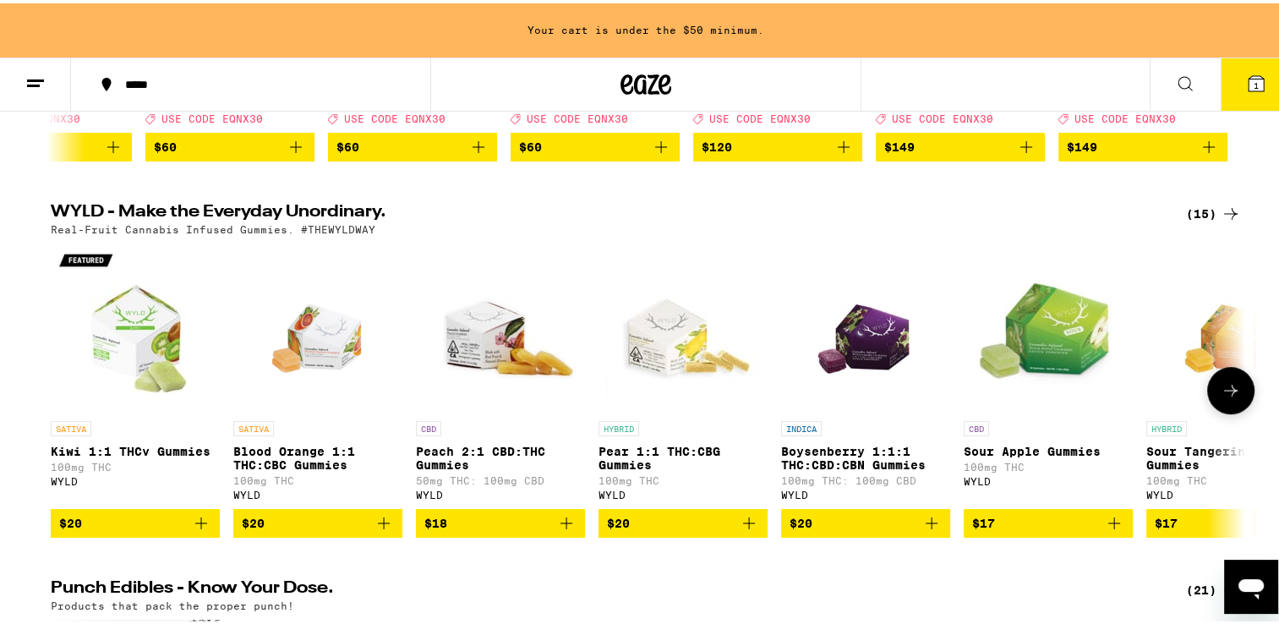
scroll to position [493, 0]
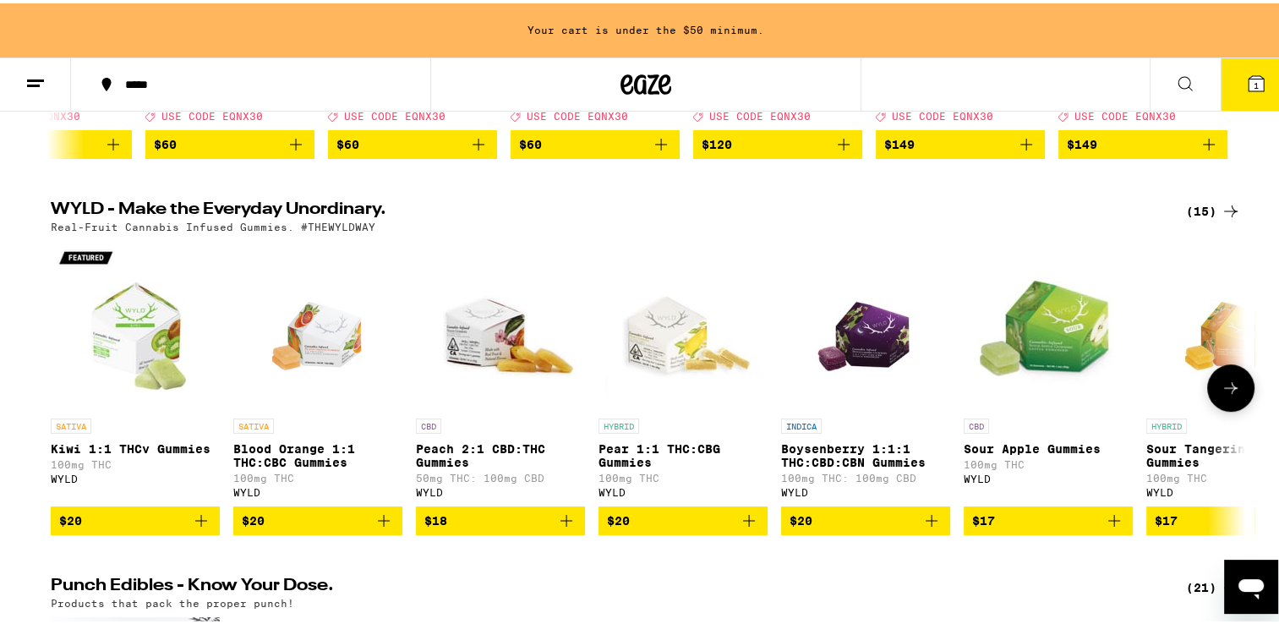
click at [1069, 406] on img "Open page for Sour Apple Gummies from WYLD" at bounding box center [1048, 322] width 169 height 169
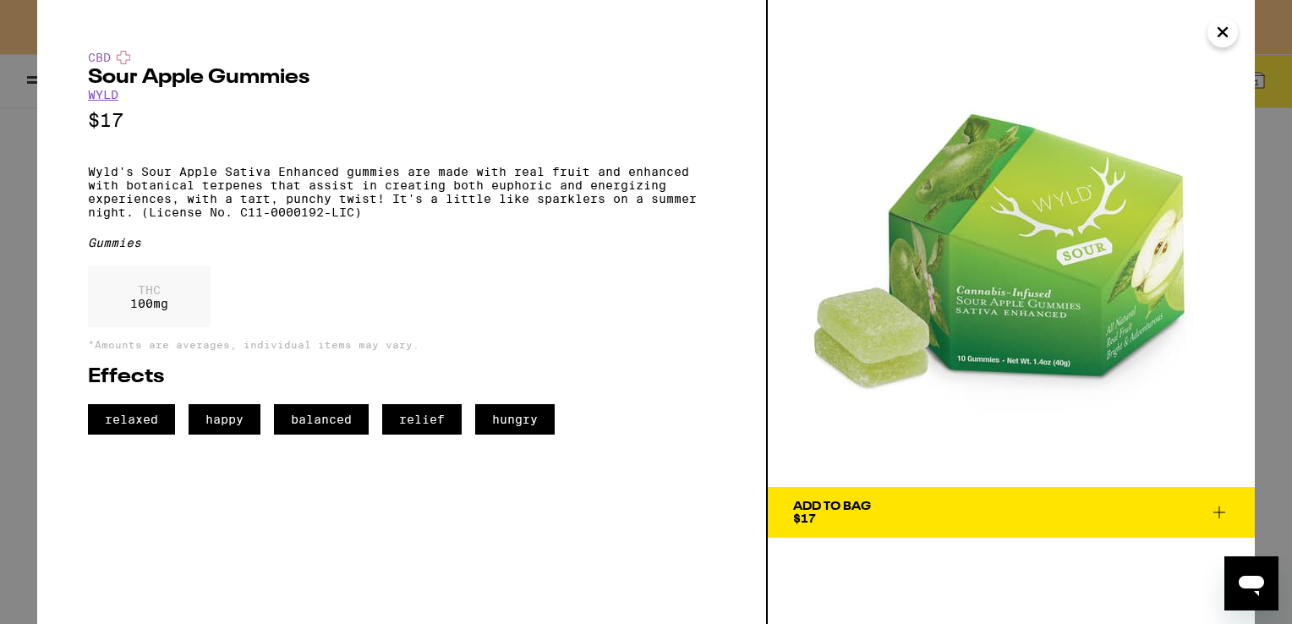
click at [1069, 404] on img at bounding box center [1011, 243] width 487 height 487
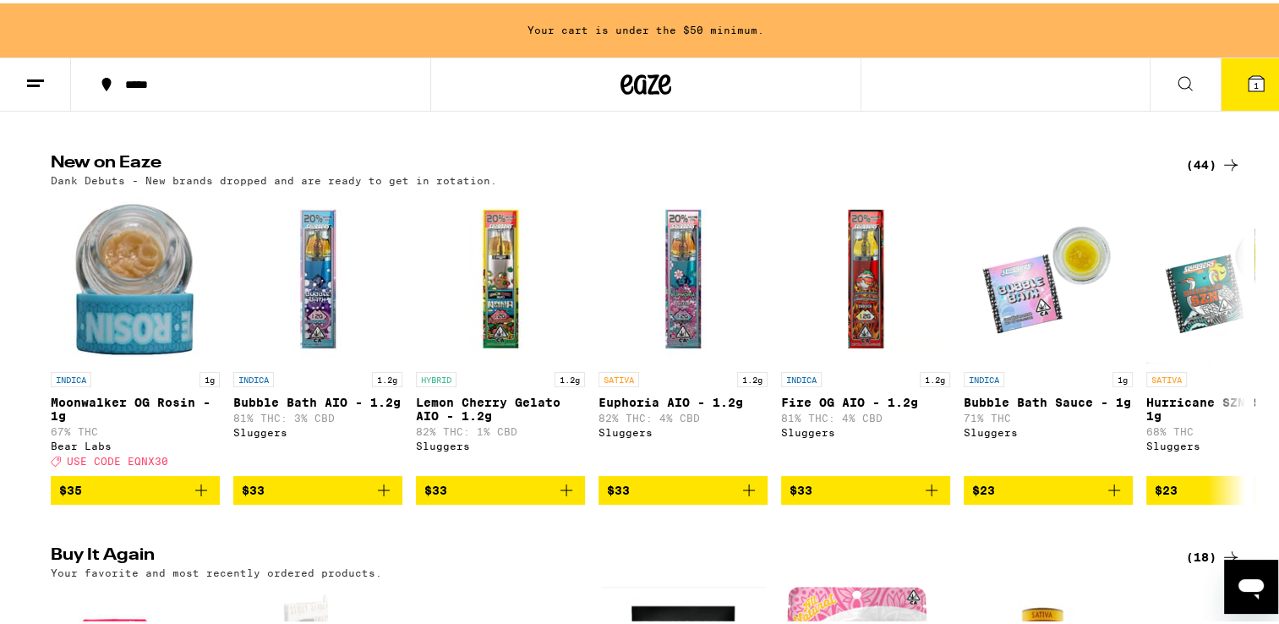
scroll to position [1294, 0]
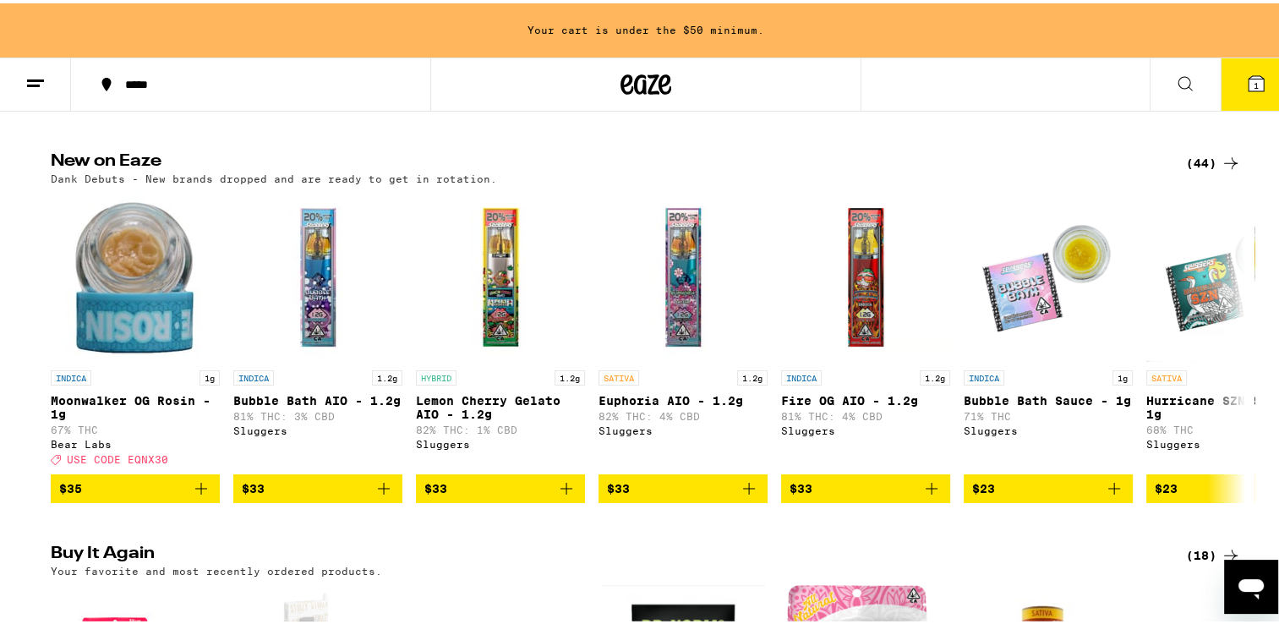
click at [1004, 181] on div "Dank Debuts - New brands dropped and are ready to get in rotation." at bounding box center [646, 175] width 1191 height 11
drag, startPoint x: 1004, startPoint y: 206, endPoint x: 630, endPoint y: 590, distance: 535.7
click at [630, 562] on h2 "Buy It Again" at bounding box center [605, 552] width 1108 height 20
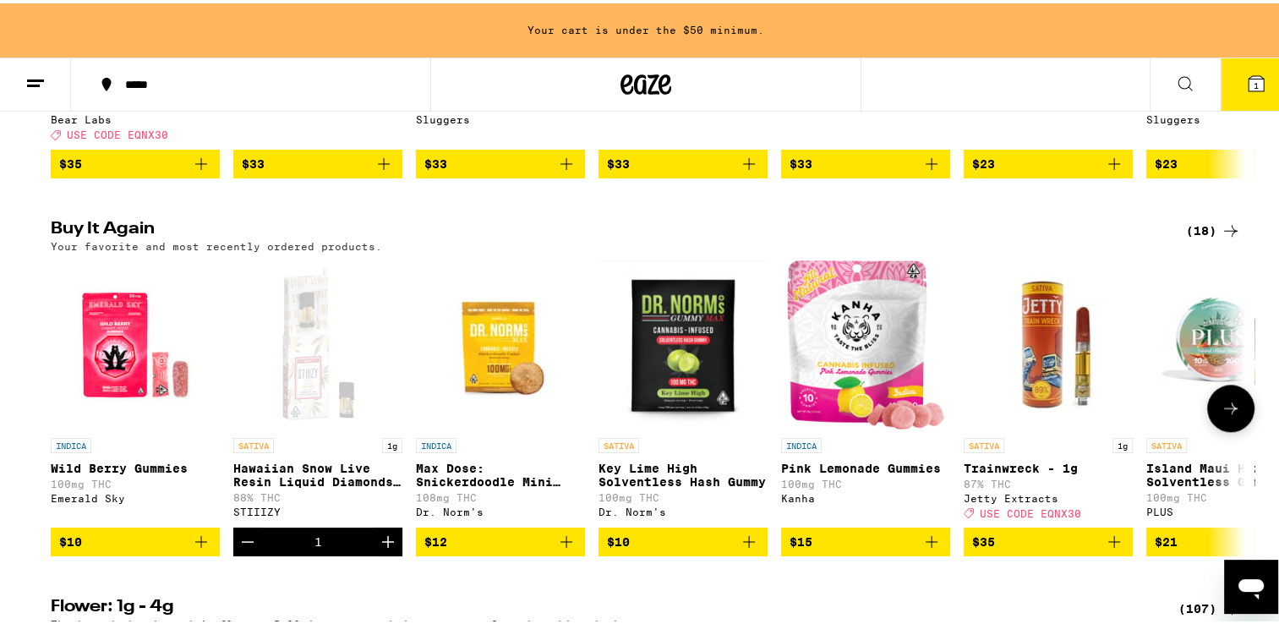
scroll to position [1628, 0]
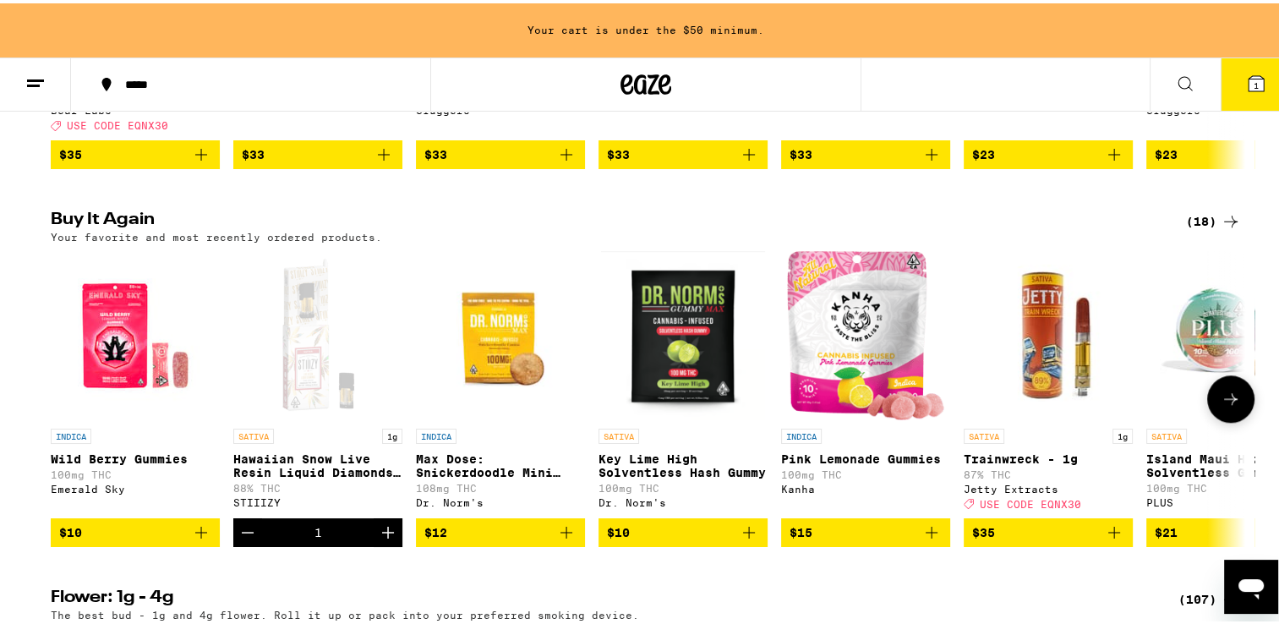
click at [1231, 406] on icon at bounding box center [1231, 396] width 20 height 20
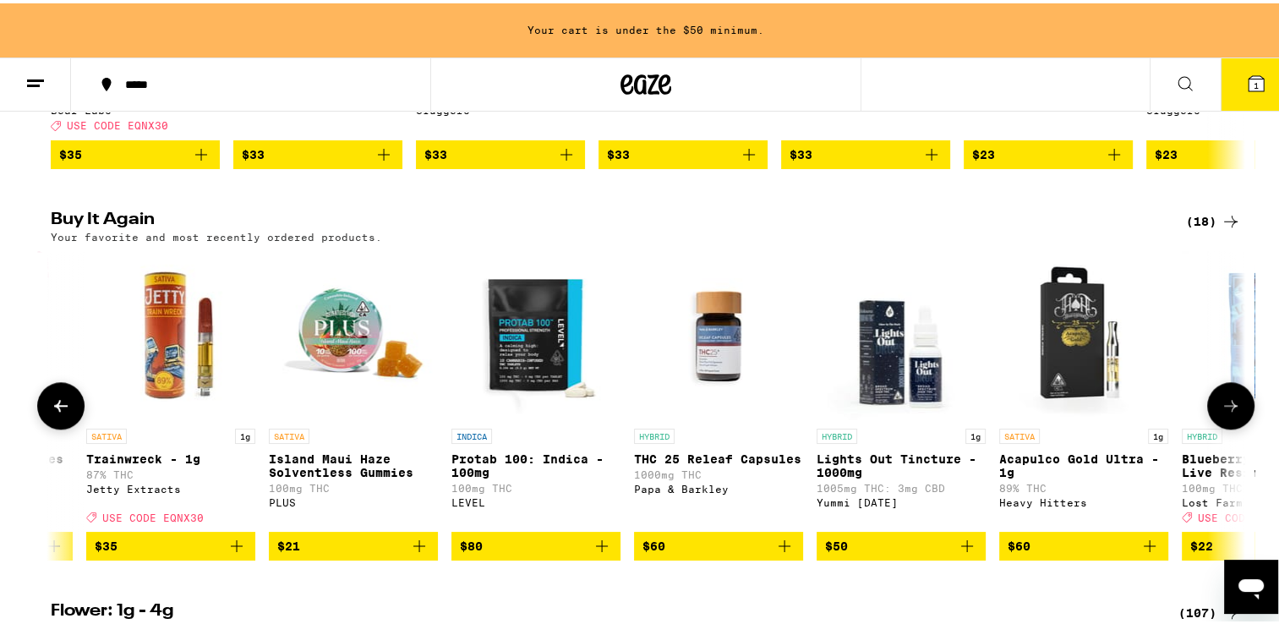
scroll to position [0, 1006]
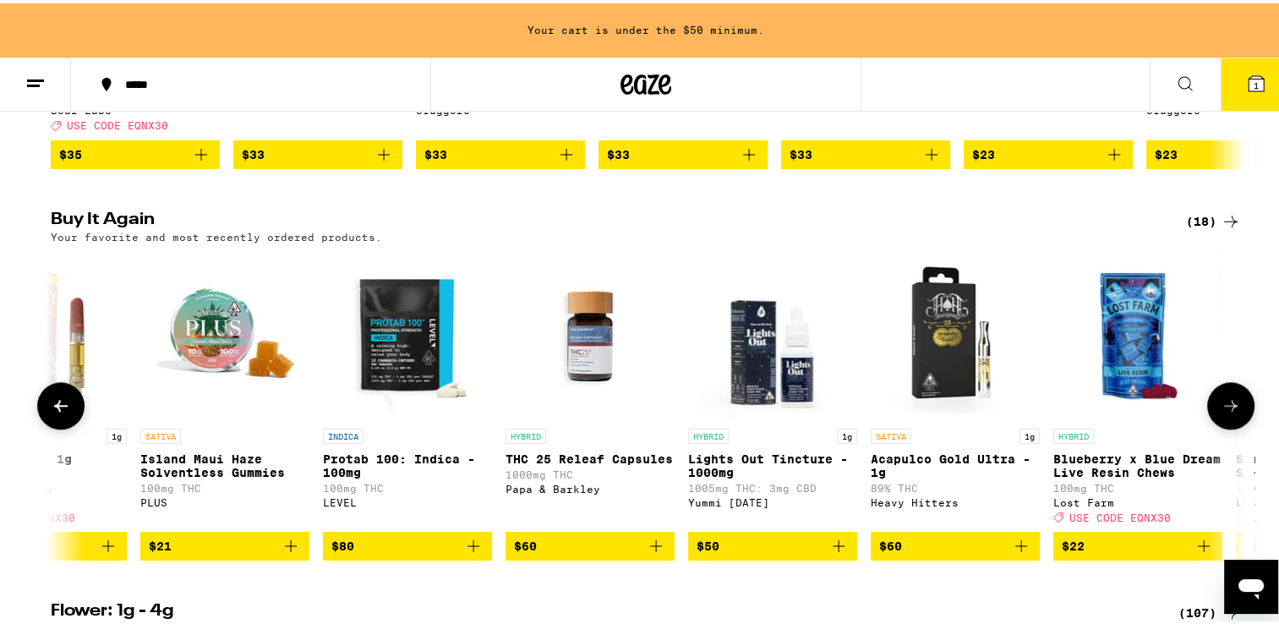
click at [1231, 413] on icon at bounding box center [1231, 402] width 20 height 20
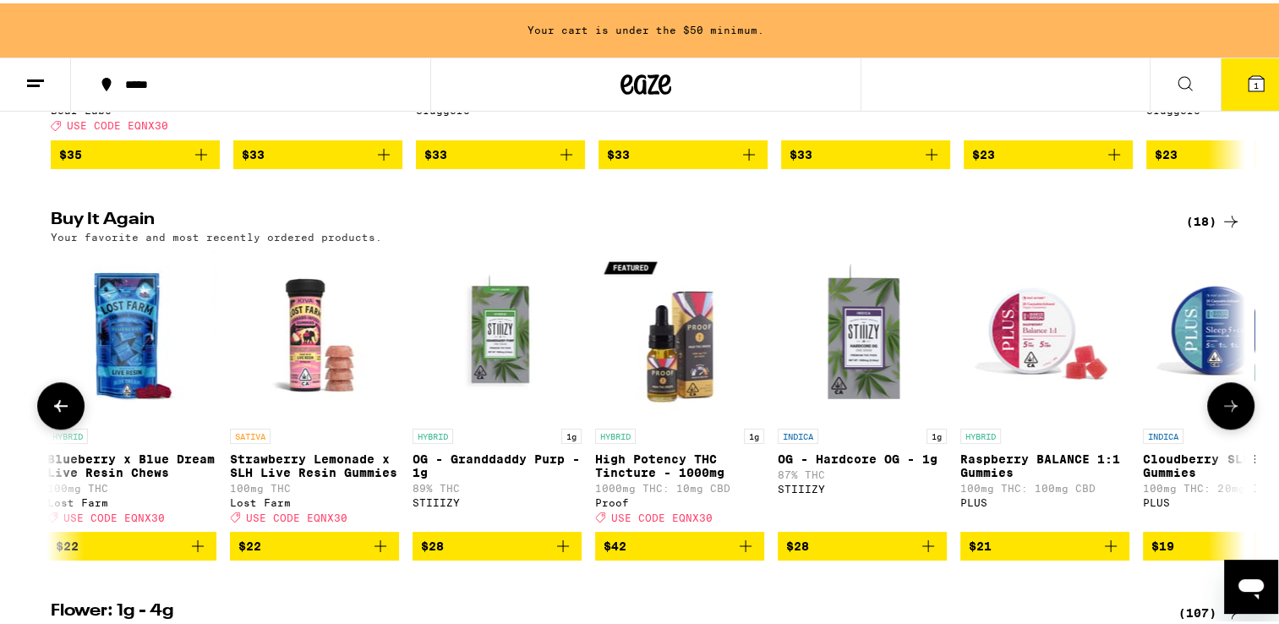
scroll to position [0, 2012]
click at [1221, 413] on icon at bounding box center [1231, 402] width 20 height 20
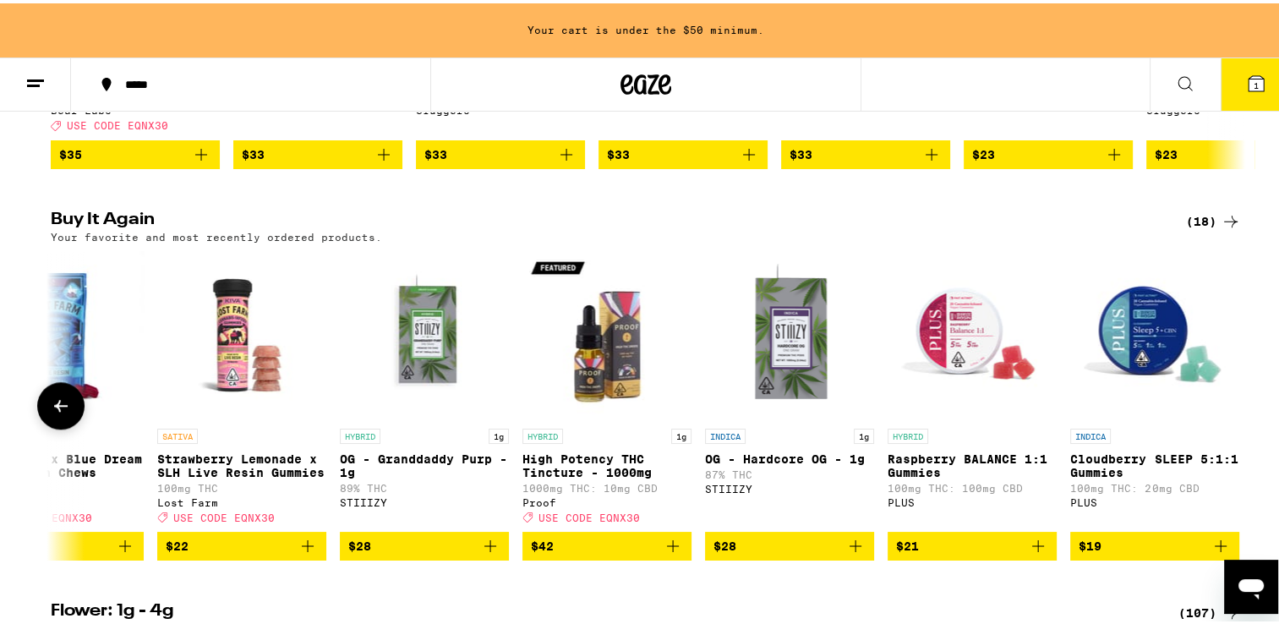
scroll to position [0, 2097]
